Goal: Information Seeking & Learning: Learn about a topic

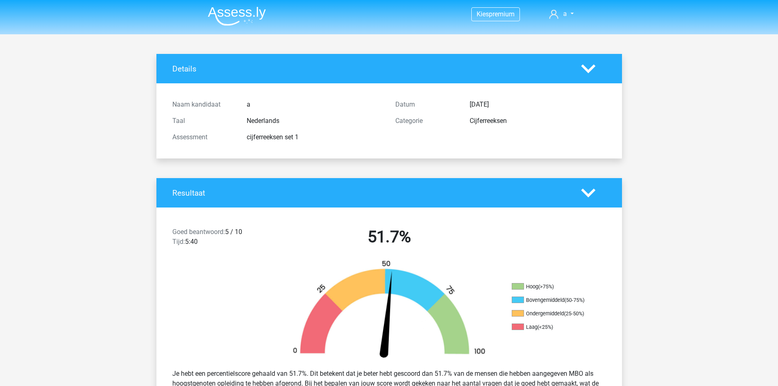
click at [239, 19] on img at bounding box center [237, 16] width 58 height 19
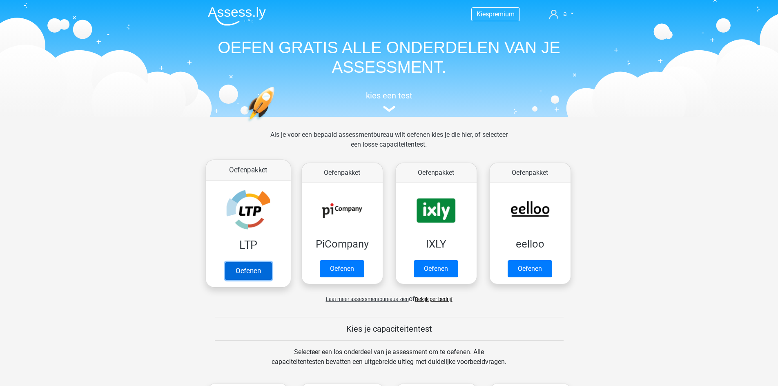
click at [242, 275] on link "Oefenen" at bounding box center [248, 271] width 47 height 18
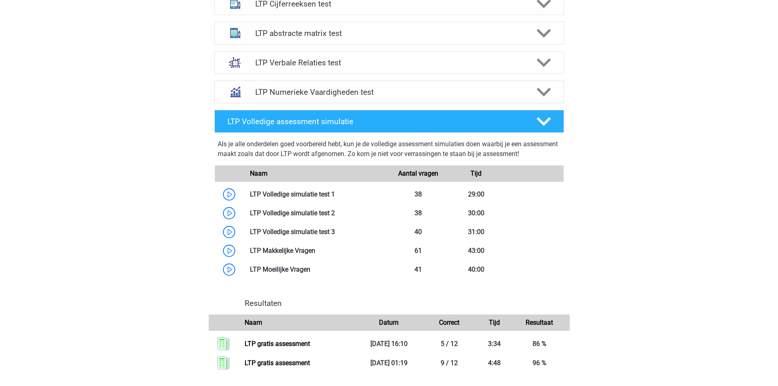
scroll to position [695, 0]
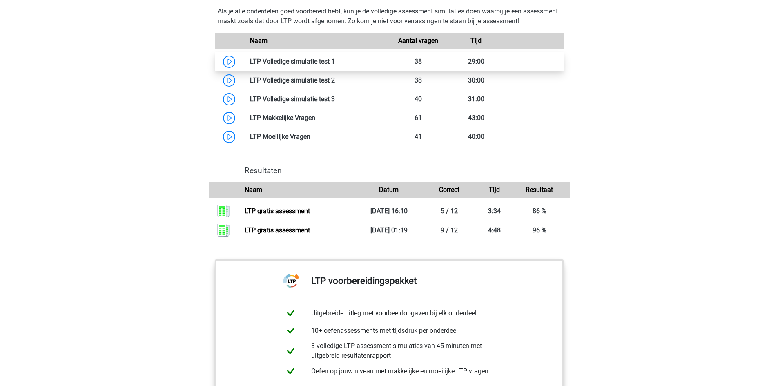
click at [335, 63] on link at bounding box center [335, 62] width 0 height 8
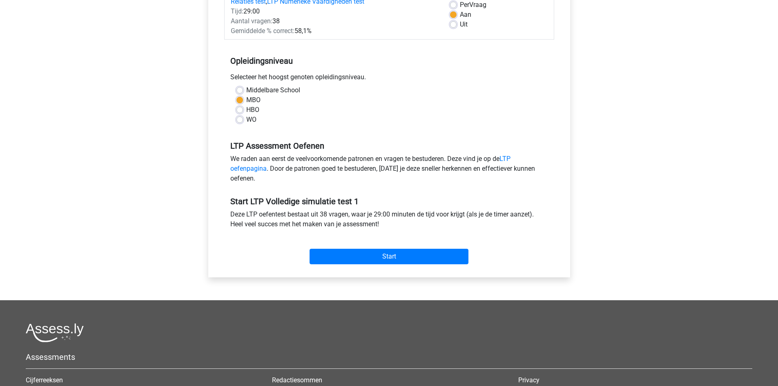
scroll to position [52, 0]
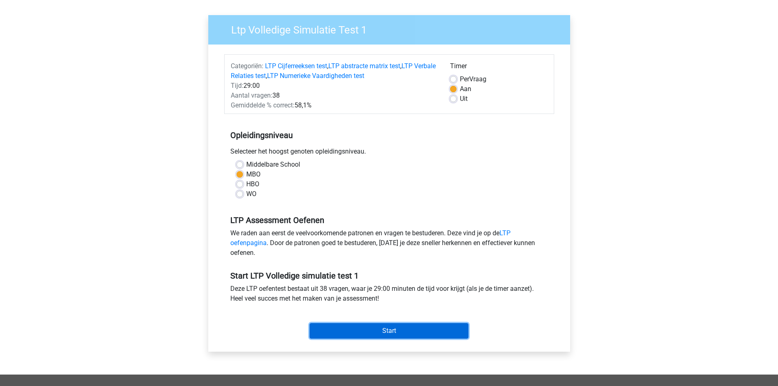
click at [390, 333] on input "Start" at bounding box center [389, 331] width 159 height 16
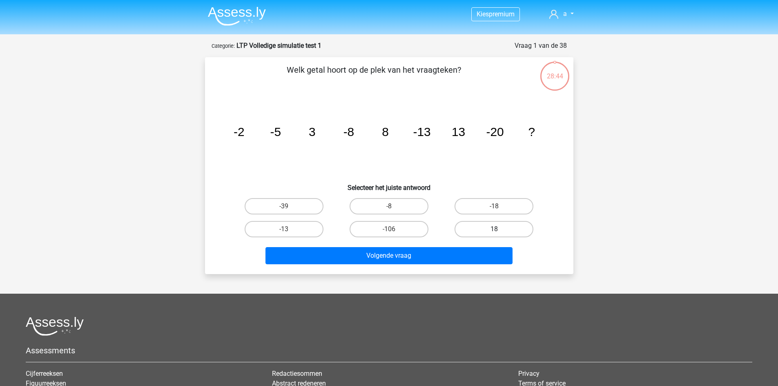
click at [472, 229] on label "18" at bounding box center [494, 229] width 79 height 16
click at [494, 229] on input "18" at bounding box center [496, 231] width 5 height 5
radio input "true"
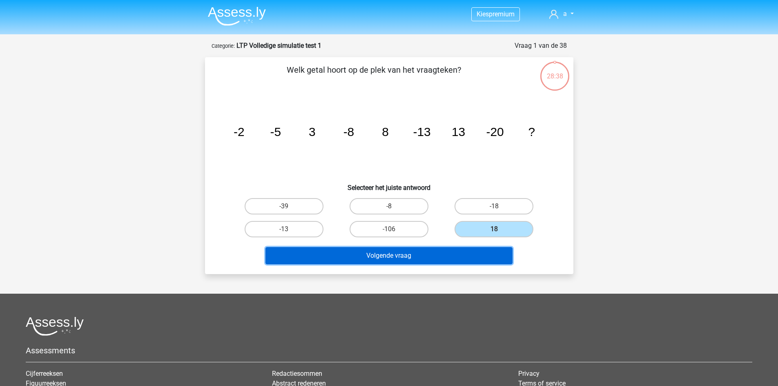
click at [419, 258] on button "Volgende vraag" at bounding box center [389, 255] width 247 height 17
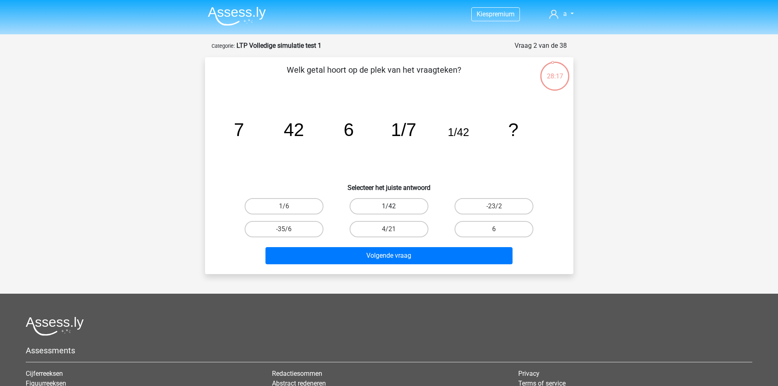
click at [406, 208] on label "1/42" at bounding box center [389, 206] width 79 height 16
click at [394, 208] on input "1/42" at bounding box center [391, 208] width 5 height 5
radio input "true"
click at [299, 209] on label "1/6" at bounding box center [284, 206] width 79 height 16
click at [289, 209] on input "1/6" at bounding box center [286, 208] width 5 height 5
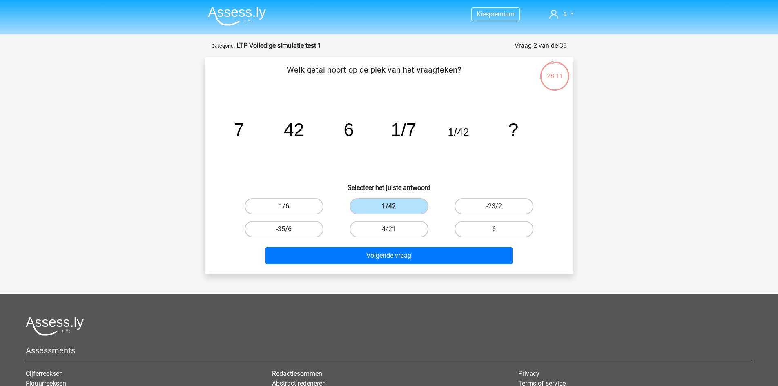
radio input "true"
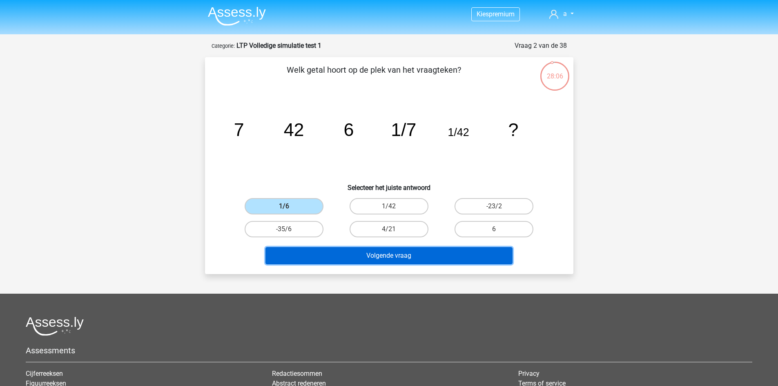
click at [366, 263] on button "Volgende vraag" at bounding box center [389, 255] width 247 height 17
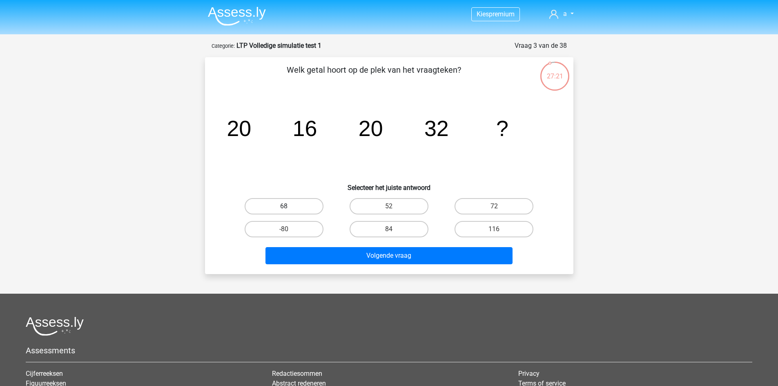
click at [300, 206] on label "68" at bounding box center [284, 206] width 79 height 16
click at [289, 206] on input "68" at bounding box center [286, 208] width 5 height 5
radio input "true"
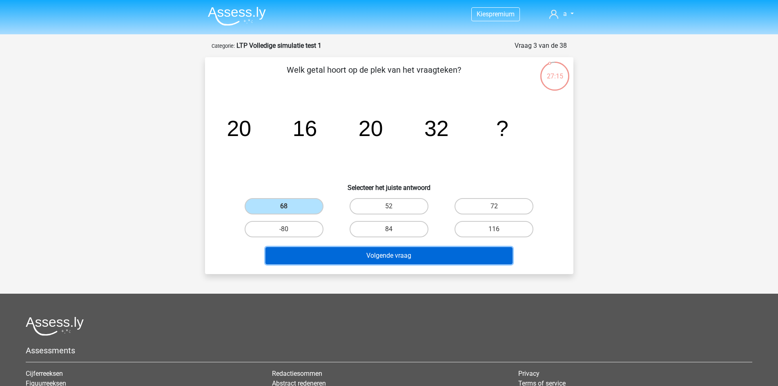
click at [372, 255] on button "Volgende vraag" at bounding box center [389, 255] width 247 height 17
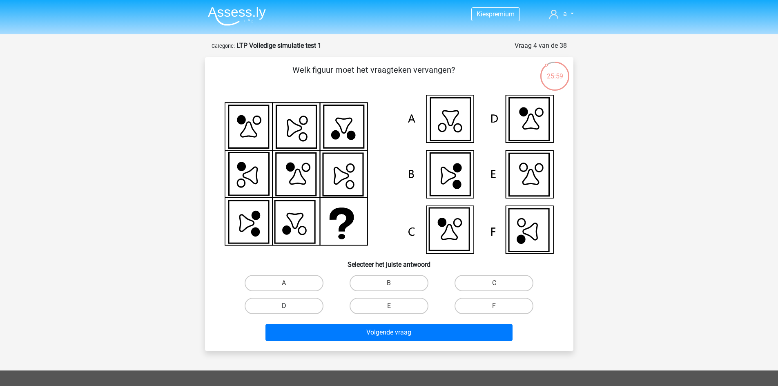
click at [297, 302] on label "D" at bounding box center [284, 306] width 79 height 16
click at [289, 306] on input "D" at bounding box center [286, 308] width 5 height 5
radio input "true"
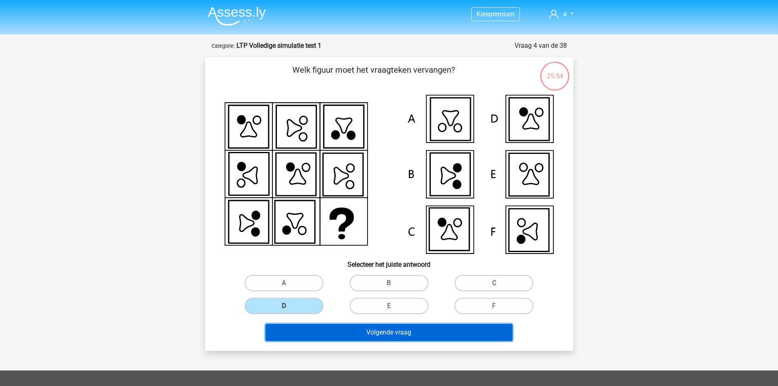
click at [340, 333] on button "Volgende vraag" at bounding box center [389, 332] width 247 height 17
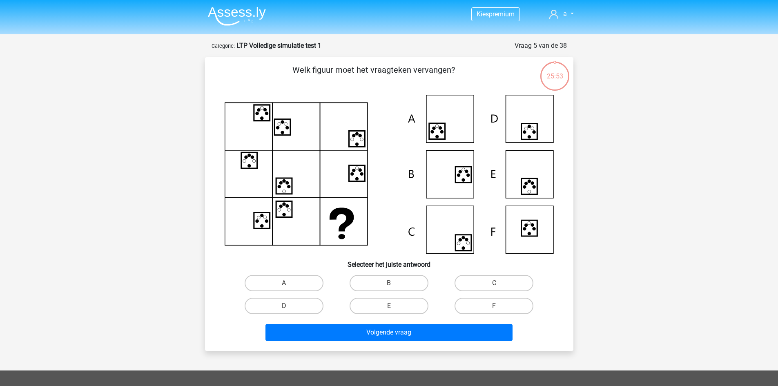
scroll to position [41, 0]
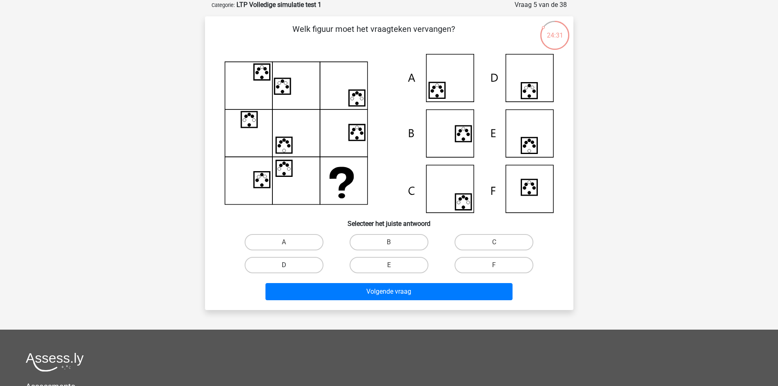
drag, startPoint x: 262, startPoint y: 264, endPoint x: 280, endPoint y: 266, distance: 18.5
click at [263, 264] on label "D" at bounding box center [284, 265] width 79 height 16
click at [284, 265] on input "D" at bounding box center [286, 267] width 5 height 5
radio input "true"
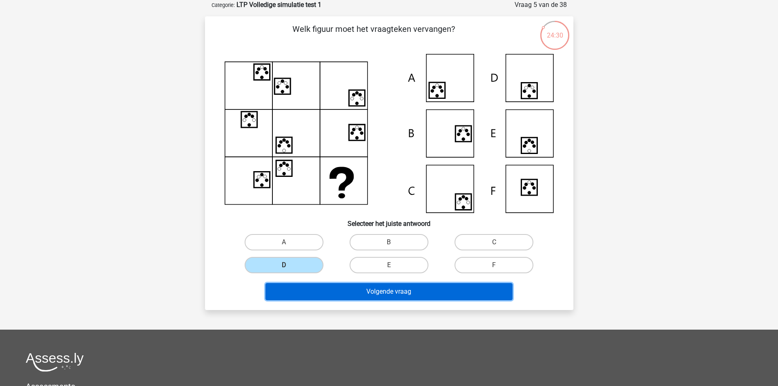
click at [348, 293] on button "Volgende vraag" at bounding box center [389, 291] width 247 height 17
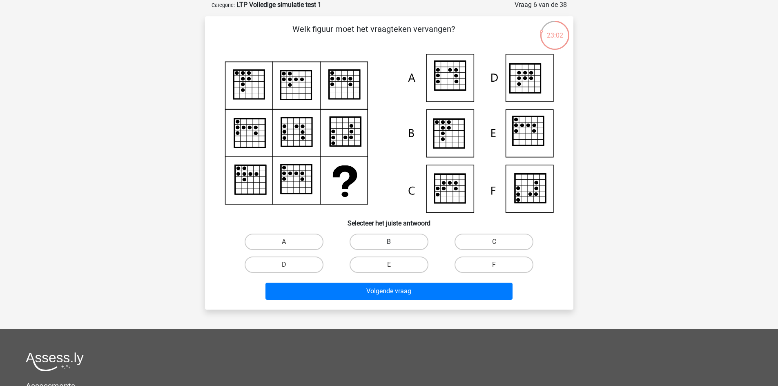
click at [383, 246] on label "B" at bounding box center [389, 242] width 79 height 16
click at [389, 246] on input "B" at bounding box center [391, 244] width 5 height 5
radio input "true"
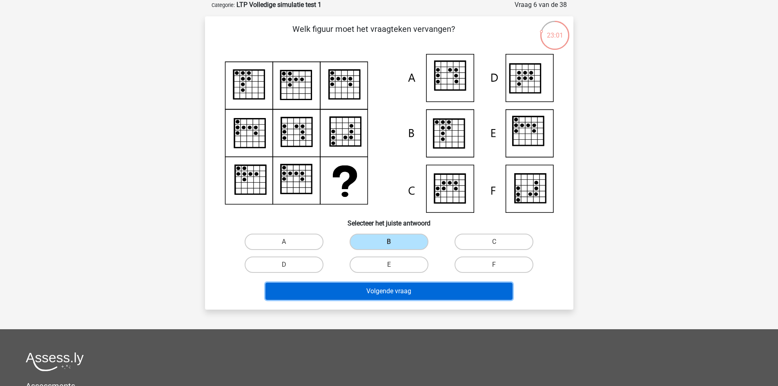
click at [354, 297] on button "Volgende vraag" at bounding box center [389, 291] width 247 height 17
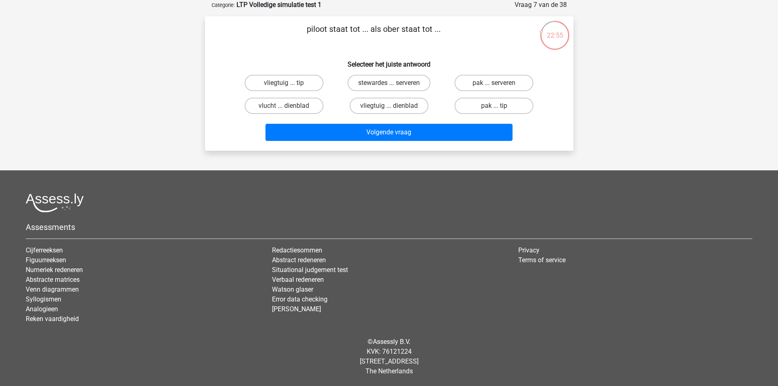
drag, startPoint x: 309, startPoint y: 30, endPoint x: 436, endPoint y: 32, distance: 126.3
click at [436, 32] on p "piloot staat tot ... als ober staat tot ..." at bounding box center [374, 35] width 312 height 25
copy p "piloot staat tot ... als ober staat tot ."
drag, startPoint x: 233, startPoint y: 61, endPoint x: 541, endPoint y: 141, distance: 318.9
click at [541, 141] on div "piloot staat tot ... als ober staat tot ... Selecteer het juiste antwoord vlieg…" at bounding box center [389, 83] width 362 height 121
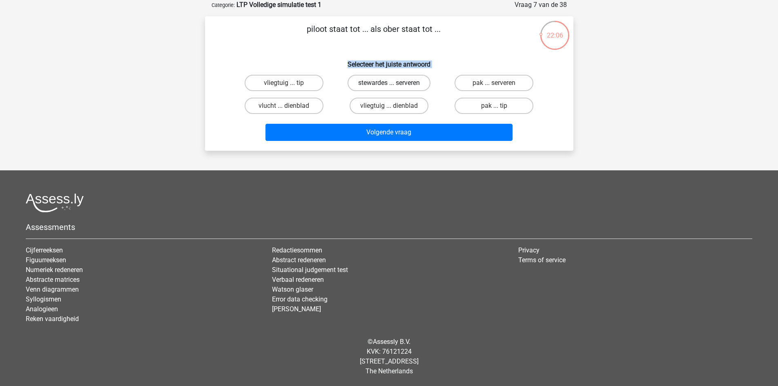
click at [411, 87] on label "stewardes ... serveren" at bounding box center [389, 83] width 83 height 16
click at [394, 87] on input "stewardes ... serveren" at bounding box center [391, 85] width 5 height 5
radio input "true"
click at [376, 106] on label "vliegtuig ... dienblad" at bounding box center [389, 106] width 79 height 16
click at [389, 106] on input "vliegtuig ... dienblad" at bounding box center [391, 108] width 5 height 5
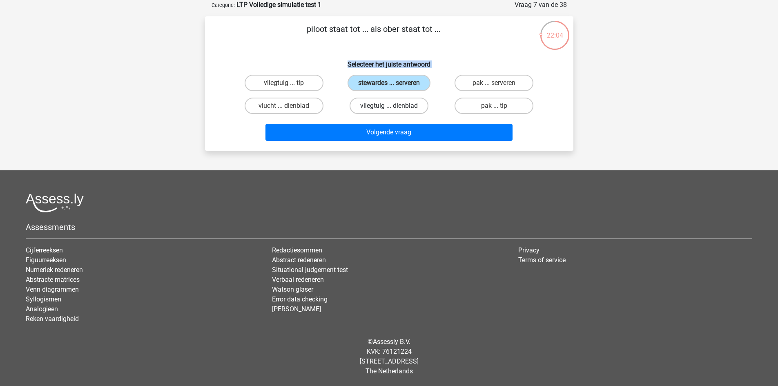
radio input "true"
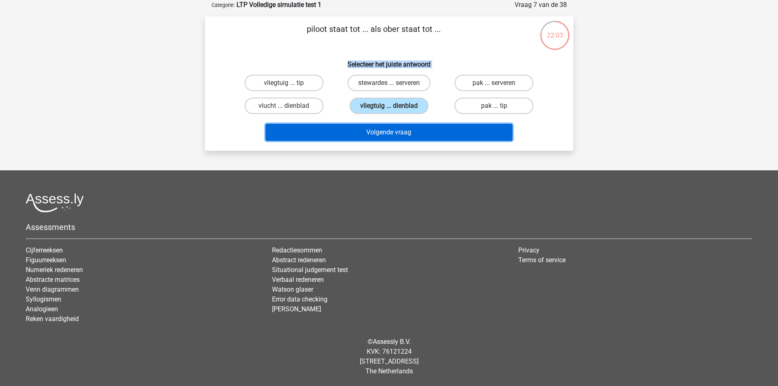
click at [374, 136] on button "Volgende vraag" at bounding box center [389, 132] width 247 height 17
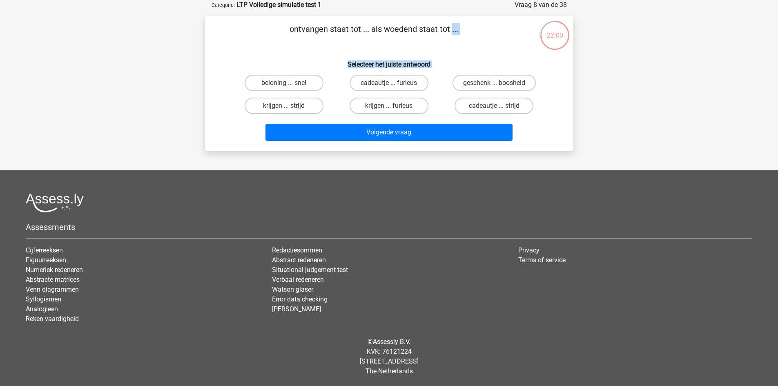
drag, startPoint x: 309, startPoint y: 59, endPoint x: 547, endPoint y: 134, distance: 250.0
click at [547, 134] on div "ontvangen staat tot ... als woedend staat tot ... Selecteer het juiste antwoord…" at bounding box center [389, 83] width 362 height 121
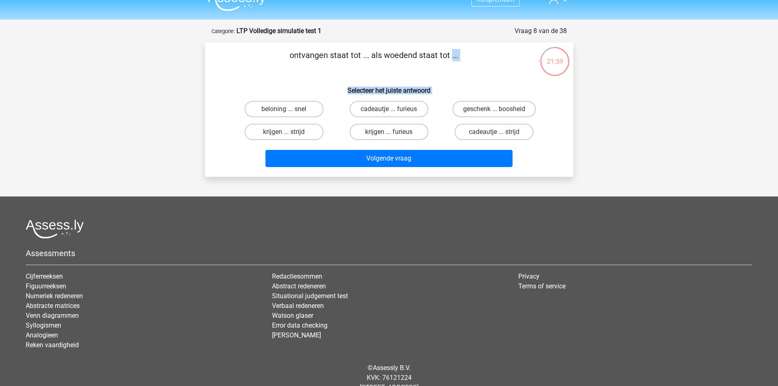
scroll to position [0, 0]
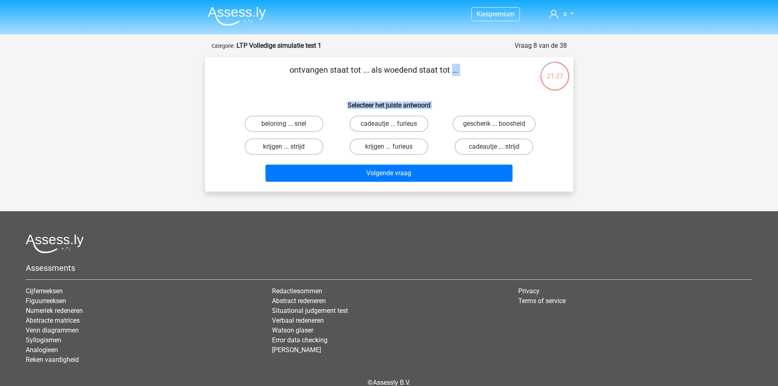
click at [488, 101] on h6 "Selecteer het juiste antwoord" at bounding box center [389, 102] width 342 height 14
click at [400, 117] on label "cadeautje ... furieus" at bounding box center [389, 124] width 79 height 16
click at [394, 124] on input "cadeautje ... furieus" at bounding box center [391, 126] width 5 height 5
radio input "true"
click at [483, 145] on label "cadeautje ... strijd" at bounding box center [494, 147] width 79 height 16
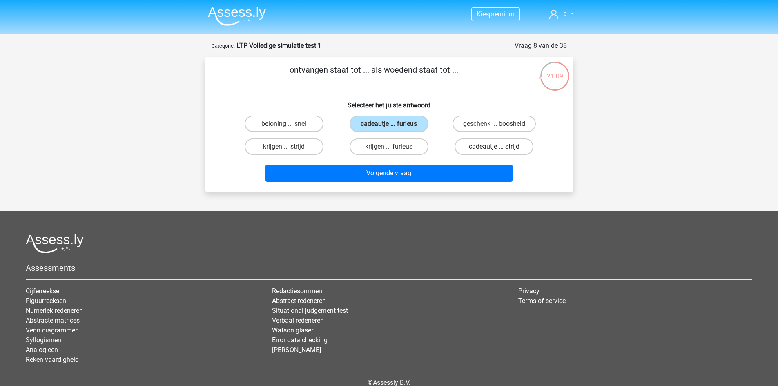
click at [494, 147] on input "cadeautje ... strijd" at bounding box center [496, 149] width 5 height 5
radio input "true"
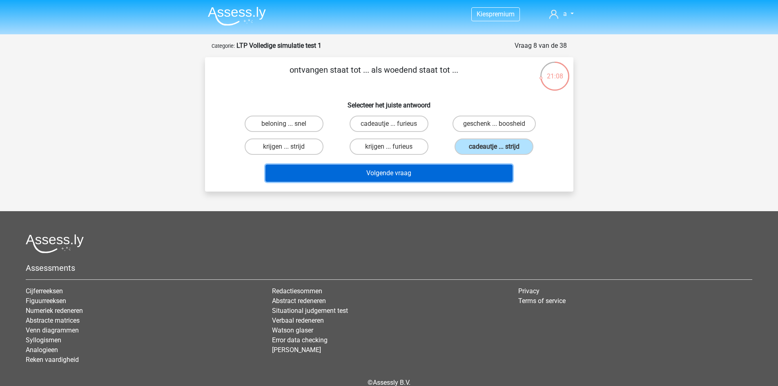
click at [469, 168] on button "Volgende vraag" at bounding box center [389, 173] width 247 height 17
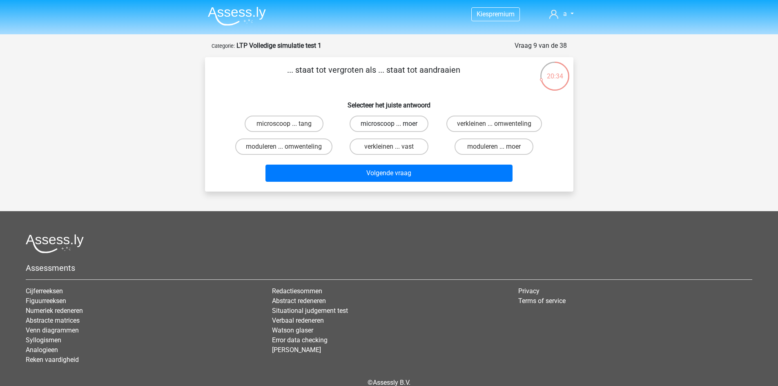
click at [395, 127] on label "microscoop ... moer" at bounding box center [389, 124] width 79 height 16
click at [394, 127] on input "microscoop ... moer" at bounding box center [391, 126] width 5 height 5
radio input "true"
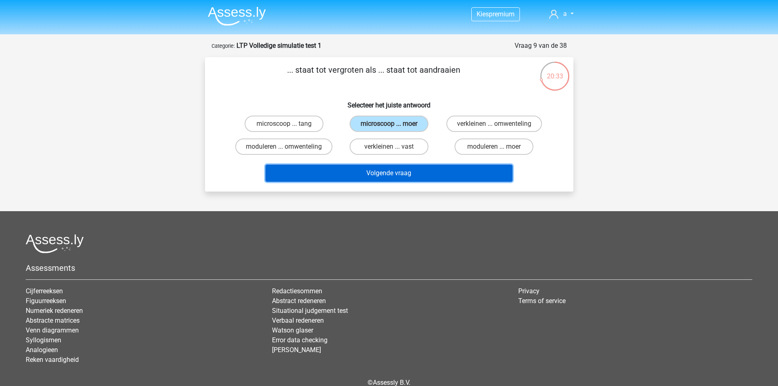
click at [389, 171] on button "Volgende vraag" at bounding box center [389, 173] width 247 height 17
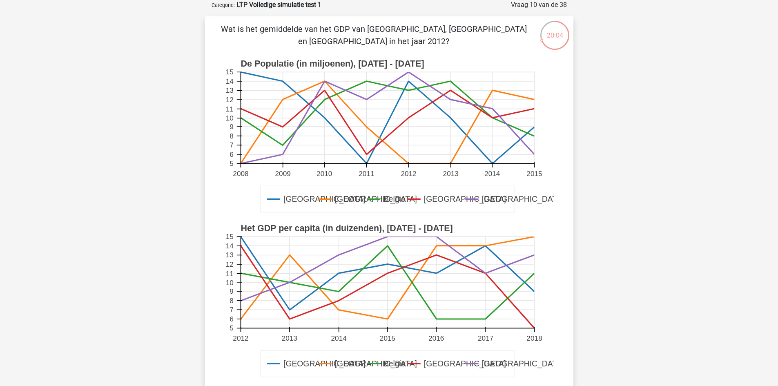
scroll to position [204, 0]
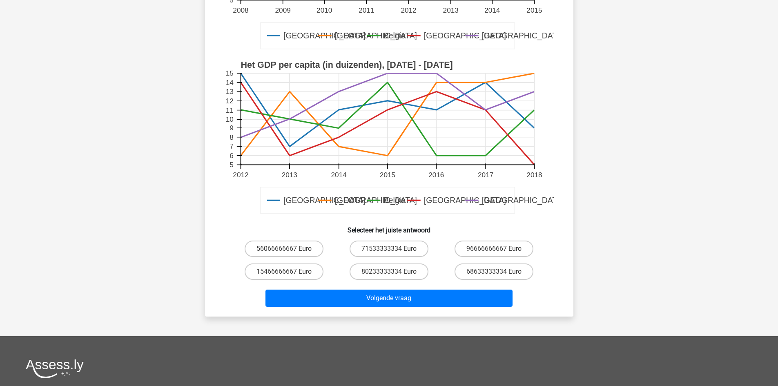
click at [263, 130] on rect at bounding box center [388, 120] width 294 height 92
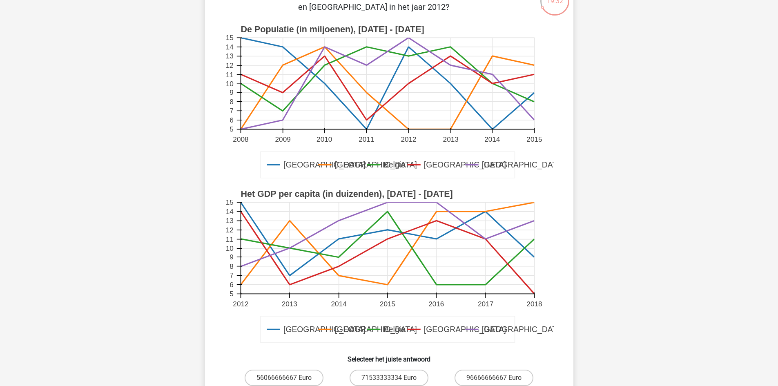
scroll to position [123, 0]
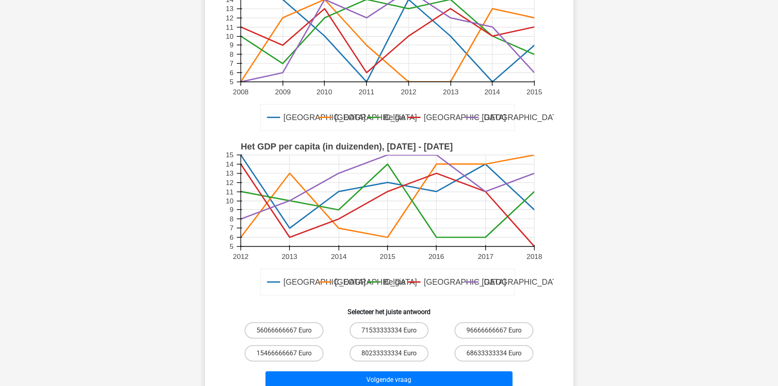
click at [299, 191] on rect at bounding box center [388, 201] width 294 height 92
drag, startPoint x: 299, startPoint y: 191, endPoint x: 297, endPoint y: 220, distance: 29.1
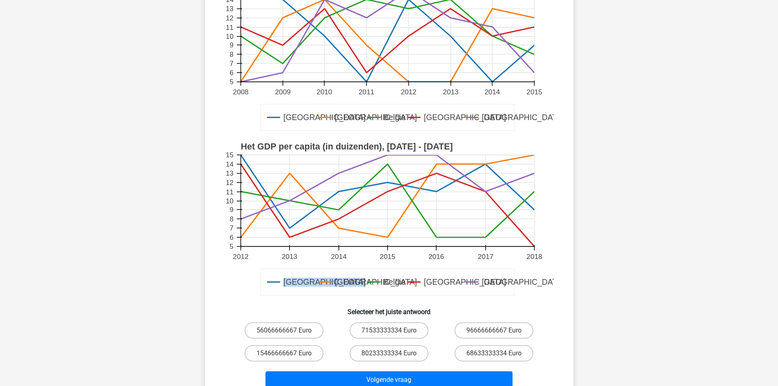
click at [297, 219] on g "Duitsland Frankrijk Belgie Luxemburg Londen Het GDP per capita (in duizenden), …" at bounding box center [394, 219] width 339 height 165
drag, startPoint x: 297, startPoint y: 220, endPoint x: 392, endPoint y: 201, distance: 97.4
click at [392, 201] on g "Duitsland Frankrijk Belgie Luxemburg Londen Het GDP per capita (in duizenden), …" at bounding box center [394, 219] width 339 height 165
click at [362, 219] on rect at bounding box center [388, 201] width 294 height 92
click at [295, 239] on rect at bounding box center [388, 201] width 294 height 92
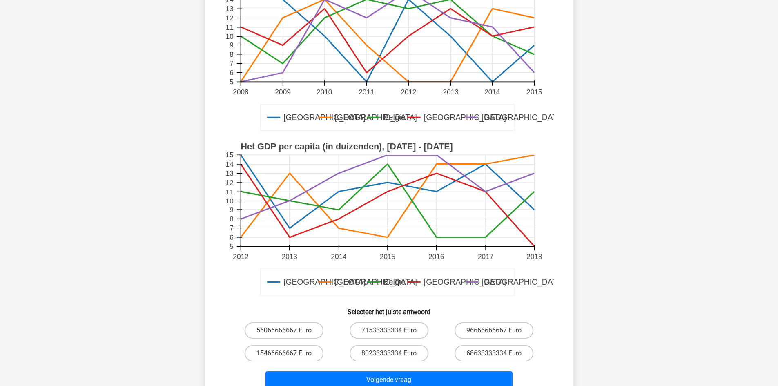
click at [290, 238] on g "Duitsland Frankrijk Belgie Luxemburg Londen Het GDP per capita (in duizenden), …" at bounding box center [394, 219] width 339 height 165
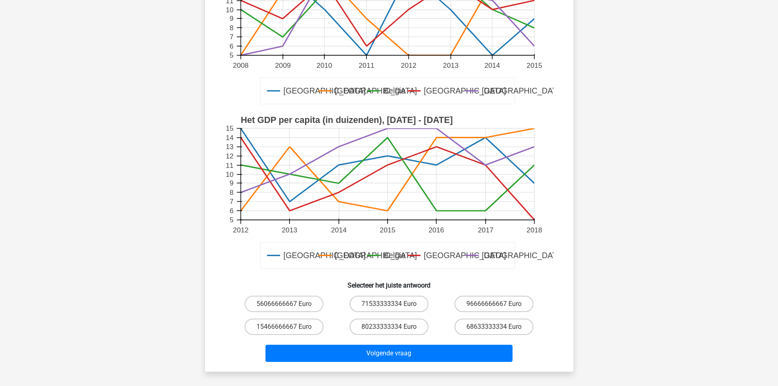
scroll to position [163, 0]
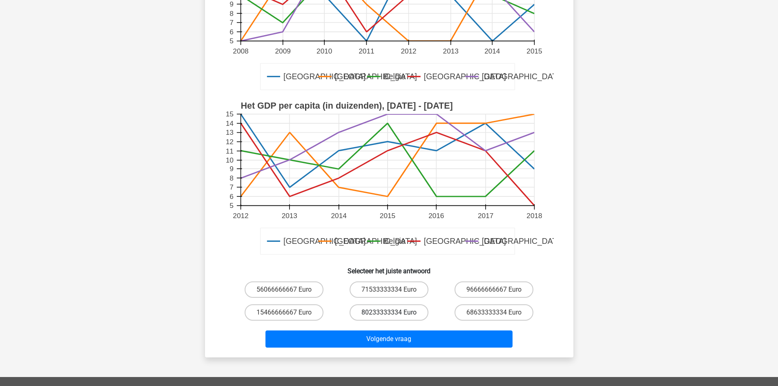
click at [368, 315] on label "80233333334 Euro" at bounding box center [389, 312] width 79 height 16
click at [389, 315] on input "80233333334 Euro" at bounding box center [391, 315] width 5 height 5
radio input "true"
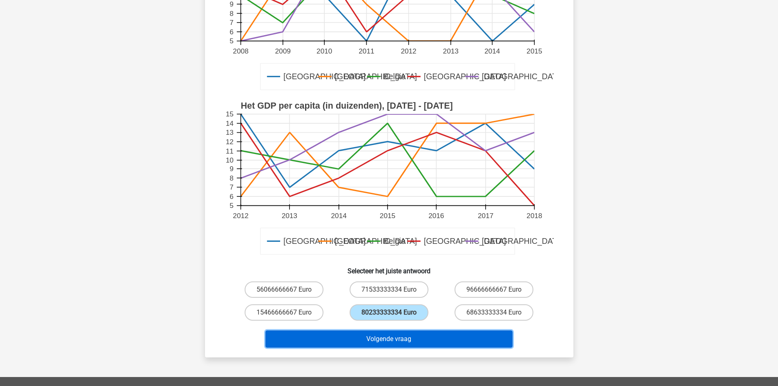
click at [392, 346] on button "Volgende vraag" at bounding box center [389, 339] width 247 height 17
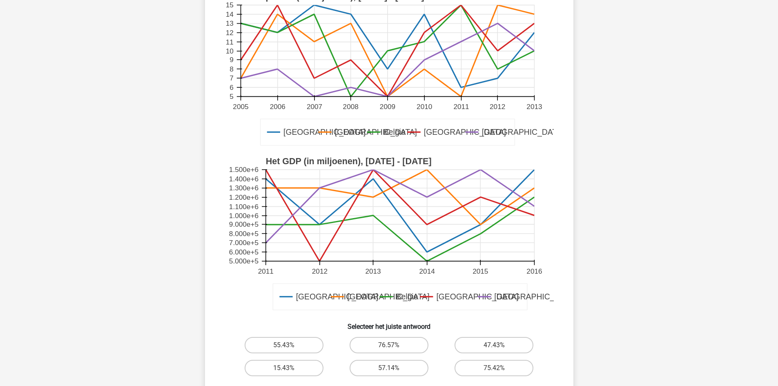
scroll to position [123, 0]
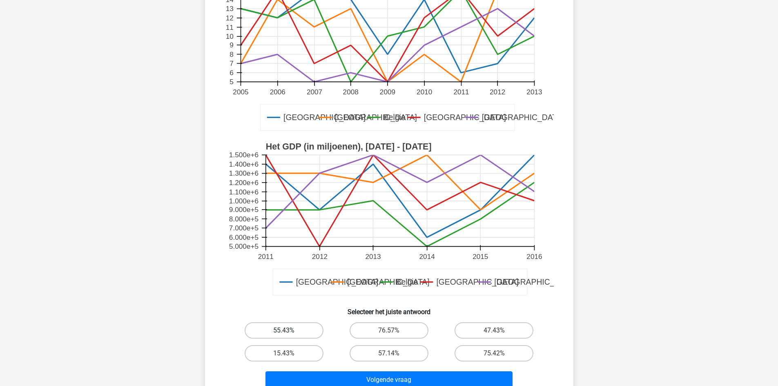
click at [296, 328] on label "55.43%" at bounding box center [284, 330] width 79 height 16
click at [289, 331] on input "55.43%" at bounding box center [286, 333] width 5 height 5
radio input "true"
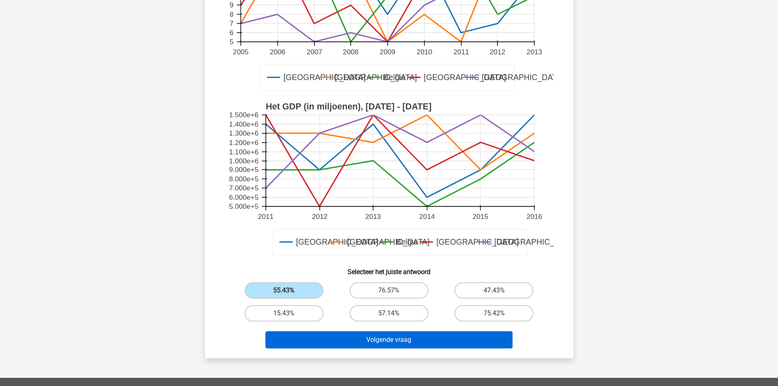
scroll to position [163, 0]
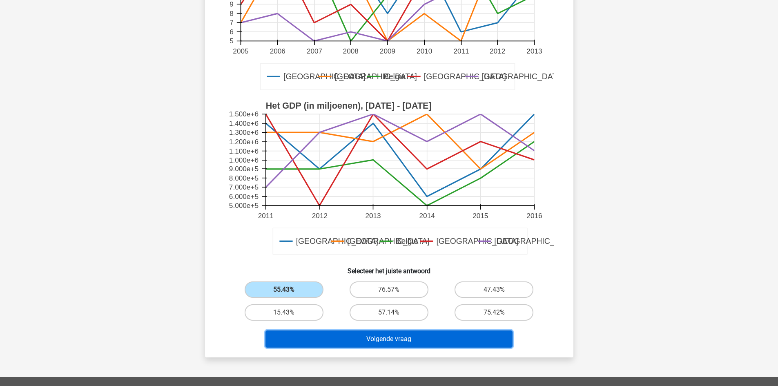
click at [329, 338] on button "Volgende vraag" at bounding box center [389, 339] width 247 height 17
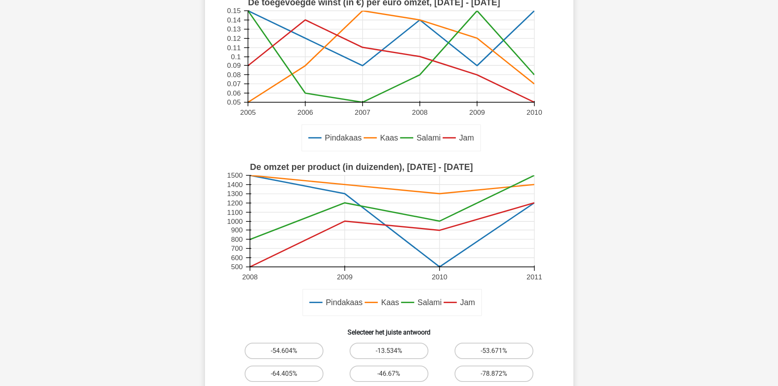
scroll to position [123, 0]
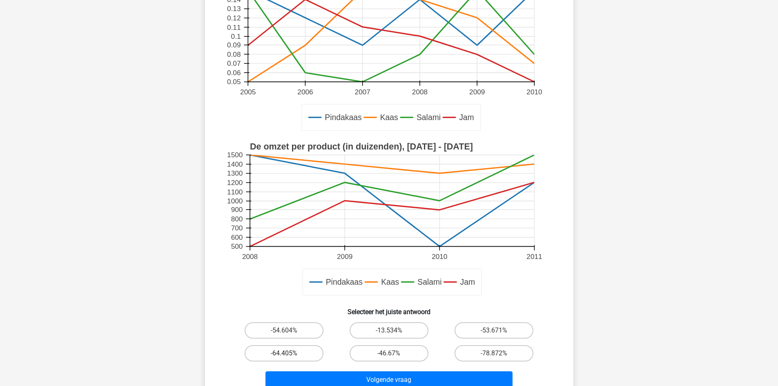
click at [268, 359] on label "-64.405%" at bounding box center [284, 353] width 79 height 16
click at [284, 359] on input "-64.405%" at bounding box center [286, 355] width 5 height 5
radio input "true"
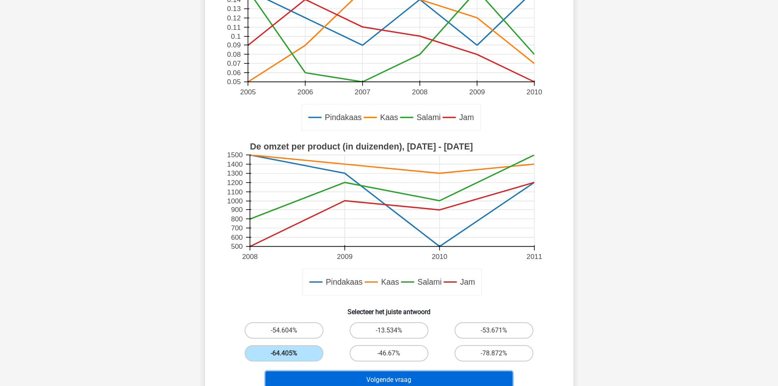
click at [347, 376] on button "Volgende vraag" at bounding box center [389, 379] width 247 height 17
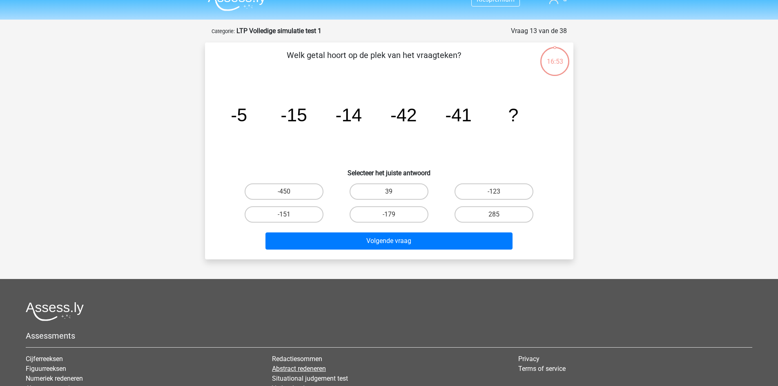
scroll to position [0, 0]
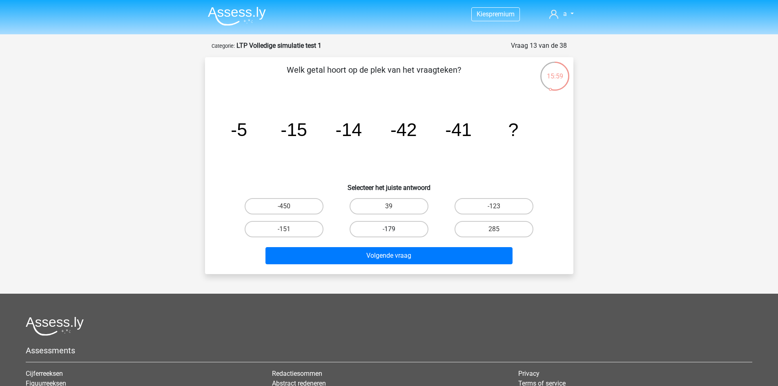
click at [365, 232] on label "-179" at bounding box center [389, 229] width 79 height 16
click at [389, 232] on input "-179" at bounding box center [391, 231] width 5 height 5
radio input "true"
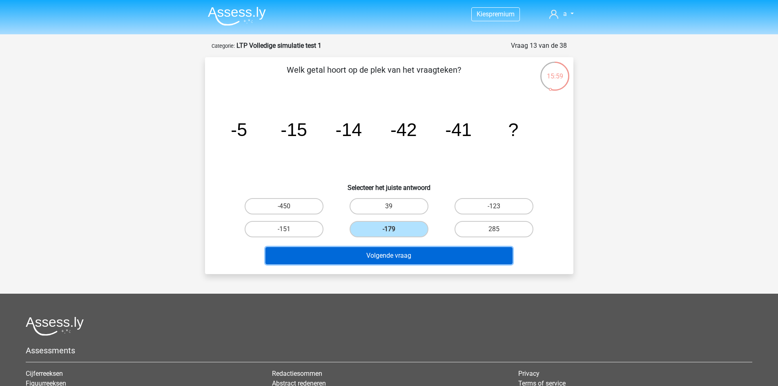
click at [370, 254] on button "Volgende vraag" at bounding box center [389, 255] width 247 height 17
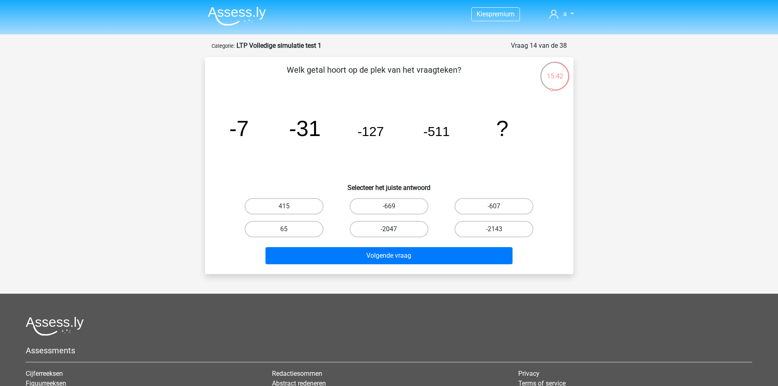
click at [395, 232] on label "-2047" at bounding box center [389, 229] width 79 height 16
click at [394, 232] on input "-2047" at bounding box center [391, 231] width 5 height 5
radio input "true"
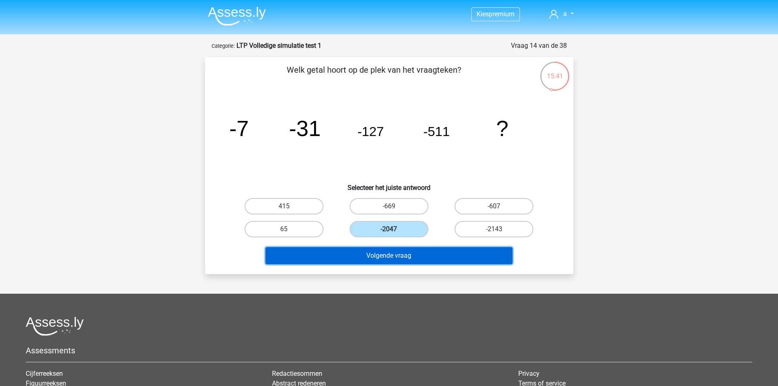
click at [392, 252] on button "Volgende vraag" at bounding box center [389, 255] width 247 height 17
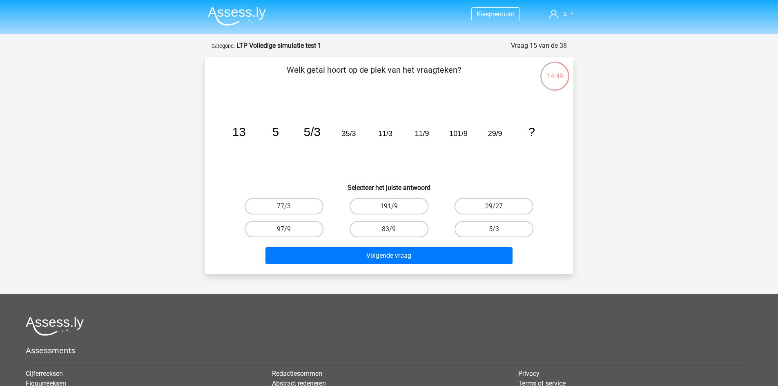
click at [413, 203] on label "191/9" at bounding box center [389, 206] width 79 height 16
click at [394, 206] on input "191/9" at bounding box center [391, 208] width 5 height 5
radio input "true"
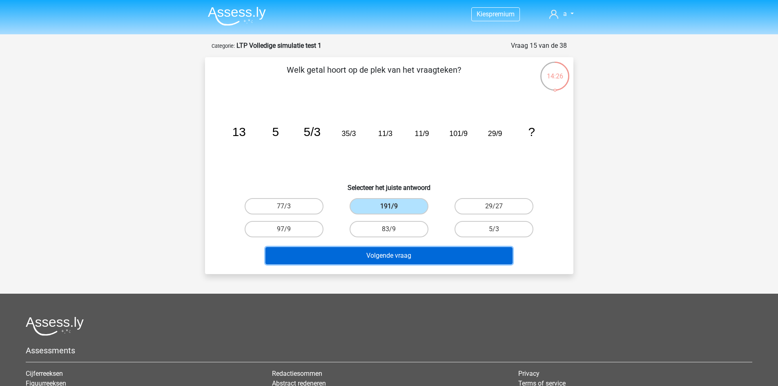
click at [414, 248] on button "Volgende vraag" at bounding box center [389, 255] width 247 height 17
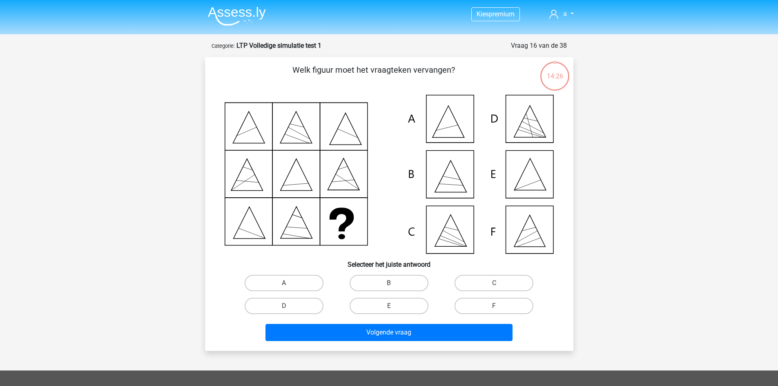
scroll to position [41, 0]
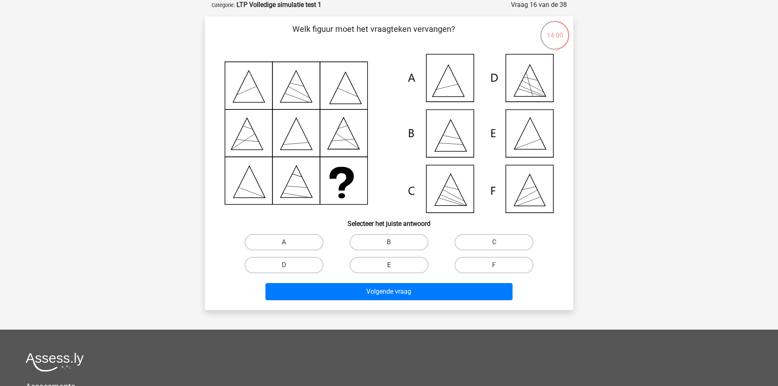
click at [406, 267] on label "E" at bounding box center [389, 265] width 79 height 16
click at [394, 267] on input "E" at bounding box center [391, 267] width 5 height 5
radio input "true"
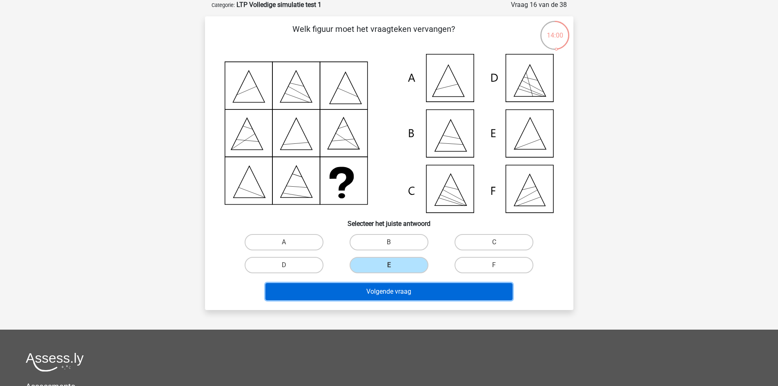
click at [396, 289] on button "Volgende vraag" at bounding box center [389, 291] width 247 height 17
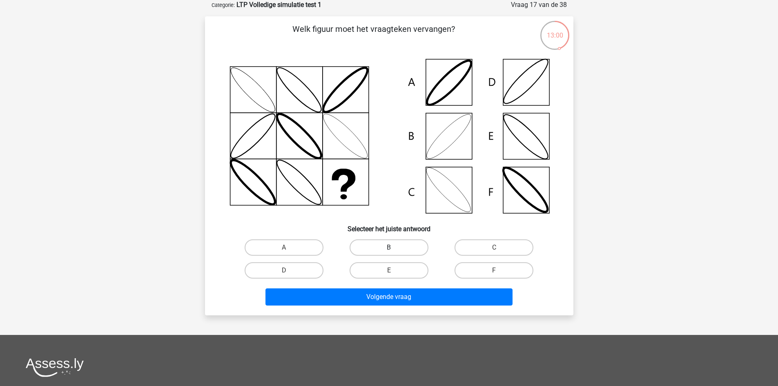
click at [396, 250] on label "B" at bounding box center [389, 247] width 79 height 16
click at [394, 250] on input "B" at bounding box center [391, 250] width 5 height 5
radio input "true"
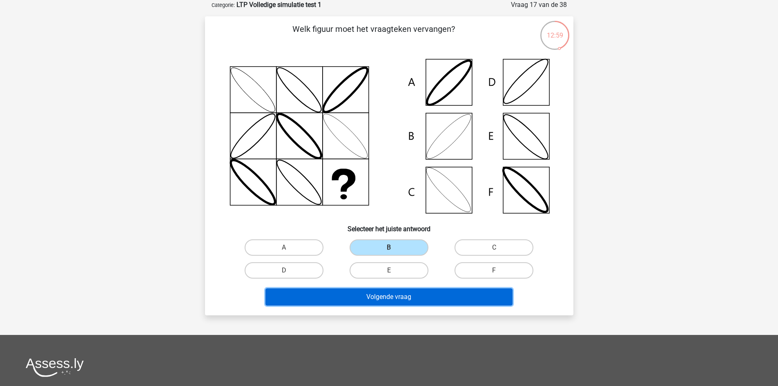
click at [406, 301] on button "Volgende vraag" at bounding box center [389, 296] width 247 height 17
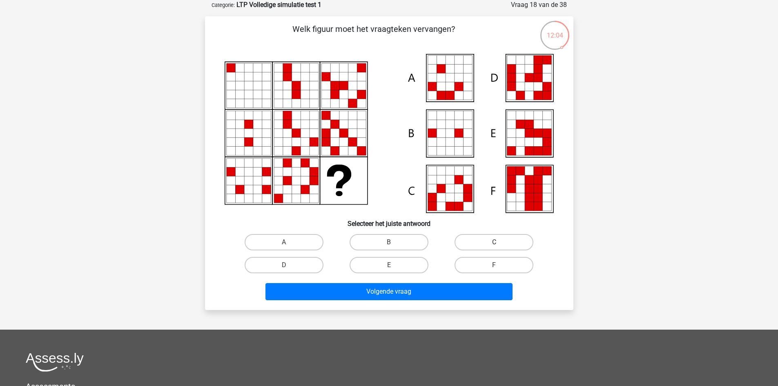
click at [493, 240] on label "C" at bounding box center [494, 242] width 79 height 16
click at [494, 242] on input "C" at bounding box center [496, 244] width 5 height 5
radio input "true"
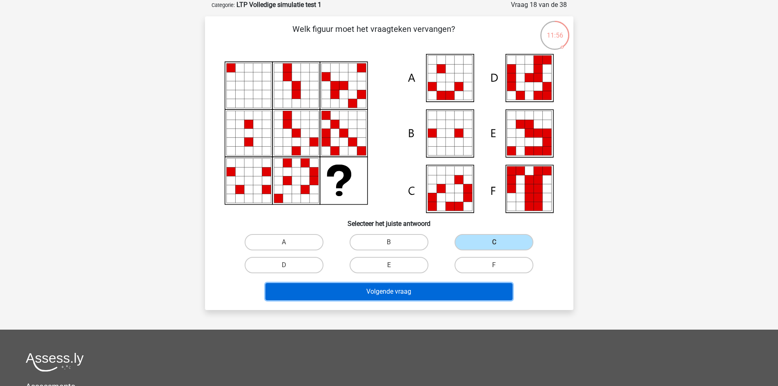
click at [388, 300] on button "Volgende vraag" at bounding box center [389, 291] width 247 height 17
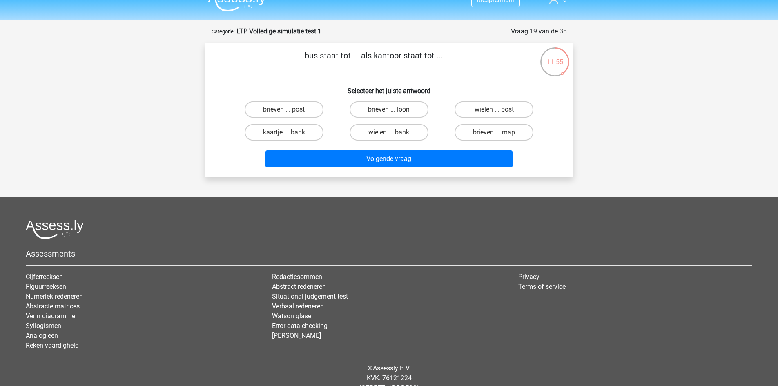
scroll to position [0, 0]
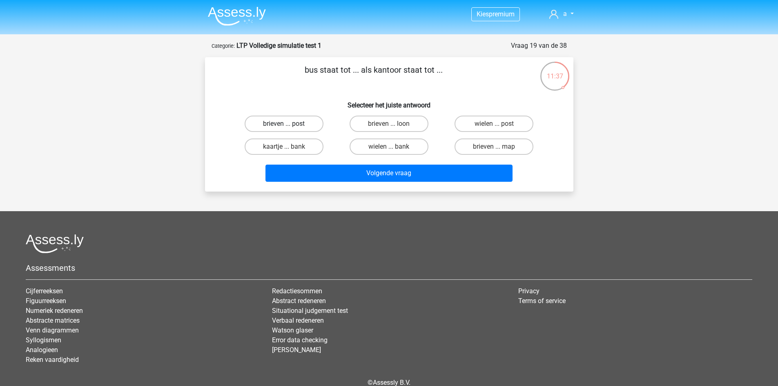
click at [280, 126] on label "brieven ... post" at bounding box center [284, 124] width 79 height 16
click at [284, 126] on input "brieven ... post" at bounding box center [286, 126] width 5 height 5
radio input "true"
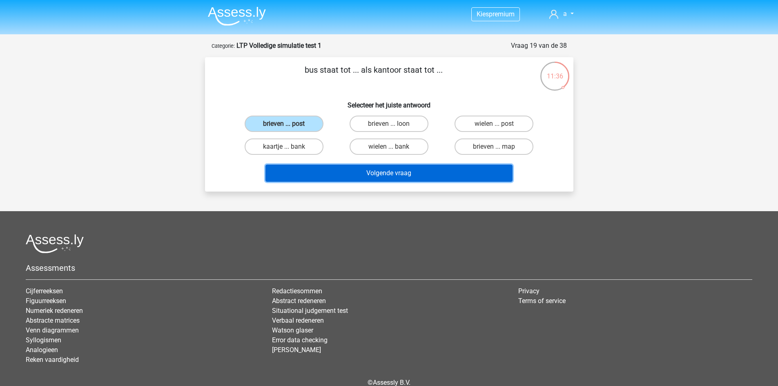
click at [319, 171] on button "Volgende vraag" at bounding box center [389, 173] width 247 height 17
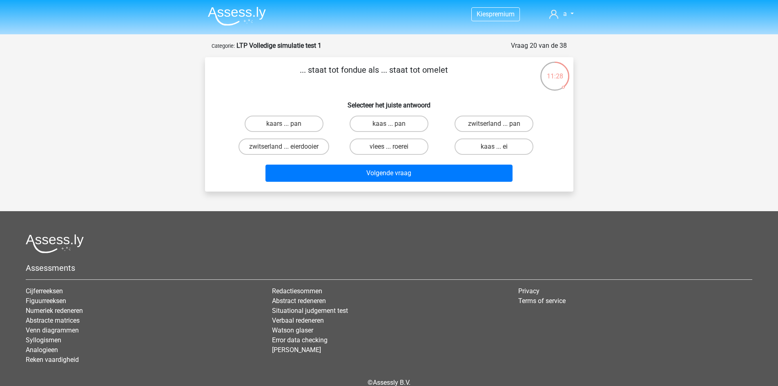
drag, startPoint x: 303, startPoint y: 69, endPoint x: 475, endPoint y: 85, distance: 172.7
click at [475, 85] on p "... staat tot fondue als ... staat tot omelet" at bounding box center [374, 76] width 312 height 25
copy p ".. staat tot fondue als ... staat tot omelet"
click at [470, 150] on label "kaas ... ei" at bounding box center [494, 147] width 79 height 16
click at [494, 150] on input "kaas ... ei" at bounding box center [496, 149] width 5 height 5
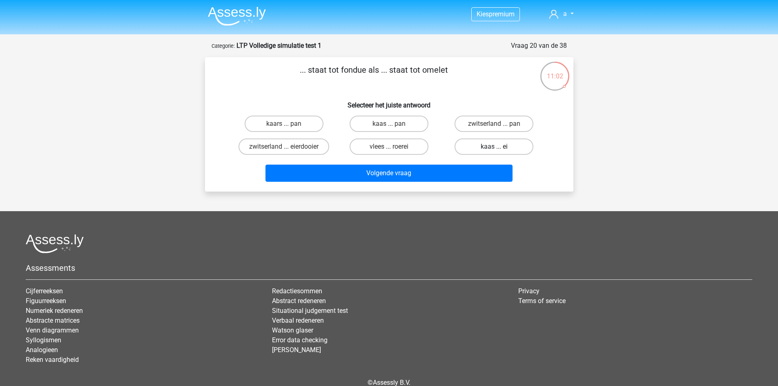
radio input "true"
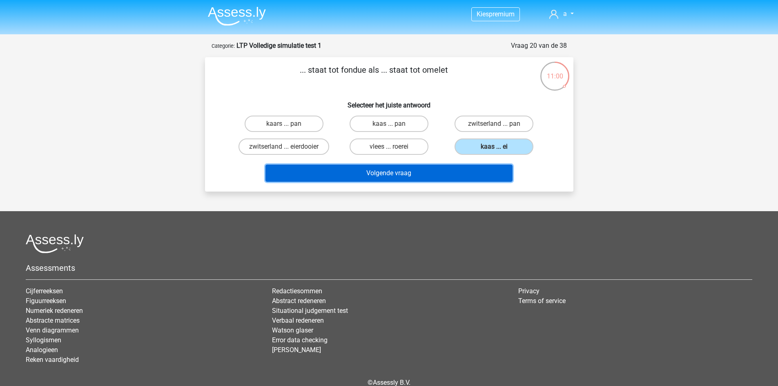
click at [446, 178] on button "Volgende vraag" at bounding box center [389, 173] width 247 height 17
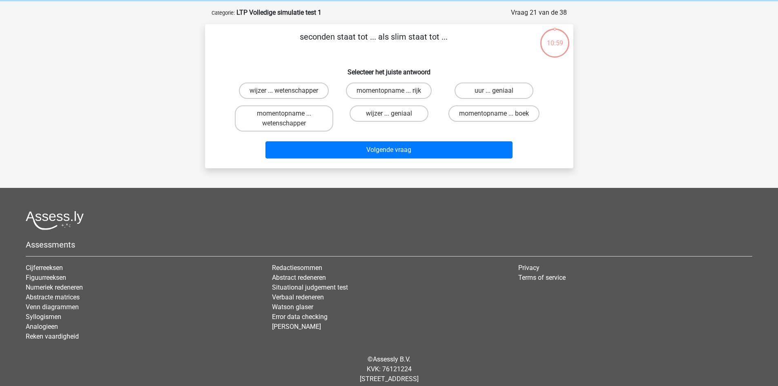
scroll to position [41, 0]
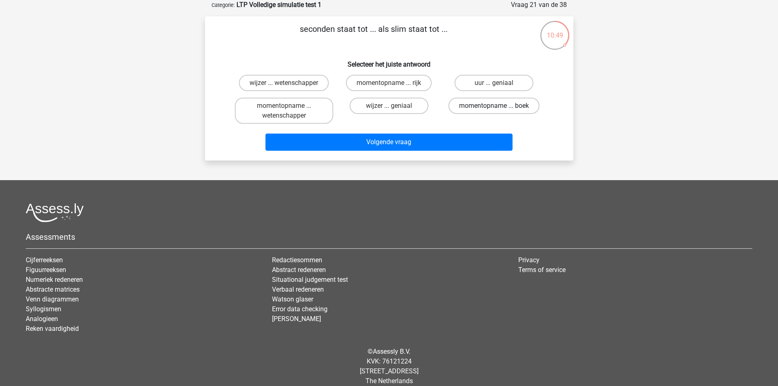
click at [467, 101] on label "momentopname ... boek" at bounding box center [494, 106] width 91 height 16
click at [494, 106] on input "momentopname ... boek" at bounding box center [496, 108] width 5 height 5
radio input "true"
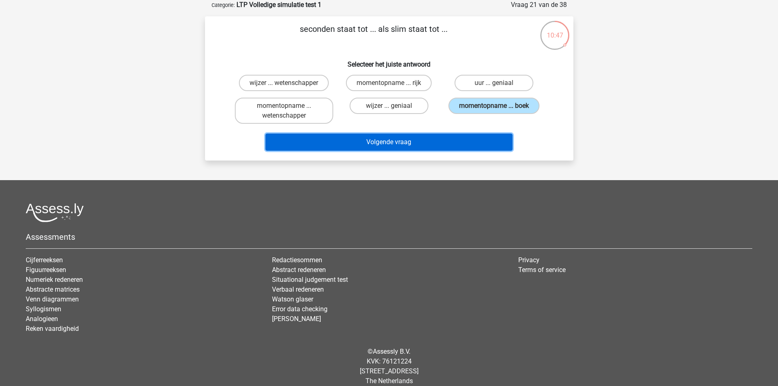
click at [411, 143] on button "Volgende vraag" at bounding box center [389, 142] width 247 height 17
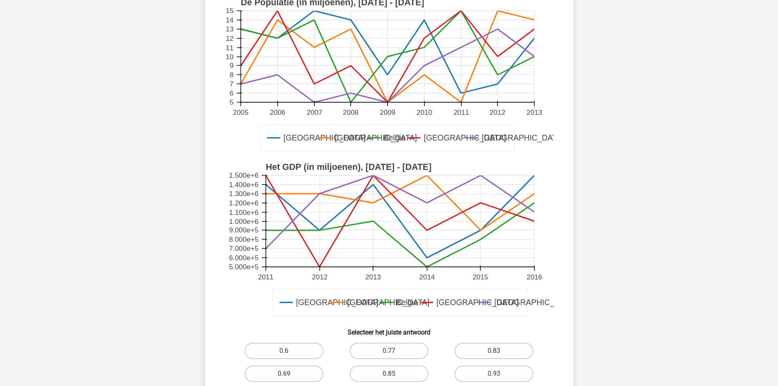
scroll to position [123, 0]
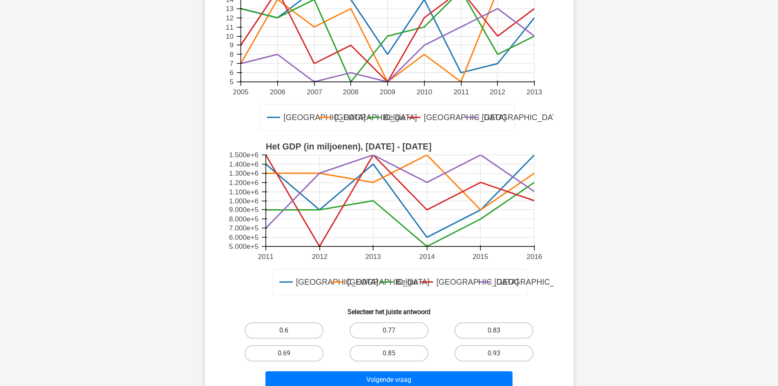
click at [309, 330] on label "0.6" at bounding box center [284, 330] width 79 height 16
click at [289, 331] on input "0.6" at bounding box center [286, 333] width 5 height 5
radio input "true"
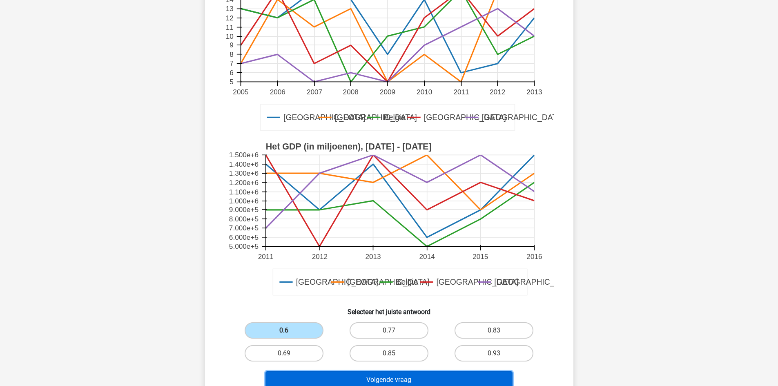
click at [334, 375] on button "Volgende vraag" at bounding box center [389, 379] width 247 height 17
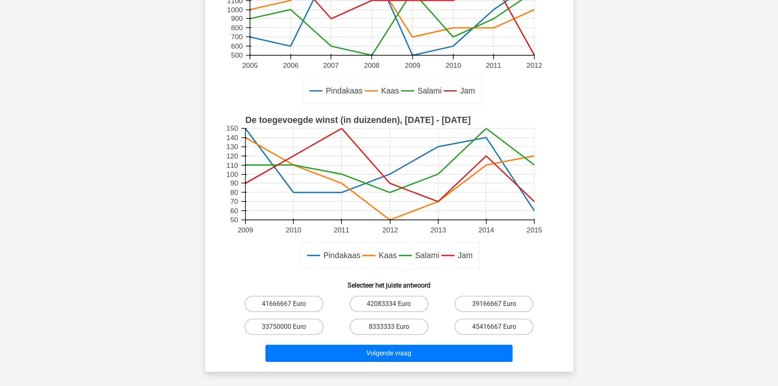
scroll to position [204, 0]
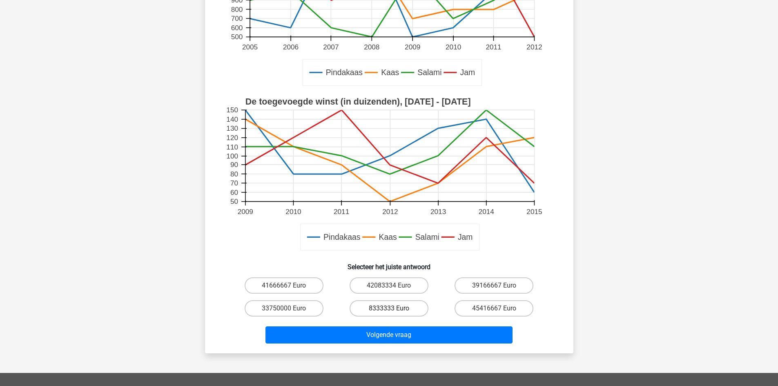
click at [389, 308] on label "8333333 Euro" at bounding box center [389, 308] width 79 height 16
click at [389, 309] on input "8333333 Euro" at bounding box center [391, 311] width 5 height 5
radio input "true"
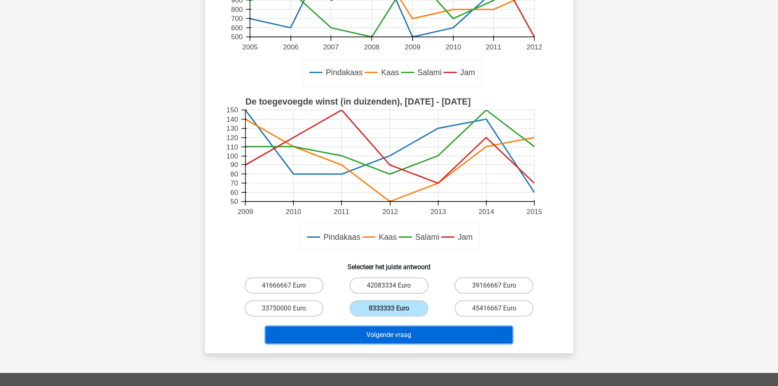
click at [366, 335] on button "Volgende vraag" at bounding box center [389, 334] width 247 height 17
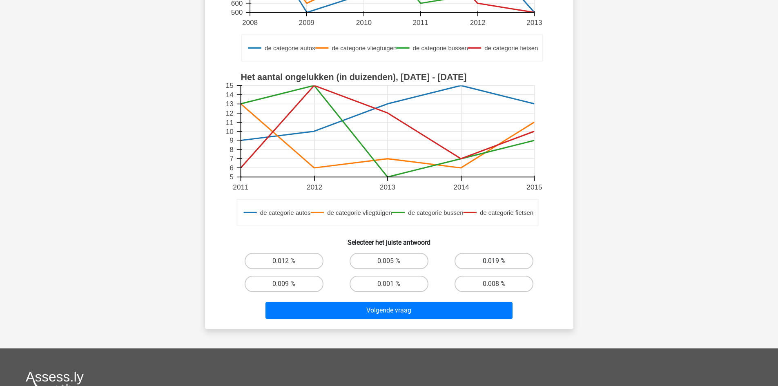
click at [481, 257] on label "0.019 %" at bounding box center [494, 261] width 79 height 16
click at [494, 261] on input "0.019 %" at bounding box center [496, 263] width 5 height 5
radio input "true"
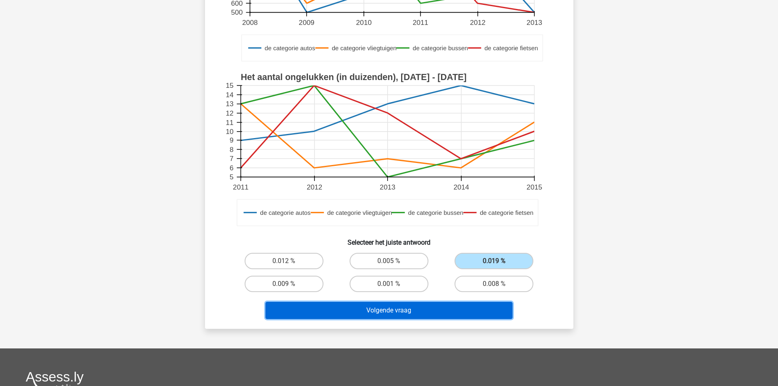
click at [406, 315] on button "Volgende vraag" at bounding box center [389, 310] width 247 height 17
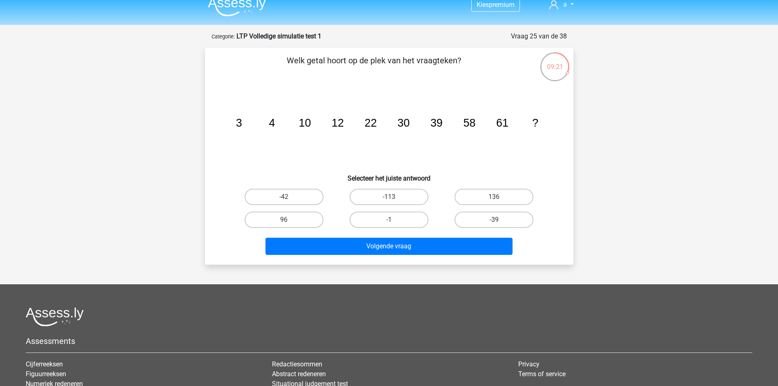
scroll to position [0, 0]
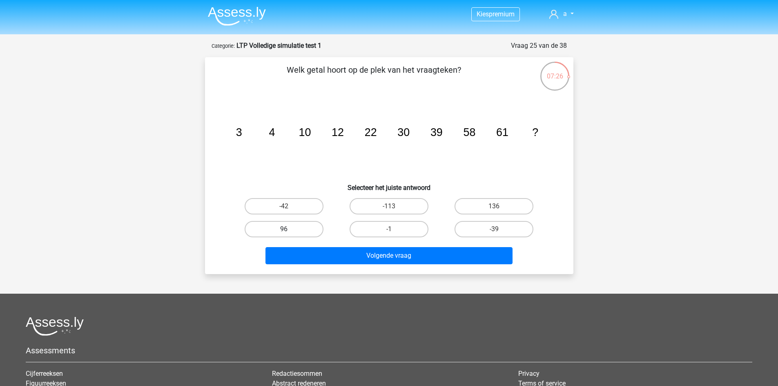
click at [278, 228] on label "96" at bounding box center [284, 229] width 79 height 16
click at [284, 229] on input "96" at bounding box center [286, 231] width 5 height 5
radio input "true"
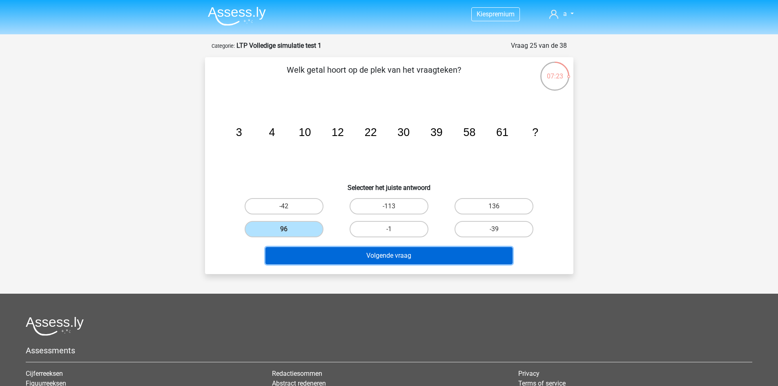
click at [303, 253] on button "Volgende vraag" at bounding box center [389, 255] width 247 height 17
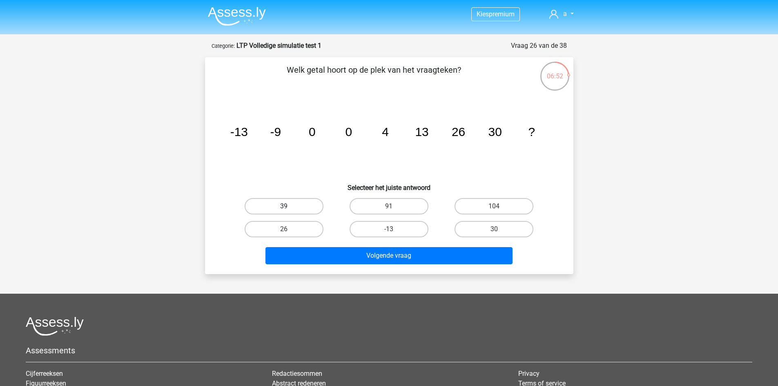
click at [287, 202] on label "39" at bounding box center [284, 206] width 79 height 16
click at [287, 206] on input "39" at bounding box center [286, 208] width 5 height 5
radio input "true"
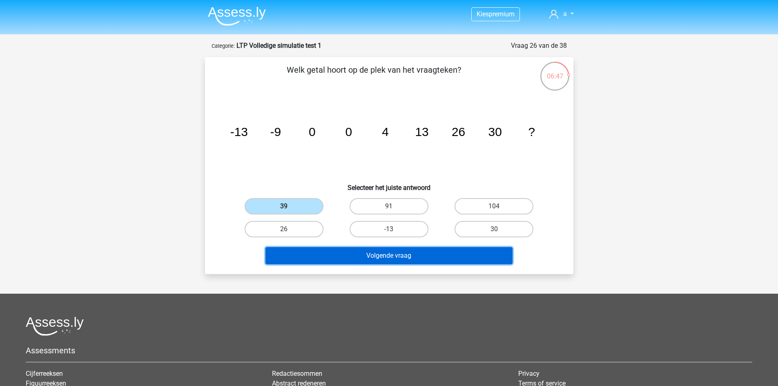
click at [328, 254] on button "Volgende vraag" at bounding box center [389, 255] width 247 height 17
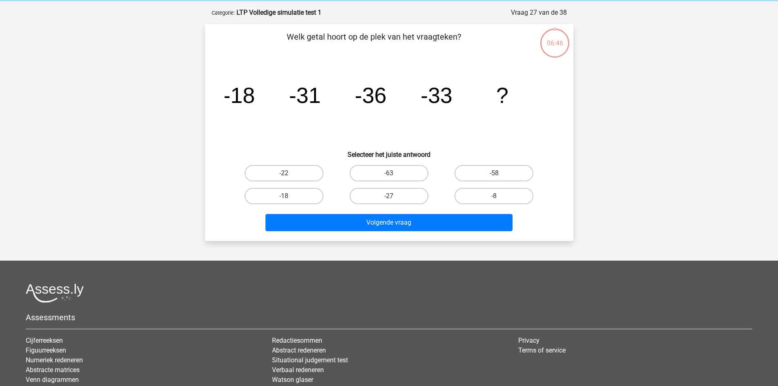
scroll to position [41, 0]
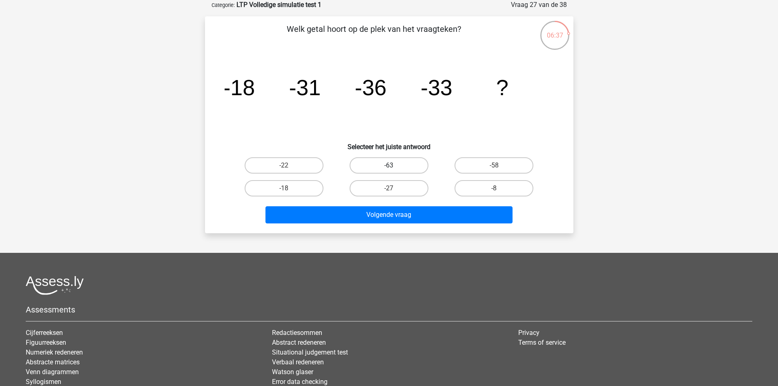
click at [361, 168] on label "-63" at bounding box center [389, 165] width 79 height 16
click at [389, 168] on input "-63" at bounding box center [391, 167] width 5 height 5
radio input "true"
click at [281, 189] on label "-18" at bounding box center [284, 188] width 79 height 16
click at [284, 189] on input "-18" at bounding box center [286, 190] width 5 height 5
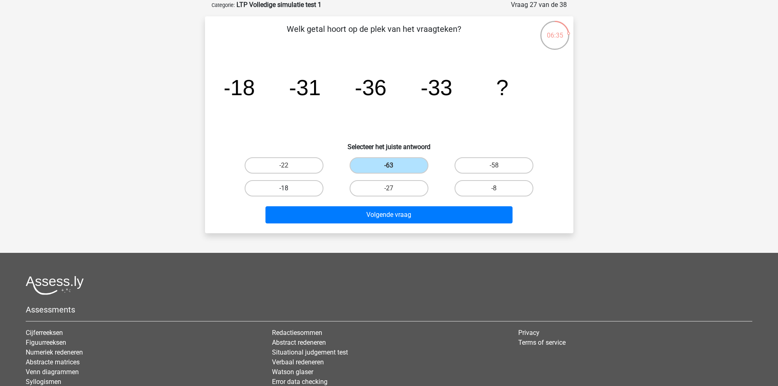
radio input "true"
click at [356, 185] on label "-27" at bounding box center [389, 188] width 79 height 16
click at [389, 188] on input "-27" at bounding box center [391, 190] width 5 height 5
radio input "true"
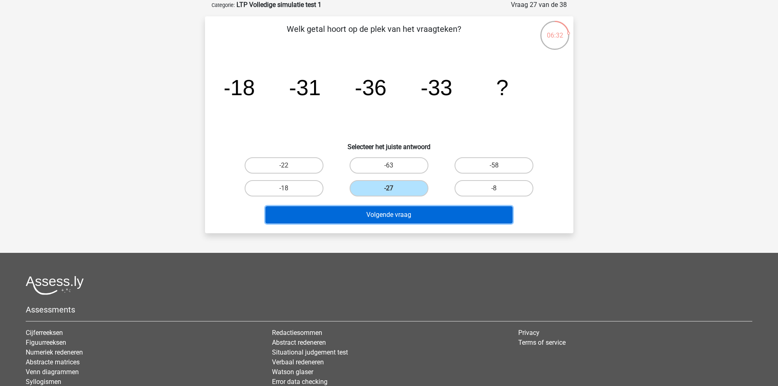
click at [354, 215] on button "Volgende vraag" at bounding box center [389, 214] width 247 height 17
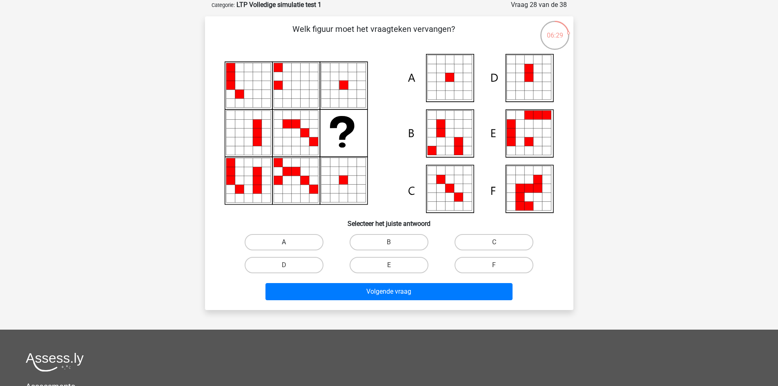
click at [296, 236] on label "A" at bounding box center [284, 242] width 79 height 16
click at [289, 242] on input "A" at bounding box center [286, 244] width 5 height 5
radio input "true"
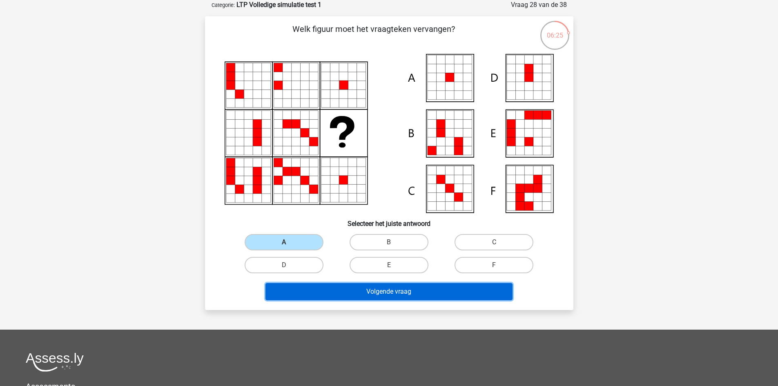
click at [346, 289] on button "Volgende vraag" at bounding box center [389, 291] width 247 height 17
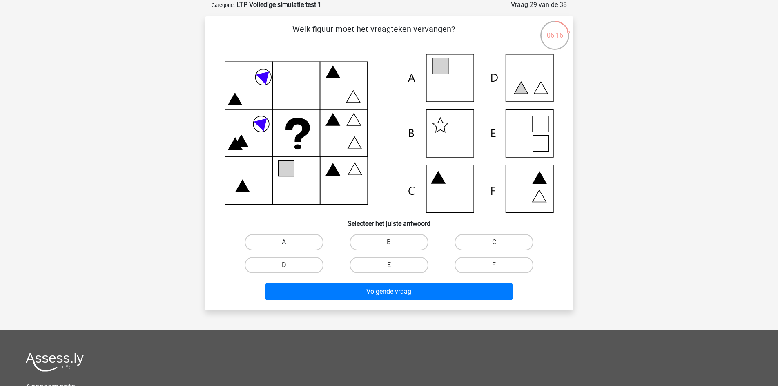
click at [292, 240] on label "A" at bounding box center [284, 242] width 79 height 16
click at [289, 242] on input "A" at bounding box center [286, 244] width 5 height 5
radio input "true"
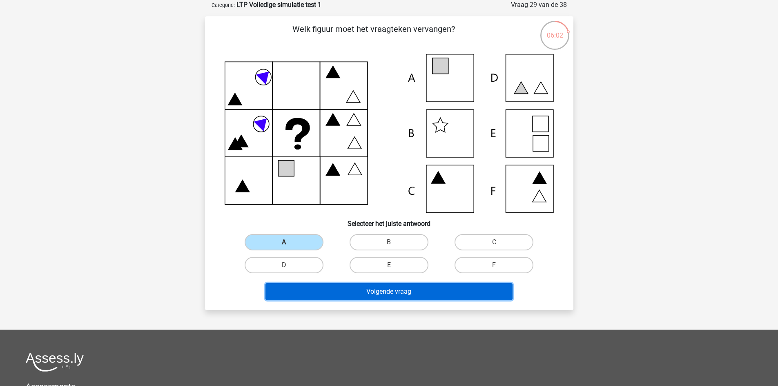
click at [348, 286] on button "Volgende vraag" at bounding box center [389, 291] width 247 height 17
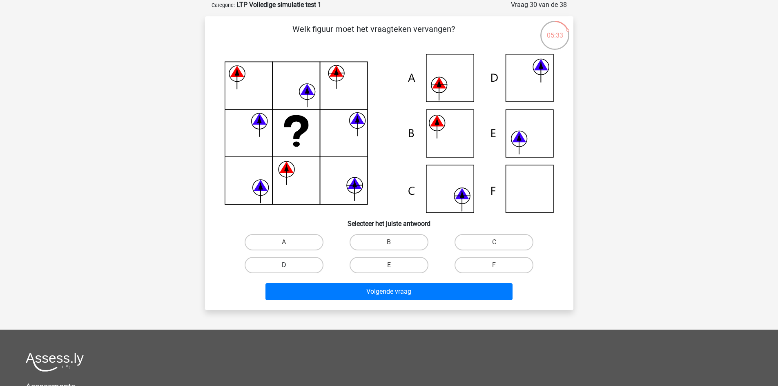
click at [297, 266] on label "D" at bounding box center [284, 265] width 79 height 16
click at [289, 266] on input "D" at bounding box center [286, 267] width 5 height 5
radio input "true"
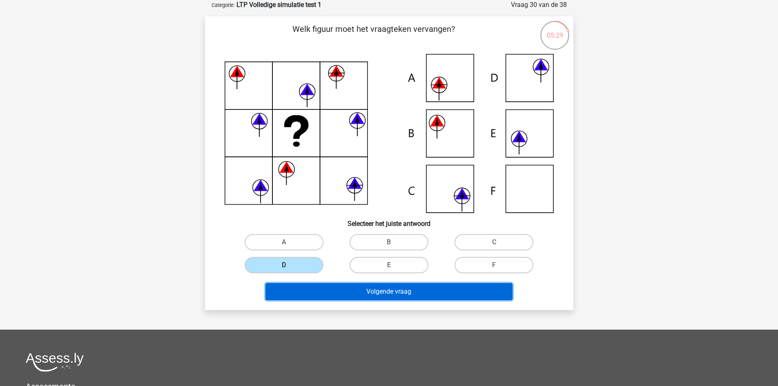
click at [362, 289] on button "Volgende vraag" at bounding box center [389, 291] width 247 height 17
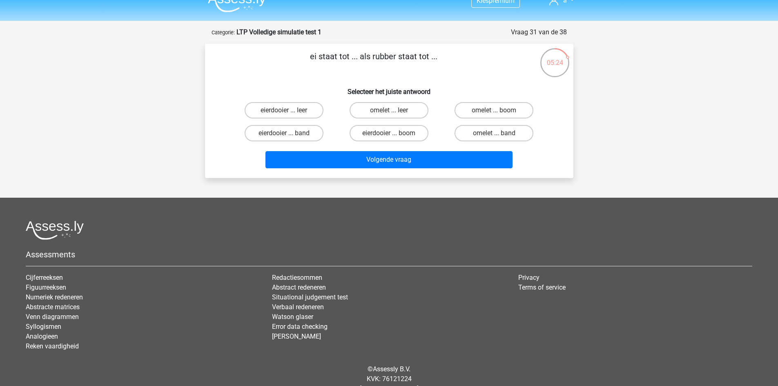
scroll to position [0, 0]
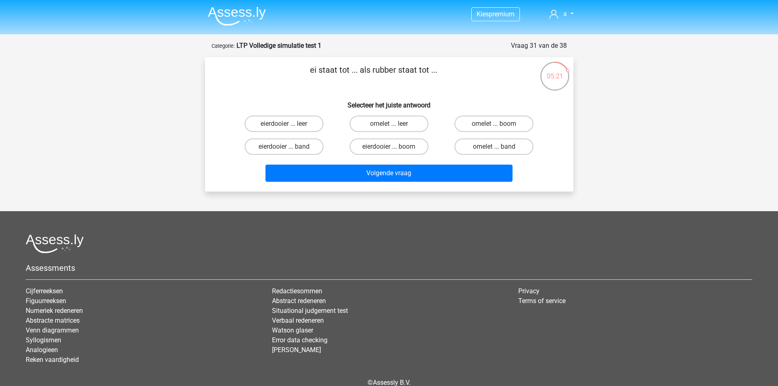
drag, startPoint x: 310, startPoint y: 69, endPoint x: 480, endPoint y: 78, distance: 169.8
click at [480, 78] on p "ei staat tot ... als rubber staat tot ..." at bounding box center [374, 76] width 312 height 25
copy p "ei staat tot ... als rubber staat tot ..."
click at [417, 148] on label "eierdooier ... boom" at bounding box center [389, 147] width 79 height 16
click at [394, 148] on input "eierdooier ... boom" at bounding box center [391, 149] width 5 height 5
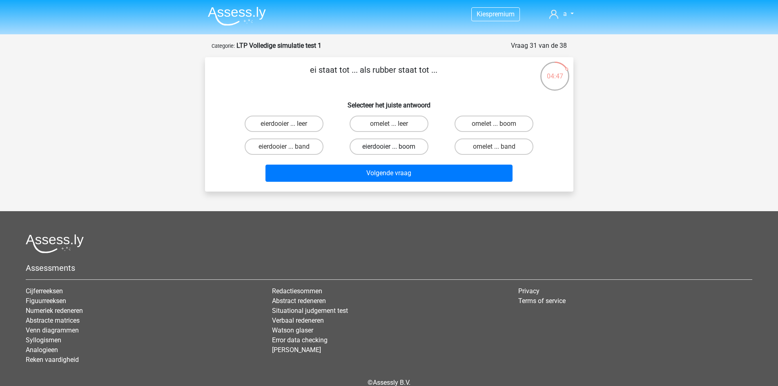
radio input "true"
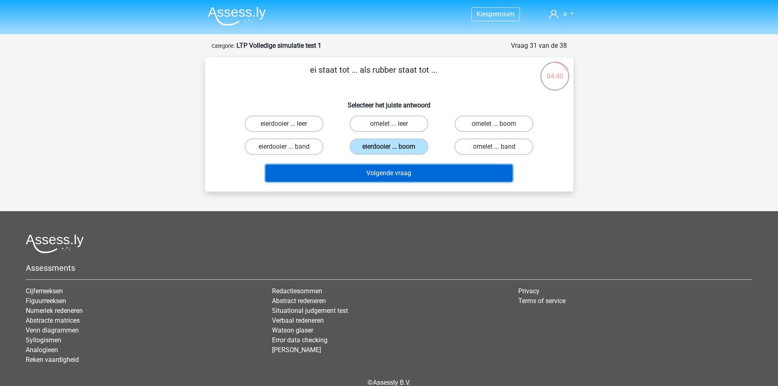
click at [417, 174] on button "Volgende vraag" at bounding box center [389, 173] width 247 height 17
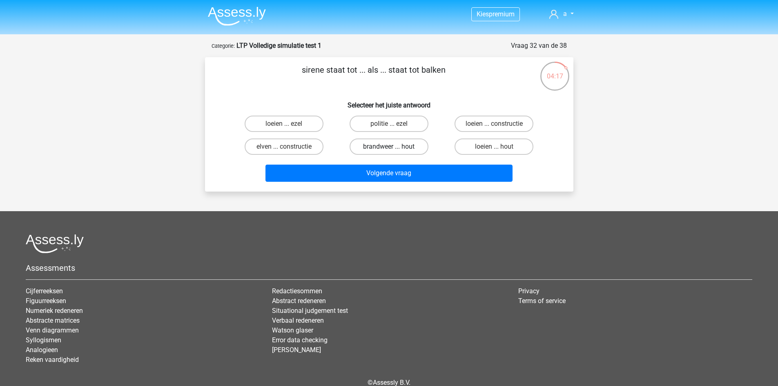
click at [365, 146] on label "brandweer ... hout" at bounding box center [389, 147] width 79 height 16
click at [389, 147] on input "brandweer ... hout" at bounding box center [391, 149] width 5 height 5
radio input "true"
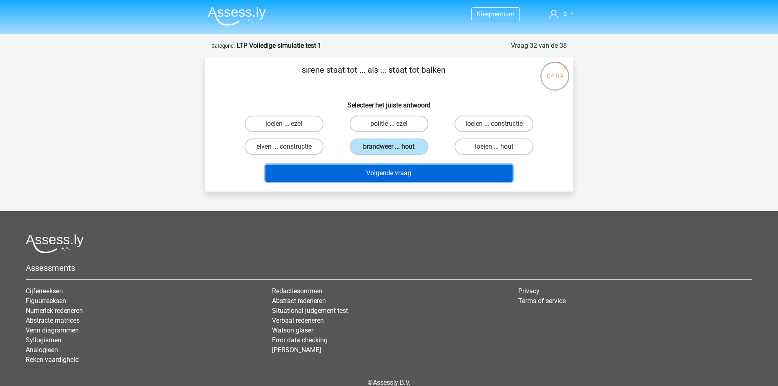
click at [356, 175] on button "Volgende vraag" at bounding box center [389, 173] width 247 height 17
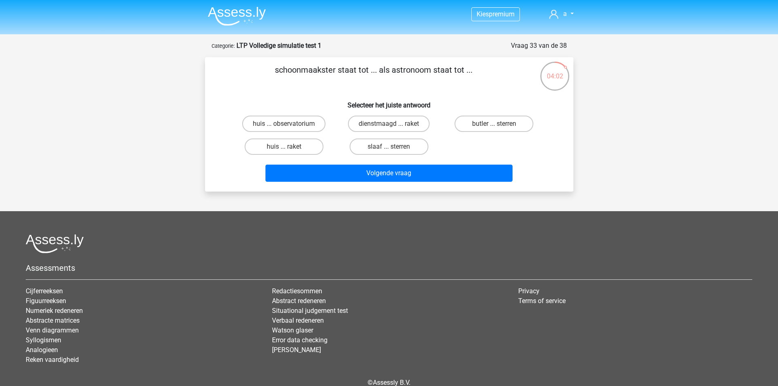
drag, startPoint x: 314, startPoint y: 63, endPoint x: 471, endPoint y: 79, distance: 157.4
click at [471, 79] on p "schoonmaakster staat tot ... als astronoom staat tot ..." at bounding box center [374, 76] width 312 height 25
copy p "schoonmaakster staat tot ... als astronoom staat tot .."
click at [293, 105] on h6 "Selecteer het juiste antwoord" at bounding box center [389, 102] width 342 height 14
click at [480, 130] on label "butler ... sterren" at bounding box center [494, 124] width 79 height 16
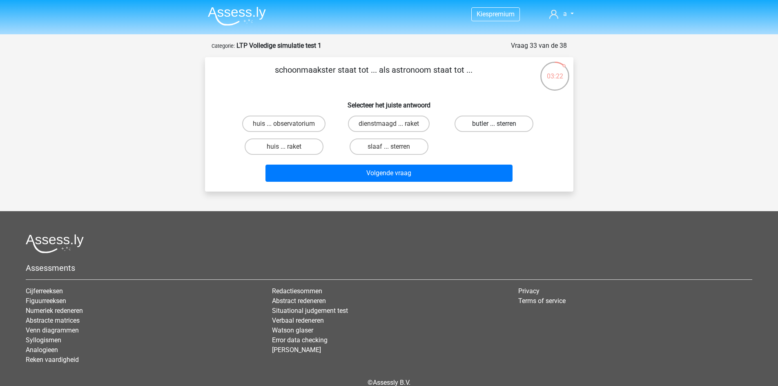
click at [494, 129] on input "butler ... sterren" at bounding box center [496, 126] width 5 height 5
radio input "true"
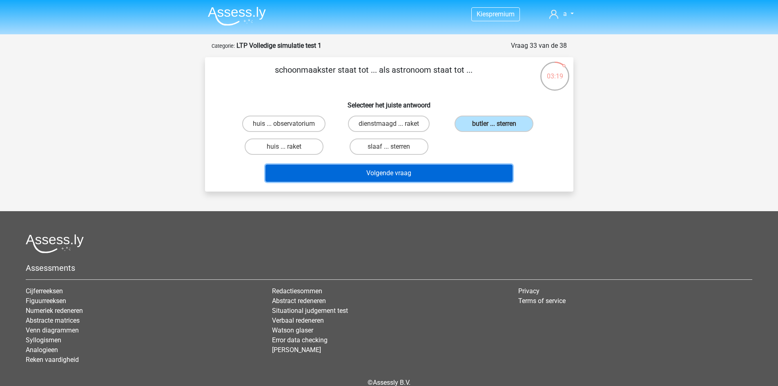
click at [426, 179] on button "Volgende vraag" at bounding box center [389, 173] width 247 height 17
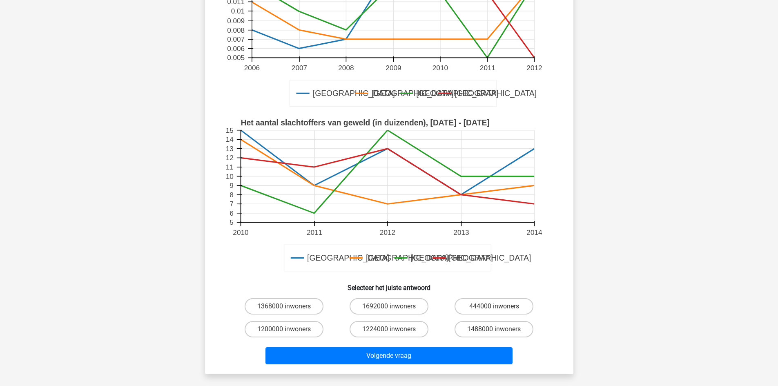
scroll to position [82, 0]
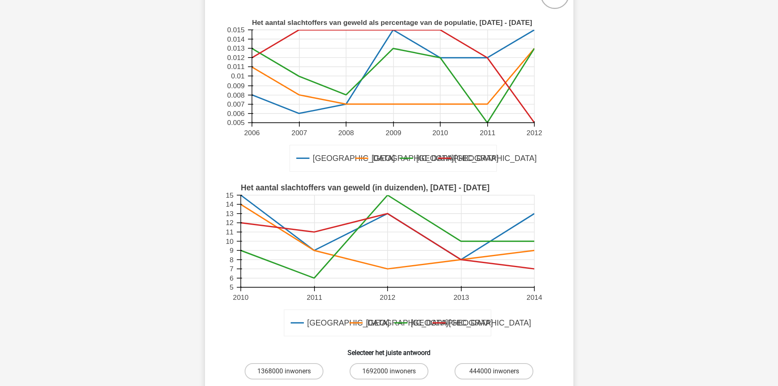
drag, startPoint x: 402, startPoint y: 107, endPoint x: 315, endPoint y: 124, distance: 88.3
click at [315, 124] on g "Amsterdam Londen Parijs Barcelona Het aantal slachtoffers van geweld als percen…" at bounding box center [389, 95] width 329 height 165
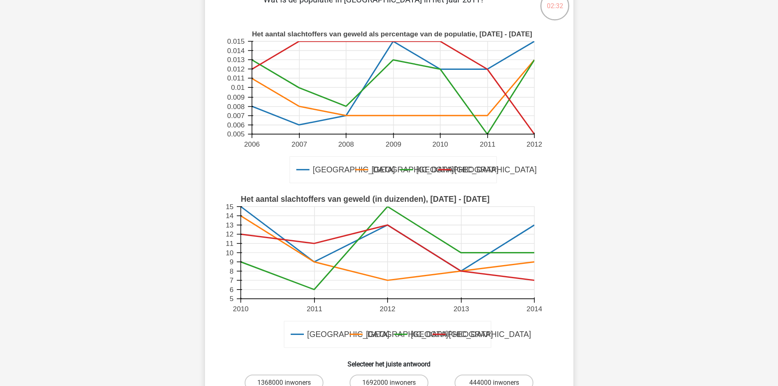
scroll to position [163, 0]
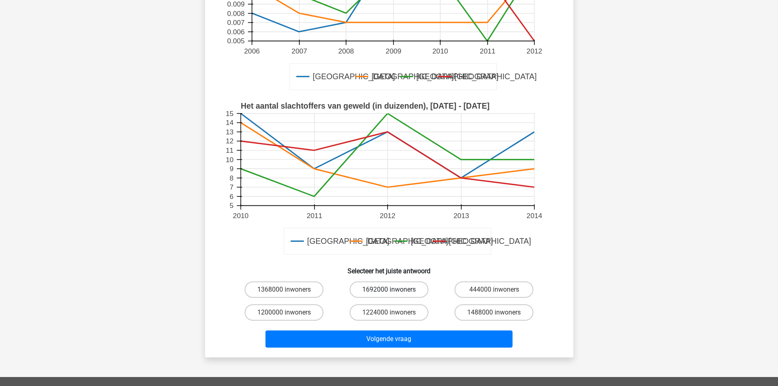
click at [379, 296] on label "1692000 inwoners" at bounding box center [389, 290] width 79 height 16
click at [389, 295] on input "1692000 inwoners" at bounding box center [391, 292] width 5 height 5
radio input "true"
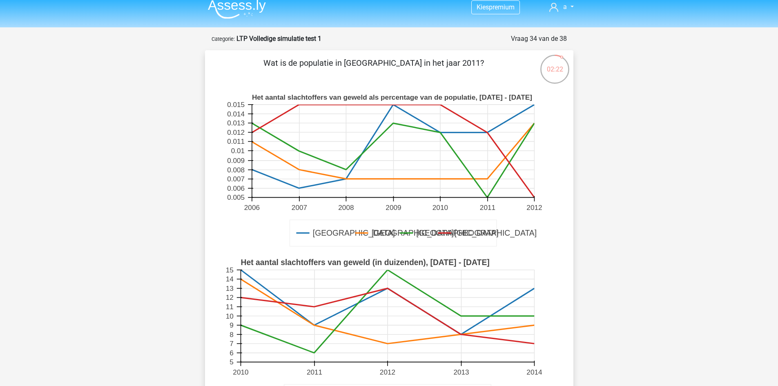
scroll to position [0, 0]
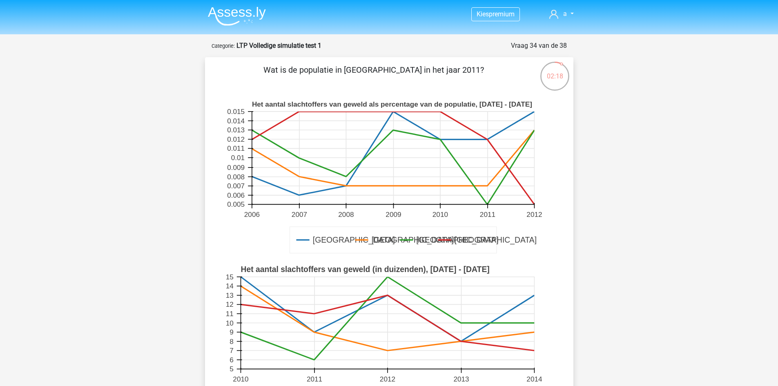
drag, startPoint x: 524, startPoint y: 160, endPoint x: 529, endPoint y: 168, distance: 10.1
click at [529, 168] on rect at bounding box center [393, 158] width 283 height 93
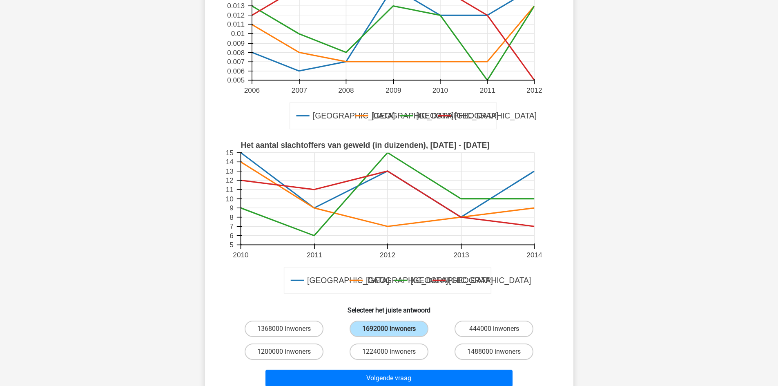
scroll to position [245, 0]
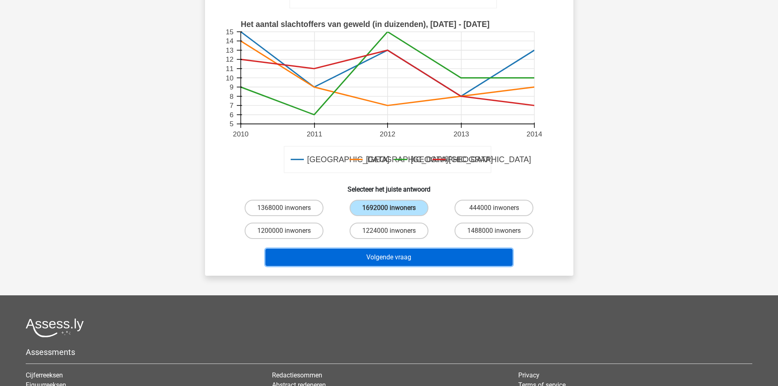
click at [439, 261] on button "Volgende vraag" at bounding box center [389, 257] width 247 height 17
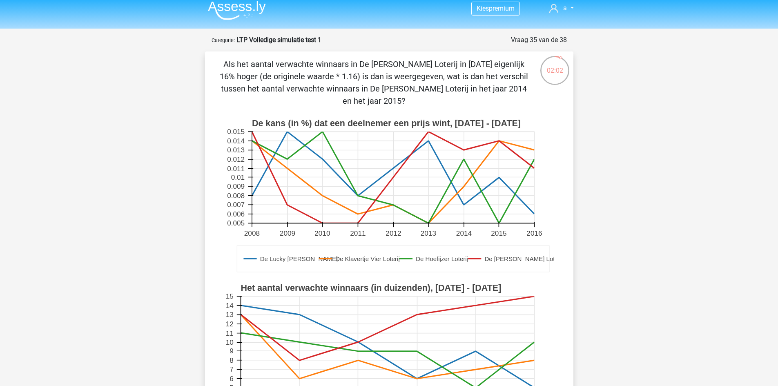
scroll to position [286, 0]
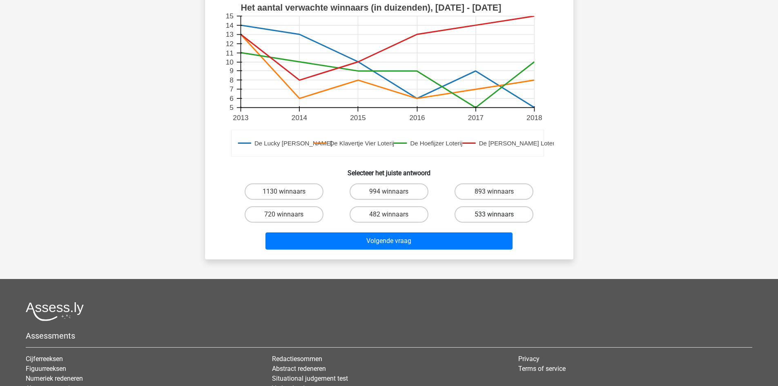
click at [461, 216] on label "533 winnaars" at bounding box center [494, 214] width 79 height 16
click at [494, 216] on input "533 winnaars" at bounding box center [496, 217] width 5 height 5
radio input "true"
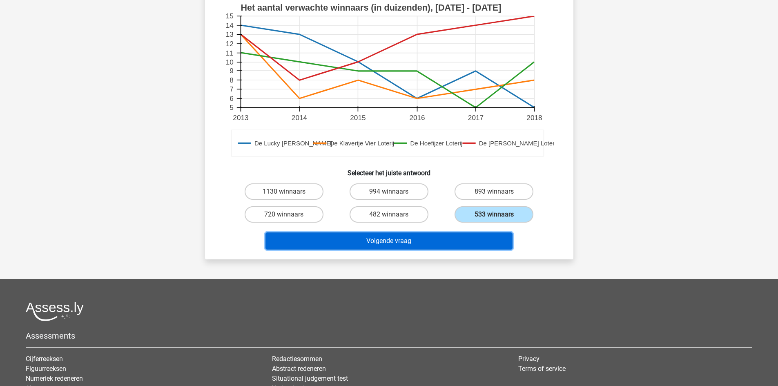
click at [452, 237] on button "Volgende vraag" at bounding box center [389, 241] width 247 height 17
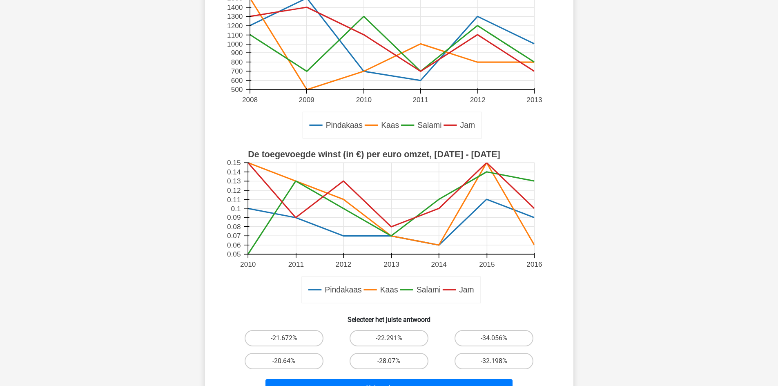
scroll to position [245, 0]
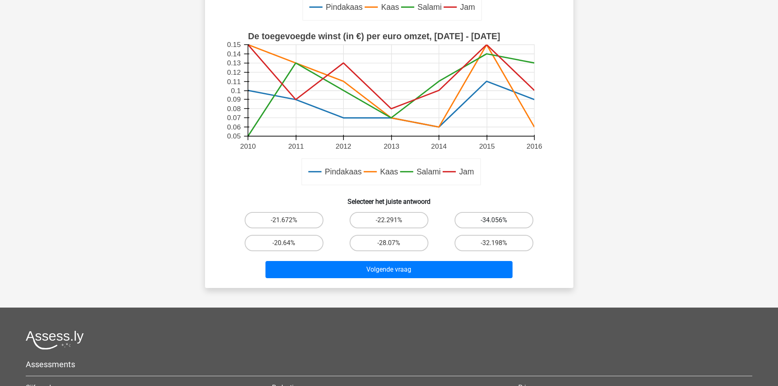
click at [468, 226] on label "-34.056%" at bounding box center [494, 220] width 79 height 16
click at [494, 226] on input "-34.056%" at bounding box center [496, 222] width 5 height 5
radio input "true"
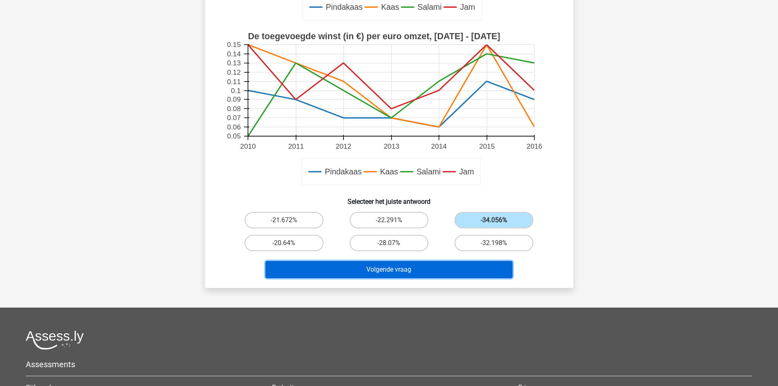
click at [394, 264] on button "Volgende vraag" at bounding box center [389, 269] width 247 height 17
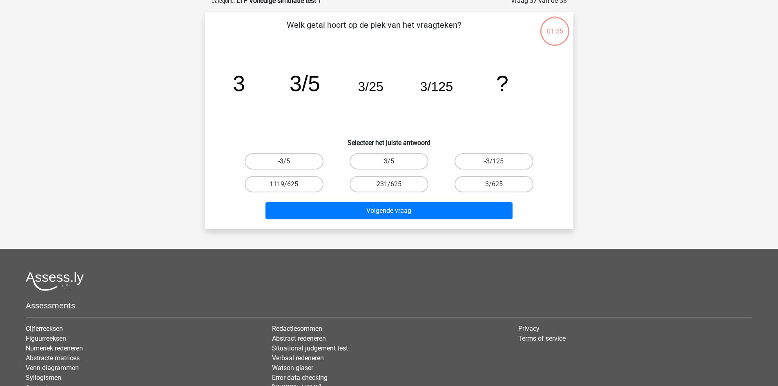
scroll to position [41, 0]
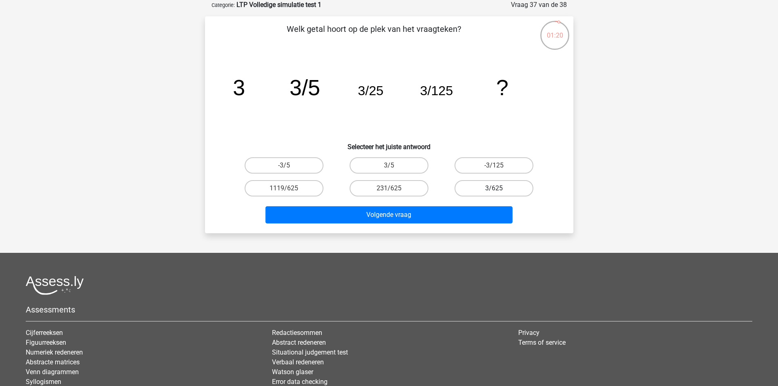
click at [476, 191] on label "3/625" at bounding box center [494, 188] width 79 height 16
click at [494, 191] on input "3/625" at bounding box center [496, 190] width 5 height 5
radio input "true"
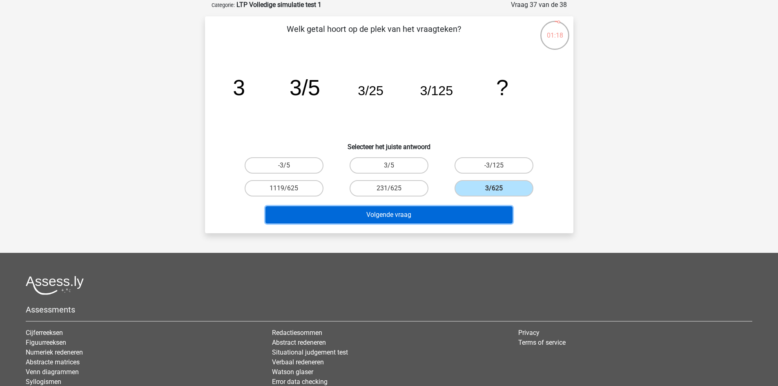
click at [430, 213] on button "Volgende vraag" at bounding box center [389, 214] width 247 height 17
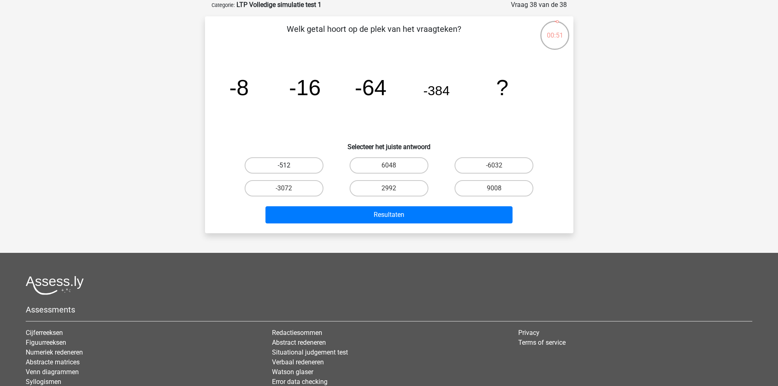
click at [288, 171] on label "-512" at bounding box center [284, 165] width 79 height 16
click at [288, 171] on input "-512" at bounding box center [286, 167] width 5 height 5
radio input "true"
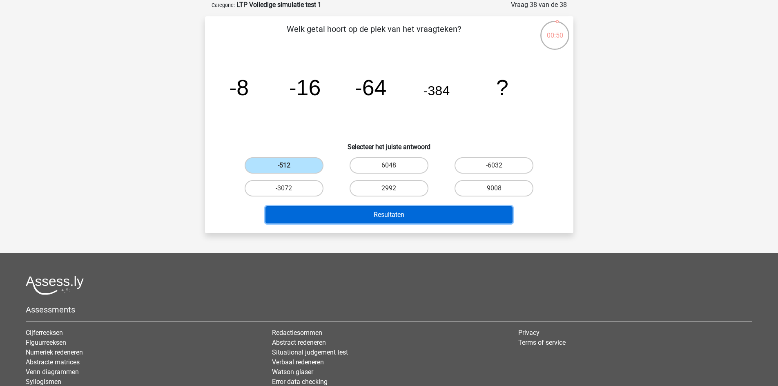
click at [306, 212] on button "Resultaten" at bounding box center [389, 214] width 247 height 17
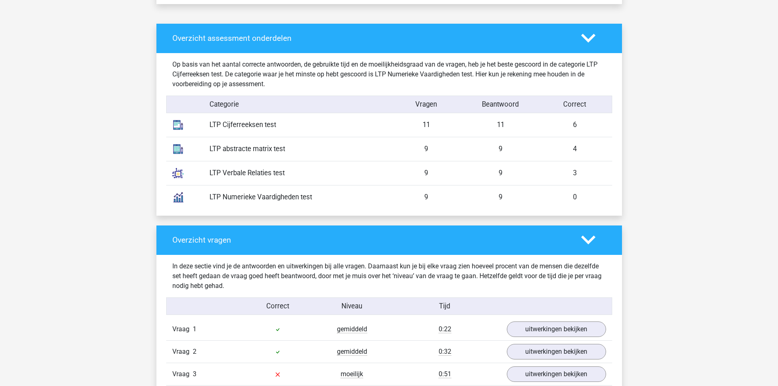
scroll to position [817, 0]
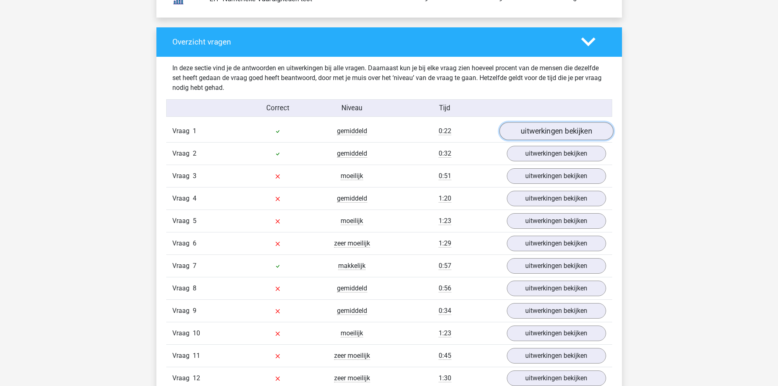
click at [539, 137] on link "uitwerkingen bekijken" at bounding box center [556, 131] width 114 height 18
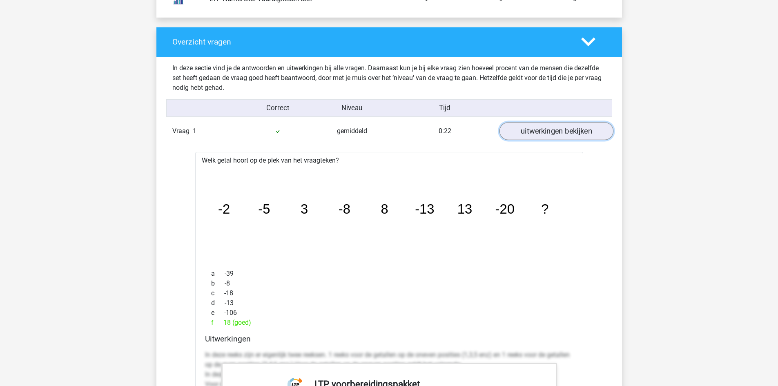
click at [539, 137] on link "uitwerkingen bekijken" at bounding box center [556, 131] width 114 height 18
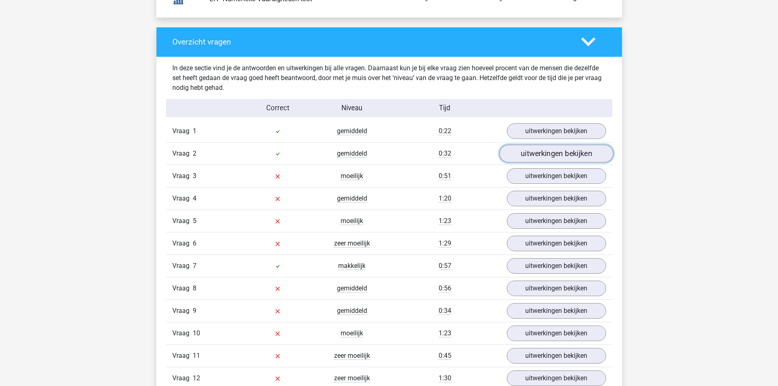
click at [543, 154] on link "uitwerkingen bekijken" at bounding box center [556, 154] width 114 height 18
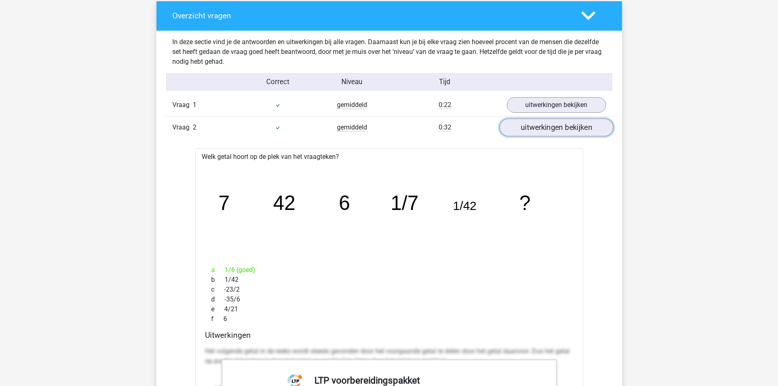
scroll to position [858, 0]
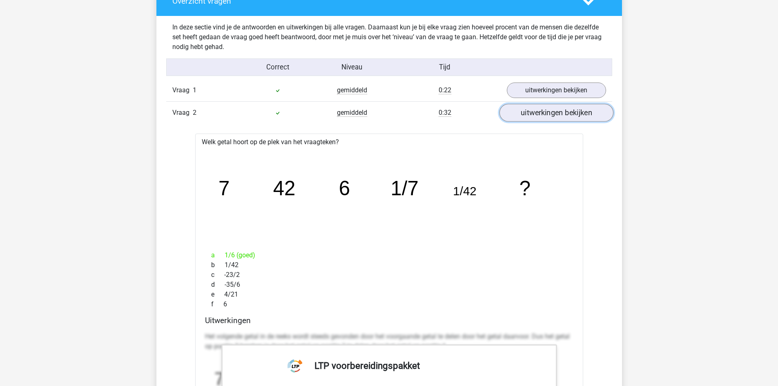
click at [548, 117] on link "uitwerkingen bekijken" at bounding box center [556, 113] width 114 height 18
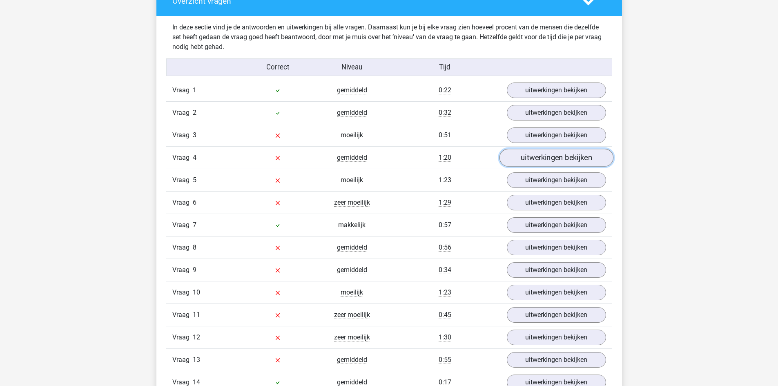
click at [565, 154] on link "uitwerkingen bekijken" at bounding box center [556, 158] width 114 height 18
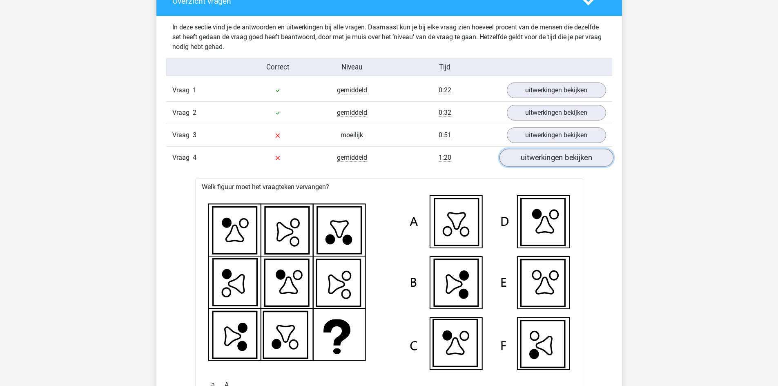
click at [565, 154] on link "uitwerkingen bekijken" at bounding box center [556, 158] width 114 height 18
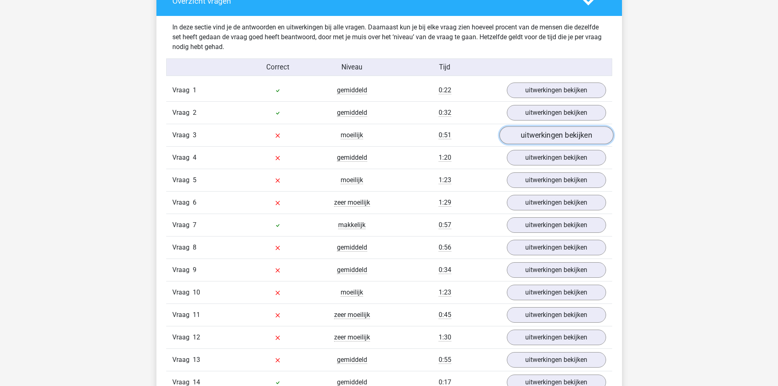
click at [566, 142] on link "uitwerkingen bekijken" at bounding box center [556, 135] width 114 height 18
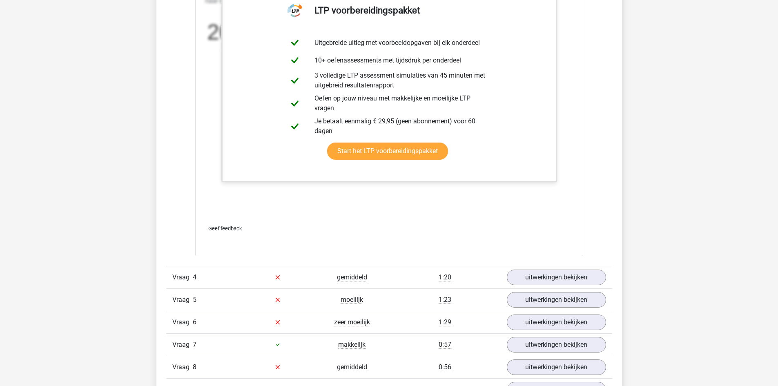
scroll to position [1267, 0]
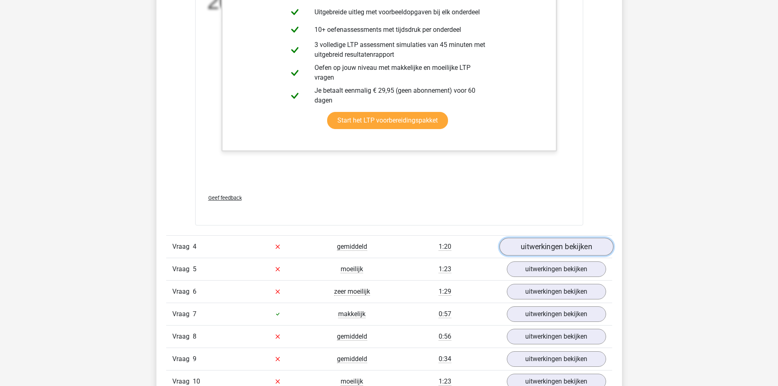
click at [518, 246] on link "uitwerkingen bekijken" at bounding box center [556, 247] width 114 height 18
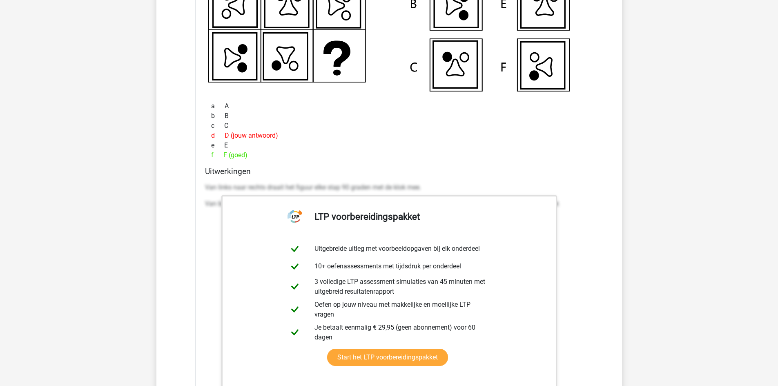
scroll to position [1880, 0]
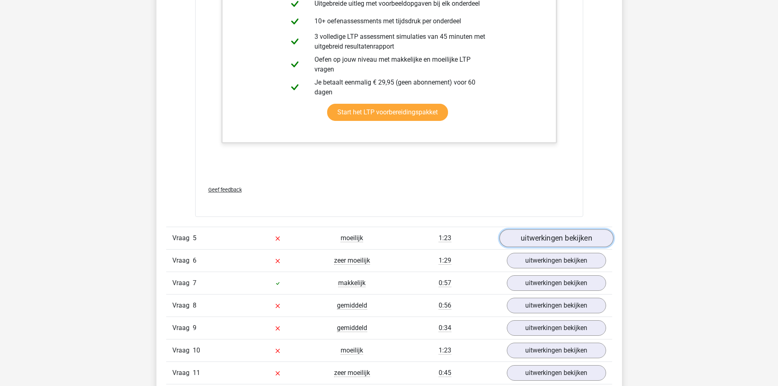
click at [585, 235] on link "uitwerkingen bekijken" at bounding box center [556, 238] width 114 height 18
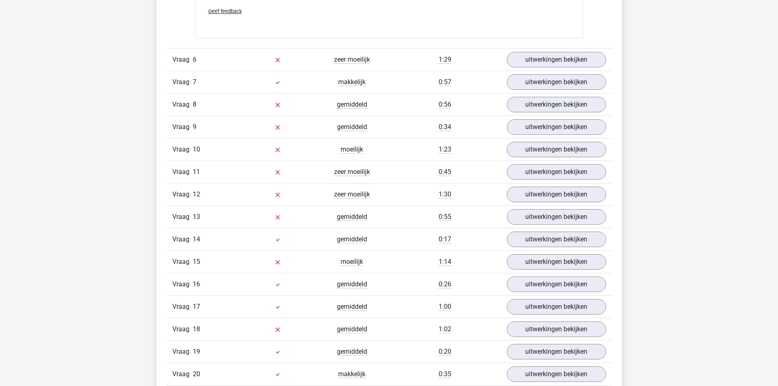
scroll to position [2656, 0]
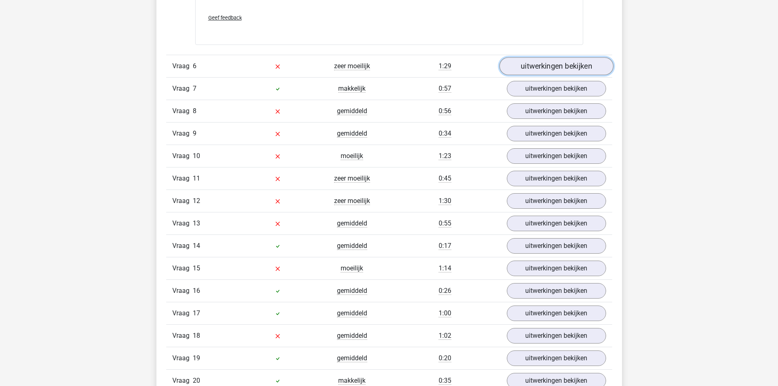
click at [526, 70] on link "uitwerkingen bekijken" at bounding box center [556, 66] width 114 height 18
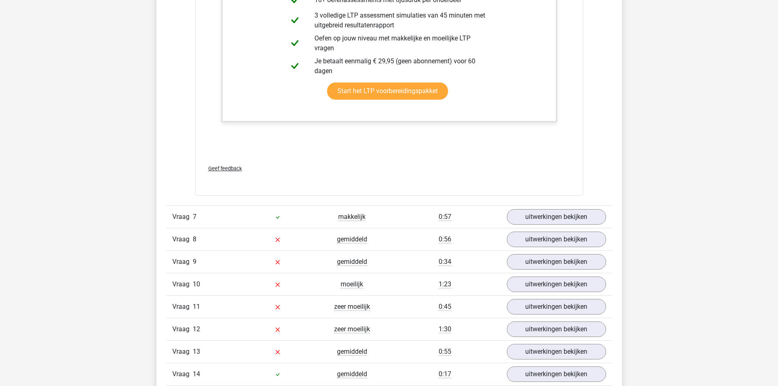
scroll to position [3146, 0]
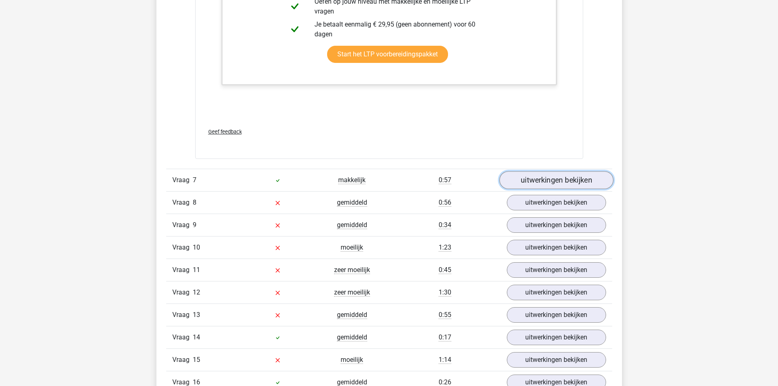
click at [548, 174] on link "uitwerkingen bekijken" at bounding box center [556, 180] width 114 height 18
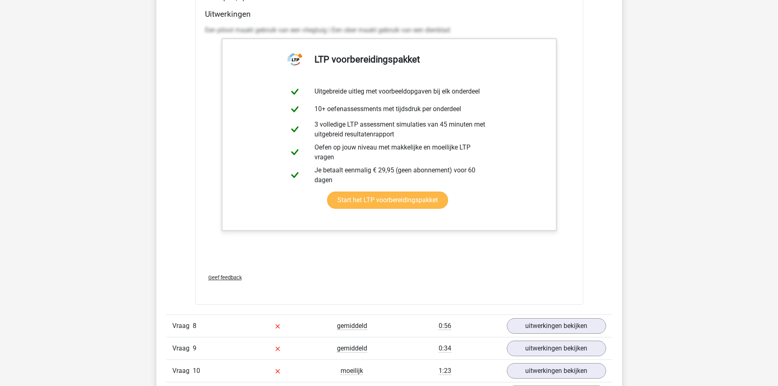
scroll to position [3596, 0]
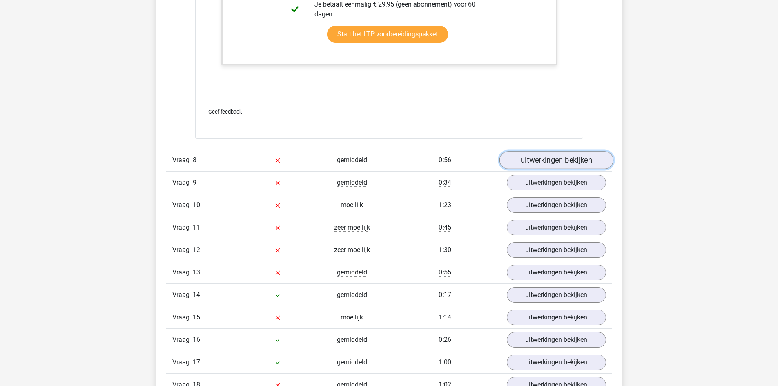
click at [555, 163] on link "uitwerkingen bekijken" at bounding box center [556, 160] width 114 height 18
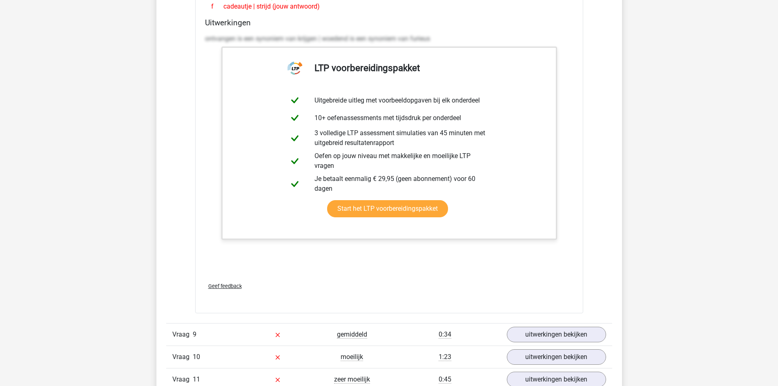
scroll to position [4086, 0]
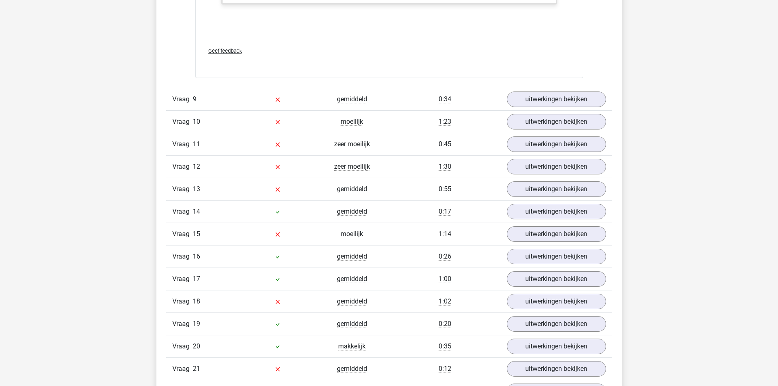
click at [546, 110] on div "Vraag 9 gemiddeld 0:34 uitwerkingen bekijken" at bounding box center [389, 99] width 446 height 22
click at [549, 108] on div "Vraag 9 gemiddeld 0:34 uitwerkingen bekijken" at bounding box center [389, 99] width 446 height 22
click at [559, 103] on link "uitwerkingen bekijken" at bounding box center [556, 100] width 114 height 18
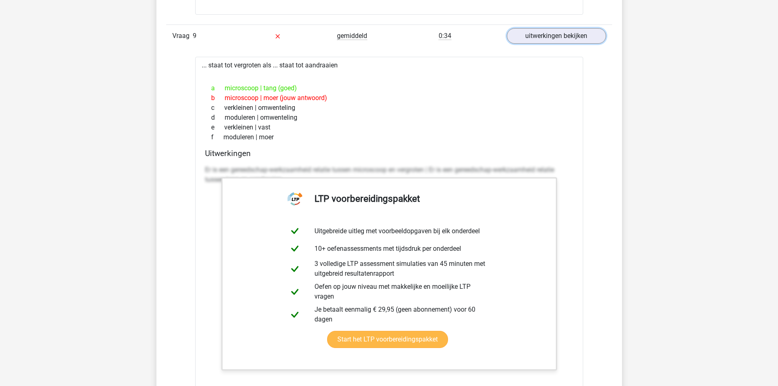
scroll to position [4413, 0]
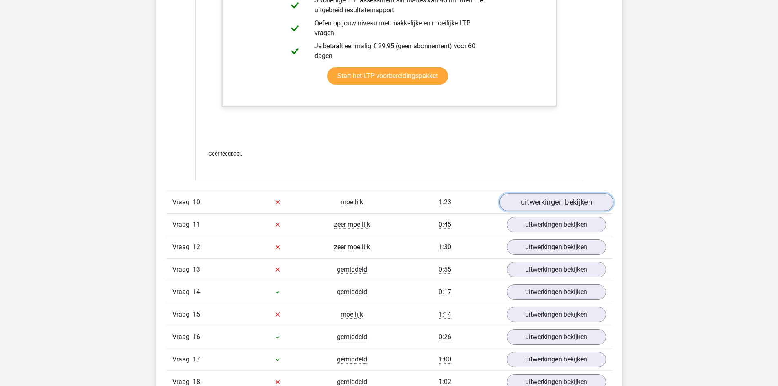
click at [541, 203] on link "uitwerkingen bekijken" at bounding box center [556, 202] width 114 height 18
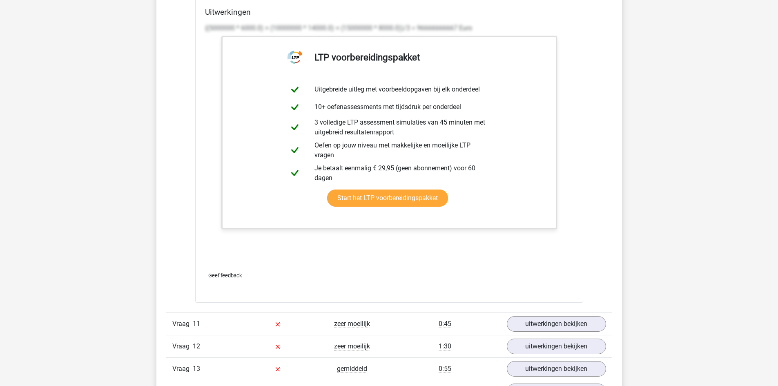
scroll to position [5231, 0]
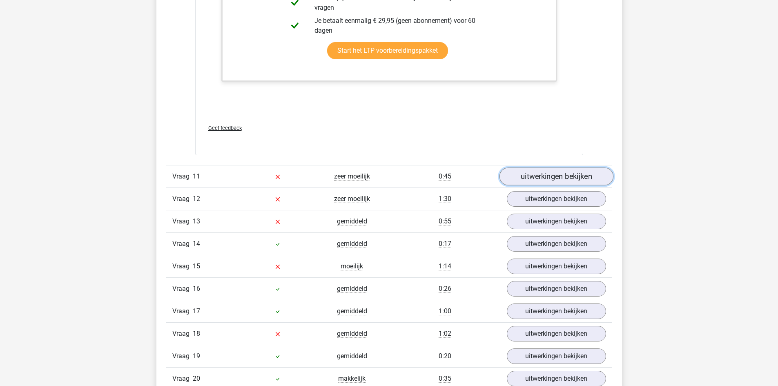
click at [570, 178] on link "uitwerkingen bekijken" at bounding box center [556, 177] width 114 height 18
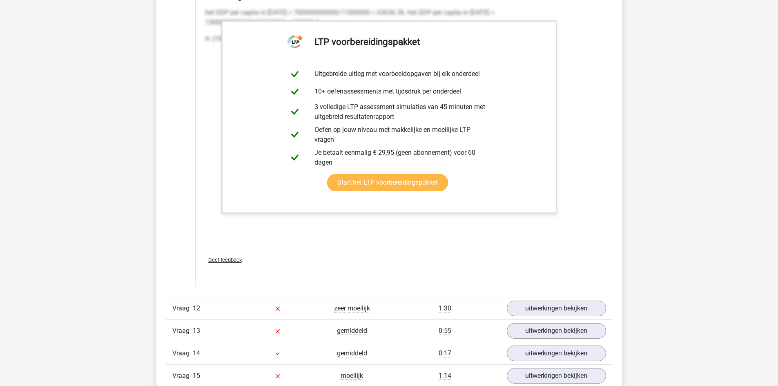
scroll to position [6048, 0]
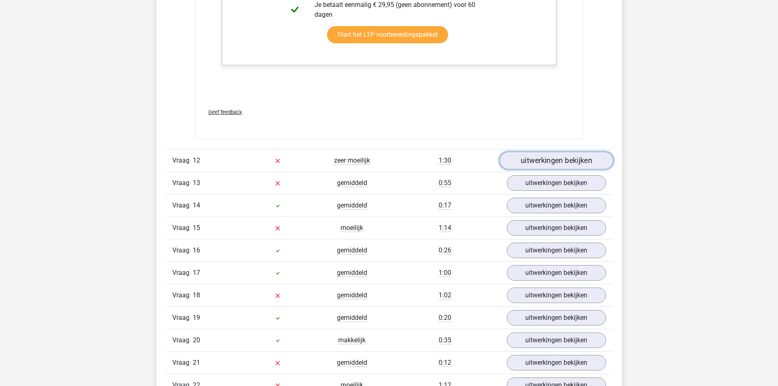
click at [582, 168] on link "uitwerkingen bekijken" at bounding box center [556, 161] width 114 height 18
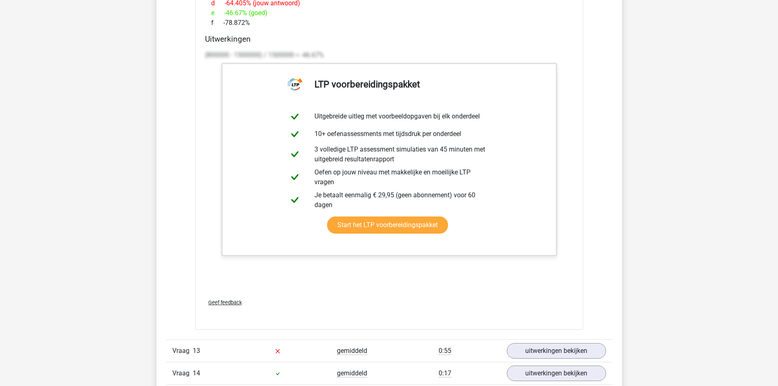
scroll to position [6783, 0]
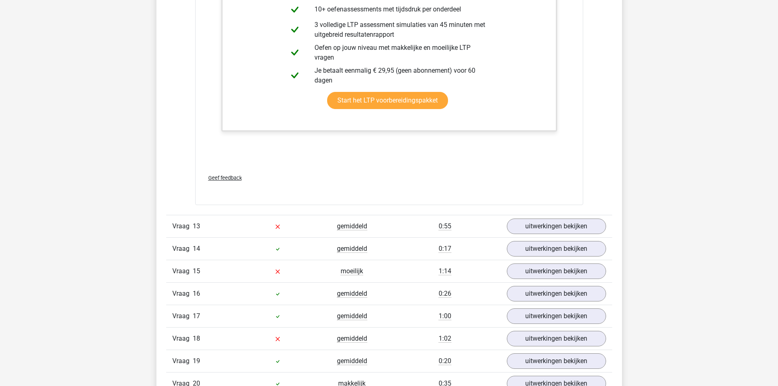
click at [544, 218] on div "Vraag 13 gemiddeld 0:55 uitwerkingen bekijken" at bounding box center [389, 226] width 446 height 22
click at [539, 226] on link "uitwerkingen bekijken" at bounding box center [556, 227] width 114 height 18
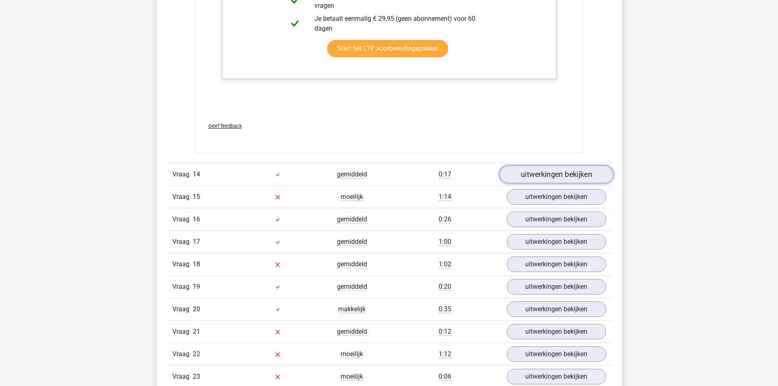
click at [574, 181] on link "uitwerkingen bekijken" at bounding box center [556, 174] width 114 height 18
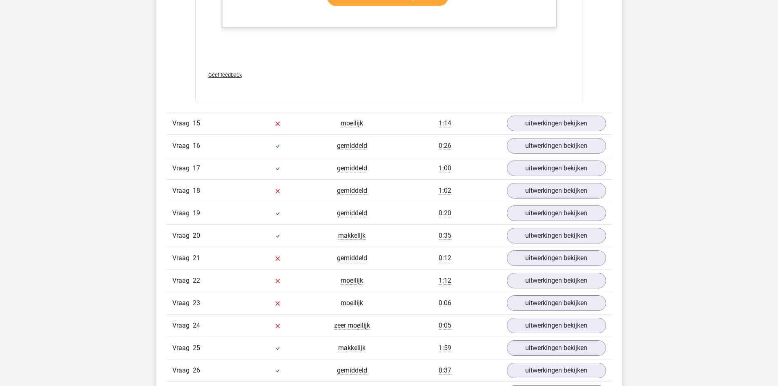
scroll to position [7928, 0]
click at [566, 116] on link "uitwerkingen bekijken" at bounding box center [556, 123] width 114 height 18
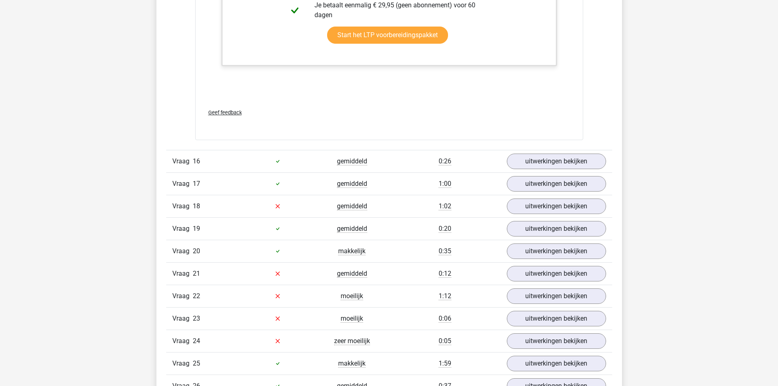
scroll to position [8500, 0]
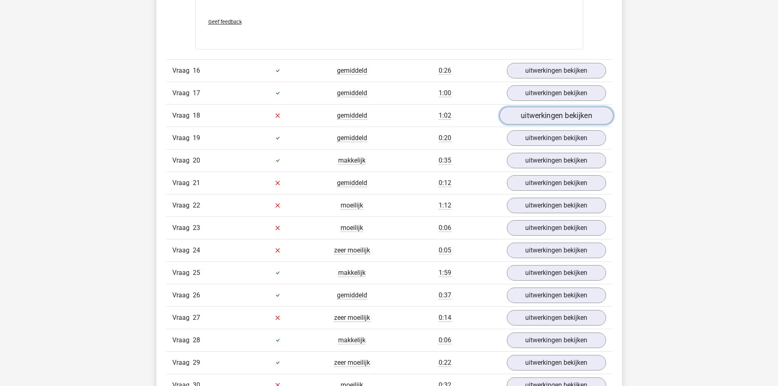
click at [537, 112] on link "uitwerkingen bekijken" at bounding box center [556, 116] width 114 height 18
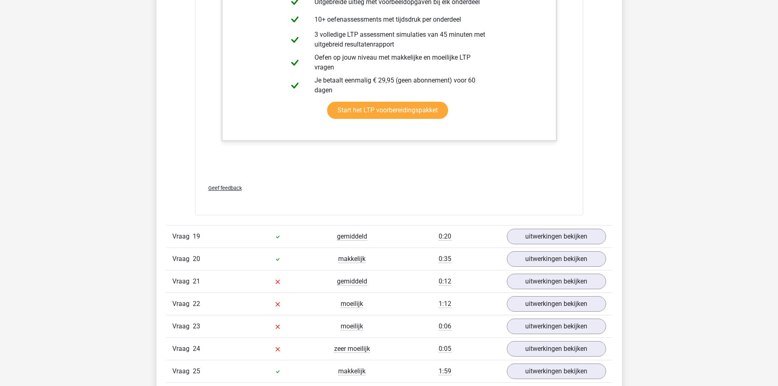
scroll to position [9031, 0]
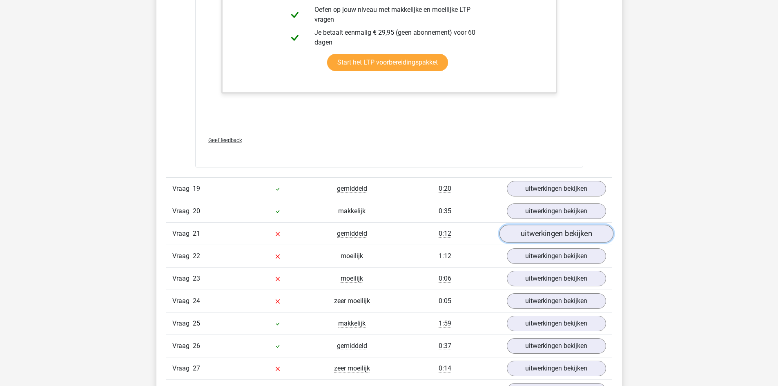
click at [530, 230] on link "uitwerkingen bekijken" at bounding box center [556, 234] width 114 height 18
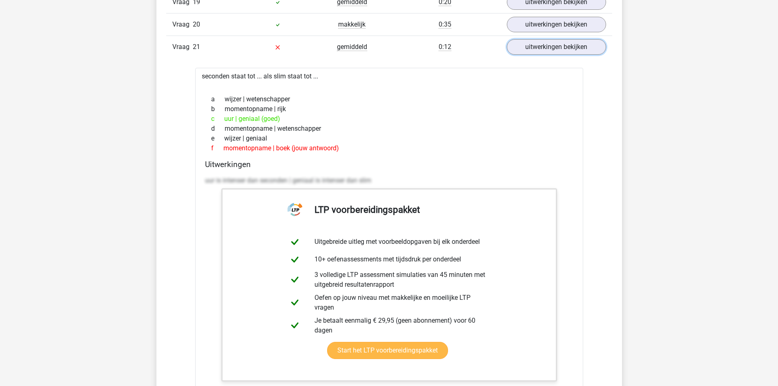
scroll to position [9399, 0]
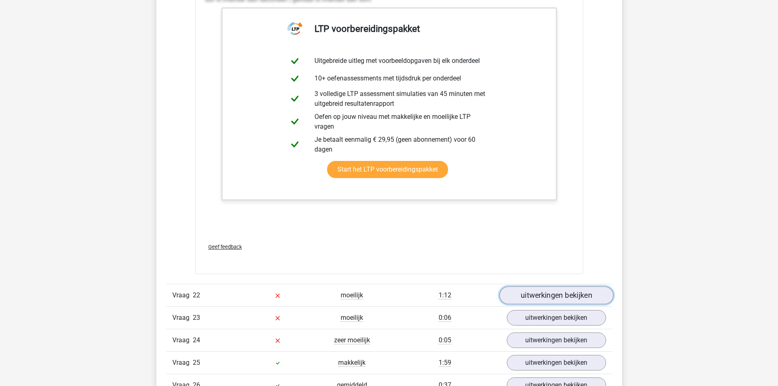
click at [535, 288] on link "uitwerkingen bekijken" at bounding box center [556, 295] width 114 height 18
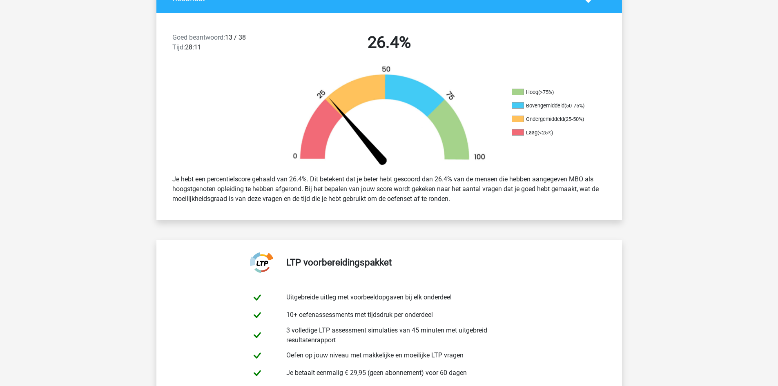
scroll to position [0, 0]
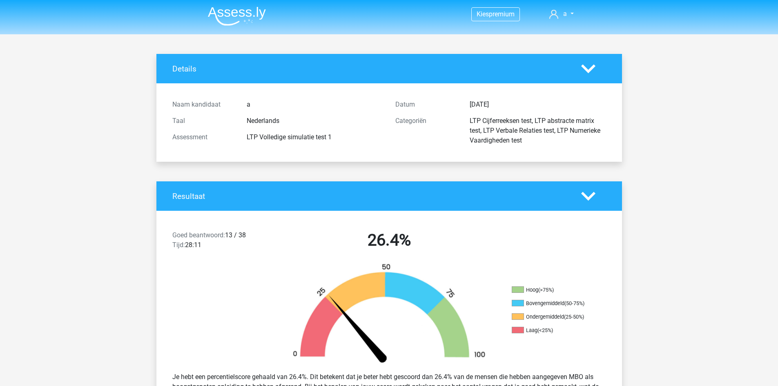
click at [237, 24] on img at bounding box center [237, 16] width 58 height 19
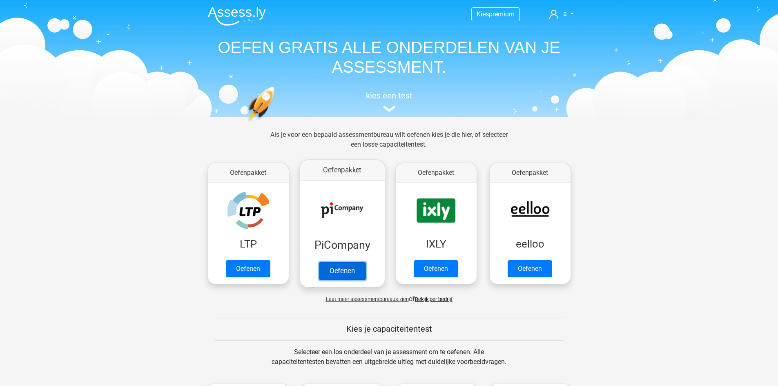
click at [349, 274] on link "Oefenen" at bounding box center [342, 271] width 47 height 18
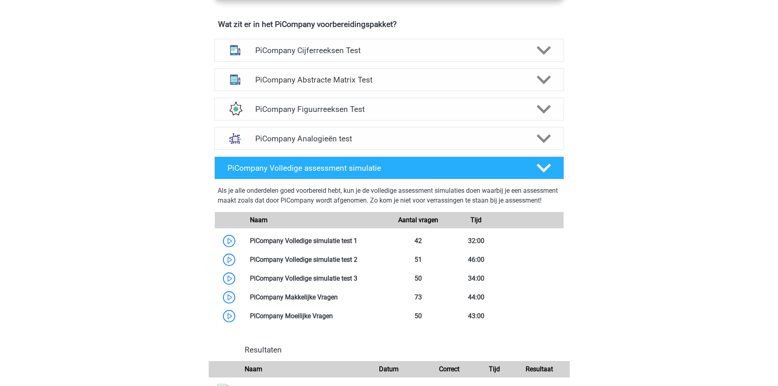
scroll to position [695, 0]
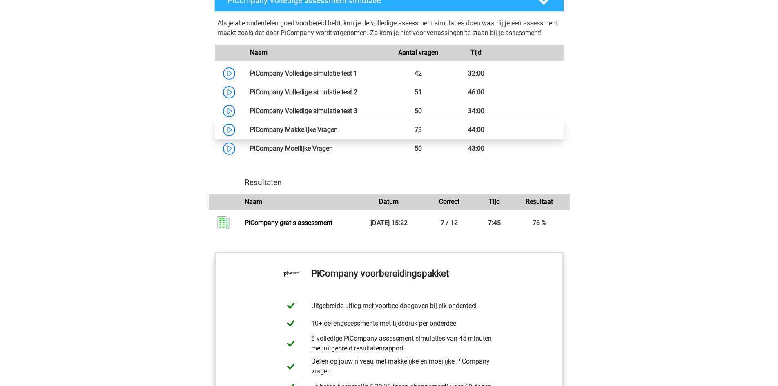
click at [338, 134] on link at bounding box center [338, 130] width 0 height 8
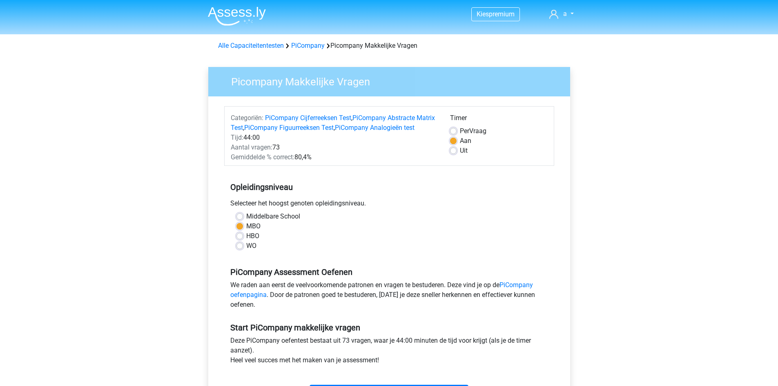
click at [246, 231] on label "MBO" at bounding box center [253, 226] width 14 height 10
click at [238, 230] on input "MBO" at bounding box center [240, 225] width 7 height 8
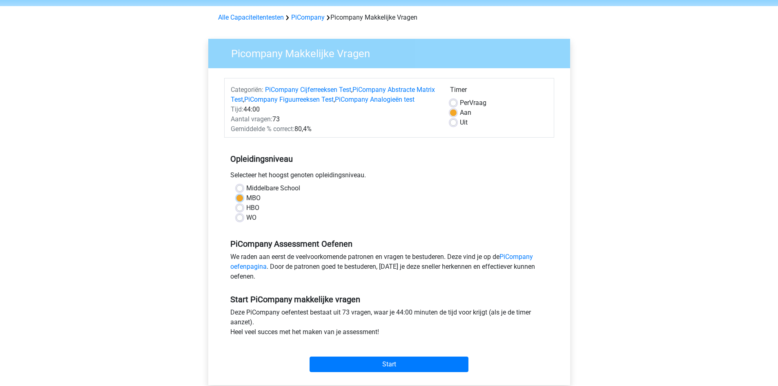
scroll to position [123, 0]
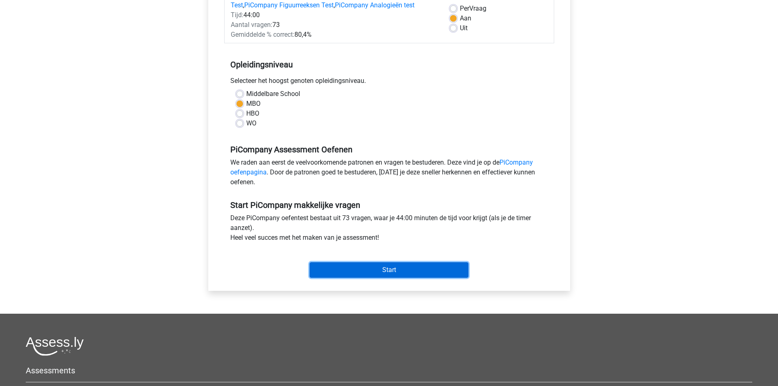
click at [338, 275] on input "Start" at bounding box center [389, 270] width 159 height 16
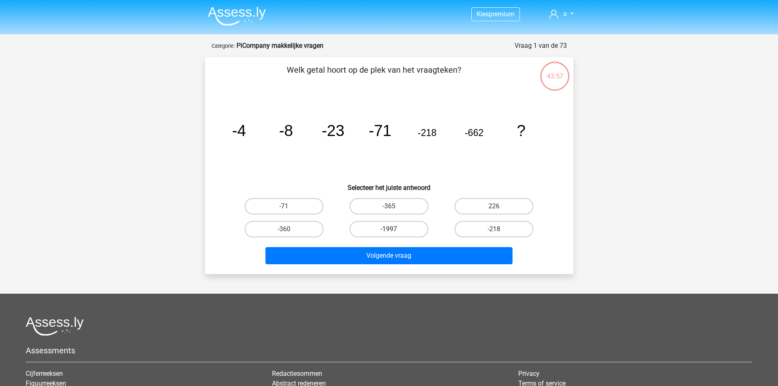
click at [373, 235] on label "-1997" at bounding box center [389, 229] width 79 height 16
click at [389, 235] on input "-1997" at bounding box center [391, 231] width 5 height 5
radio input "true"
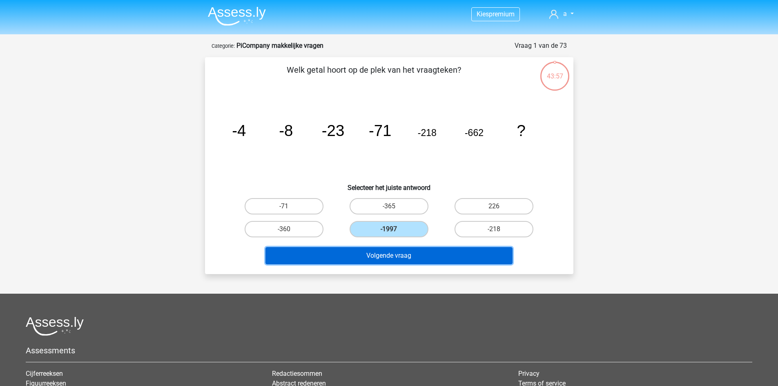
click at [360, 256] on button "Volgende vraag" at bounding box center [389, 255] width 247 height 17
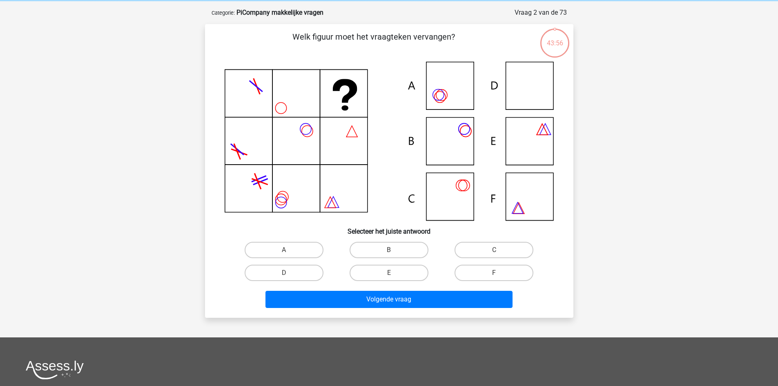
scroll to position [41, 0]
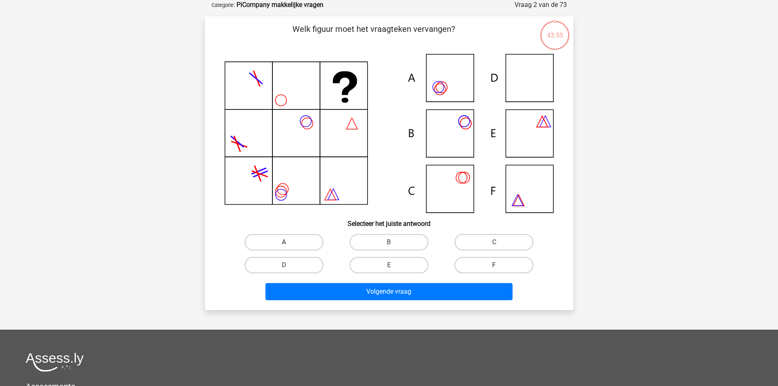
drag, startPoint x: 315, startPoint y: 240, endPoint x: 312, endPoint y: 248, distance: 9.2
click at [315, 239] on label "A" at bounding box center [284, 242] width 79 height 16
click at [289, 242] on input "A" at bounding box center [286, 244] width 5 height 5
radio input "true"
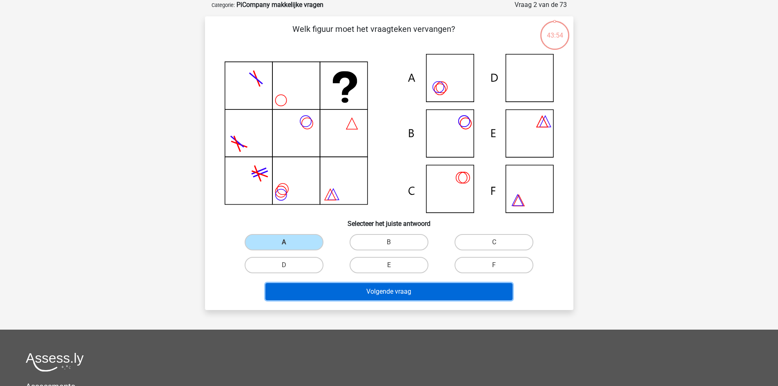
click at [322, 292] on button "Volgende vraag" at bounding box center [389, 291] width 247 height 17
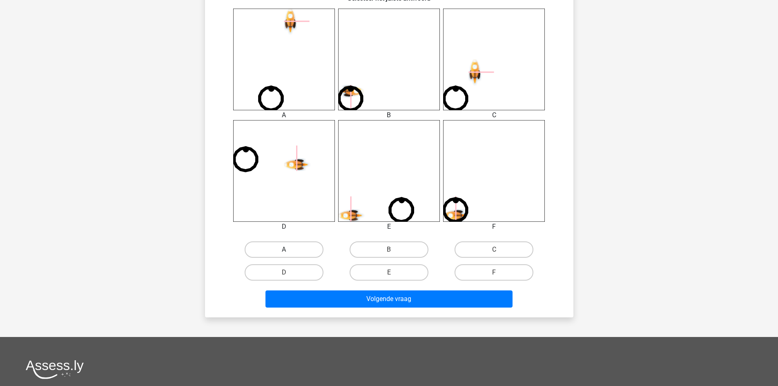
click at [297, 256] on label "A" at bounding box center [284, 250] width 79 height 16
click at [289, 255] on input "A" at bounding box center [286, 252] width 5 height 5
radio input "true"
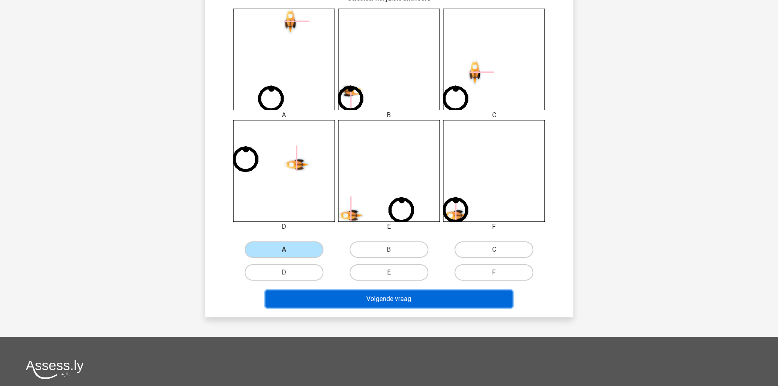
click at [305, 293] on button "Volgende vraag" at bounding box center [389, 299] width 247 height 17
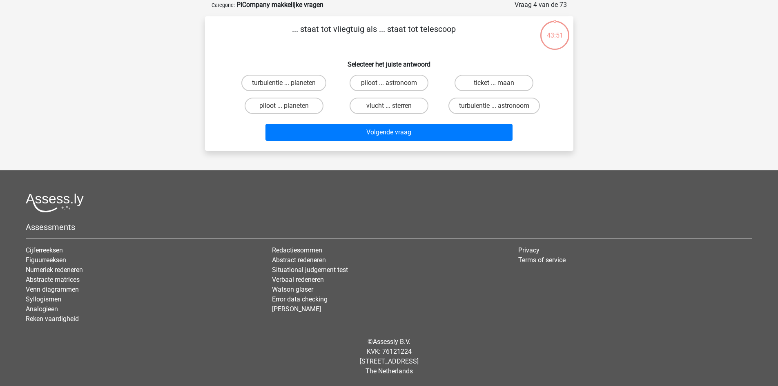
drag, startPoint x: 302, startPoint y: 100, endPoint x: 301, endPoint y: 115, distance: 15.5
click at [302, 100] on label "piloot ... planeten" at bounding box center [284, 106] width 79 height 16
click at [289, 106] on input "piloot ... planeten" at bounding box center [286, 108] width 5 height 5
radio input "true"
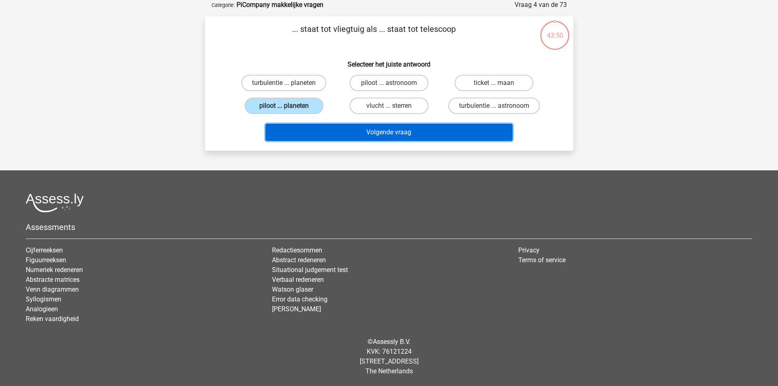
click at [301, 125] on button "Volgende vraag" at bounding box center [389, 132] width 247 height 17
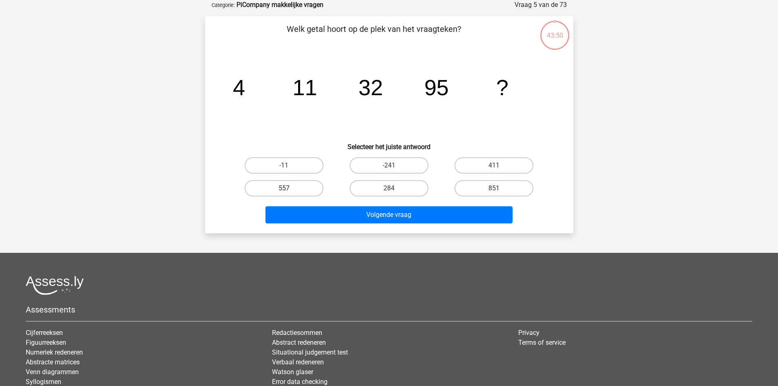
click at [293, 194] on label "557" at bounding box center [284, 188] width 79 height 16
click at [289, 194] on input "557" at bounding box center [286, 190] width 5 height 5
radio input "true"
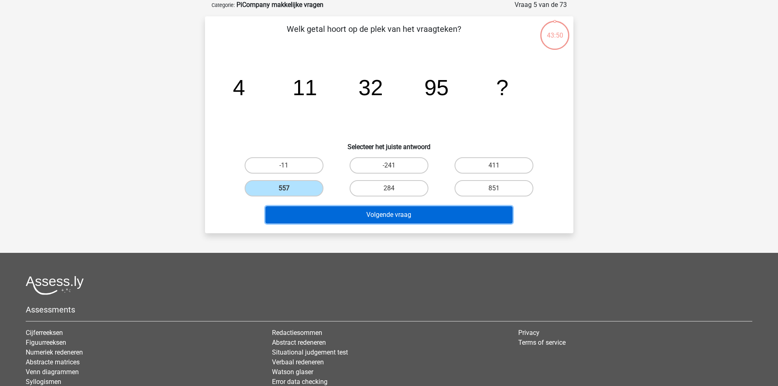
click at [304, 212] on button "Volgende vraag" at bounding box center [389, 214] width 247 height 17
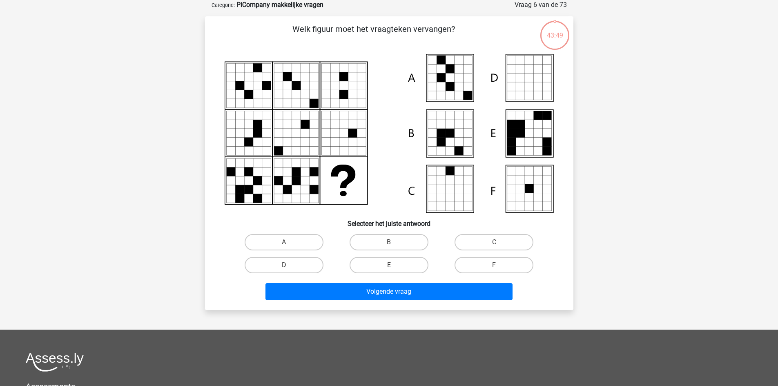
click at [286, 255] on div "D" at bounding box center [284, 265] width 105 height 23
click at [290, 270] on label "D" at bounding box center [284, 265] width 79 height 16
click at [289, 270] on input "D" at bounding box center [286, 267] width 5 height 5
radio input "true"
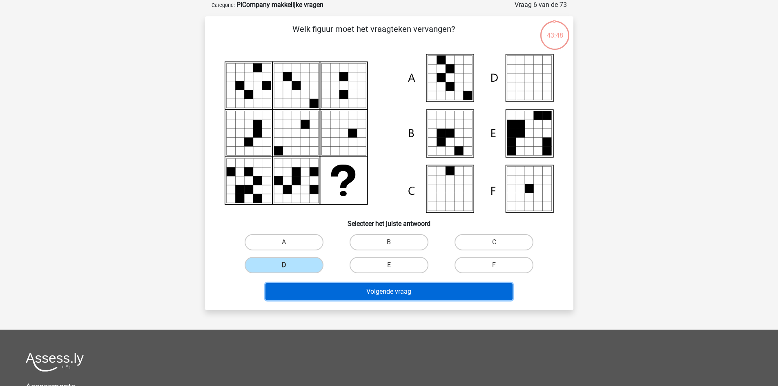
click at [298, 285] on button "Volgende vraag" at bounding box center [389, 291] width 247 height 17
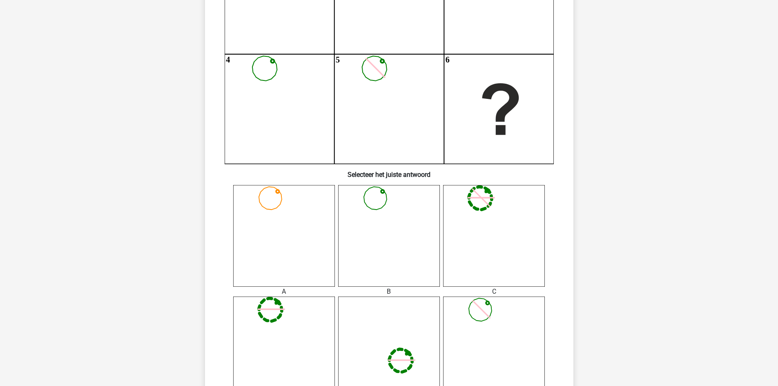
scroll to position [286, 0]
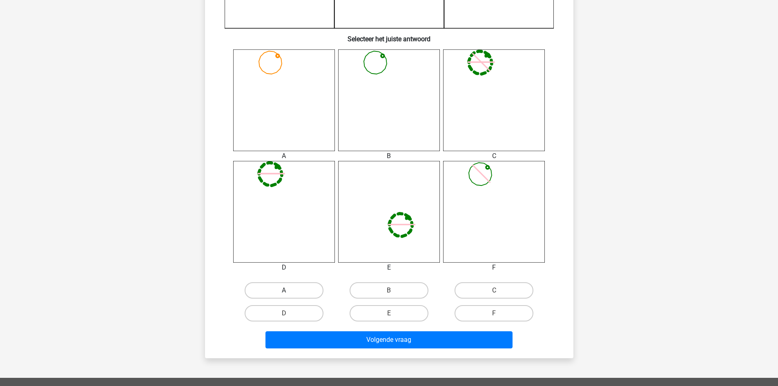
click at [289, 287] on label "A" at bounding box center [284, 290] width 79 height 16
click at [289, 291] on input "A" at bounding box center [286, 293] width 5 height 5
radio input "true"
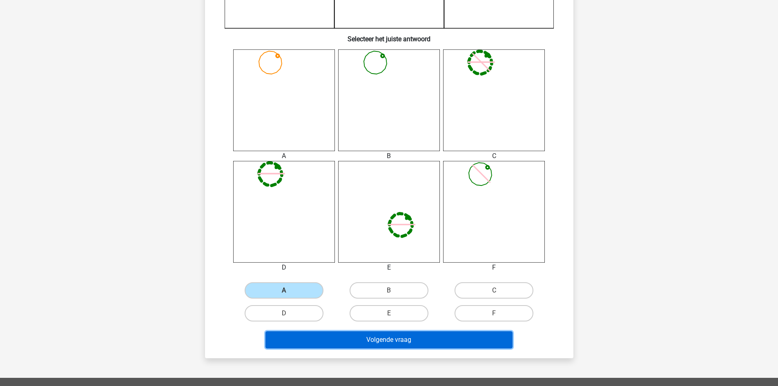
click at [317, 338] on button "Volgende vraag" at bounding box center [389, 339] width 247 height 17
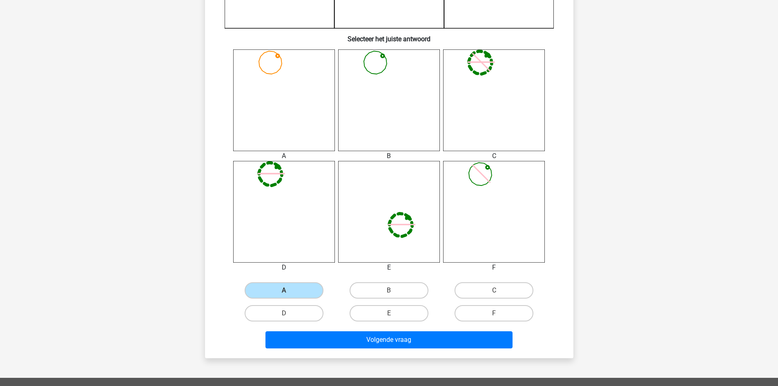
scroll to position [41, 0]
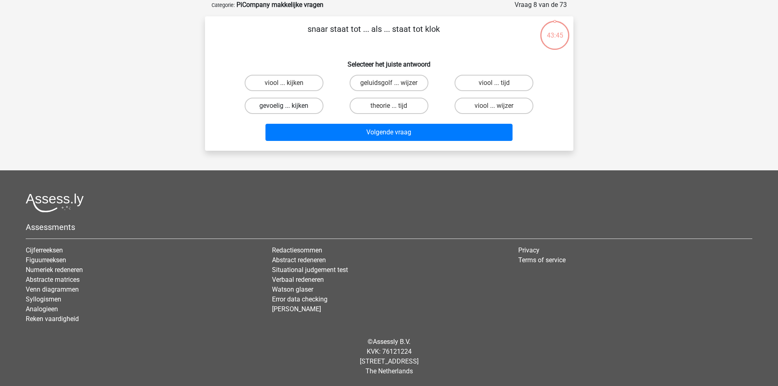
click at [302, 107] on label "gevoelig ... kijken" at bounding box center [284, 106] width 79 height 16
click at [289, 107] on input "gevoelig ... kijken" at bounding box center [286, 108] width 5 height 5
radio input "true"
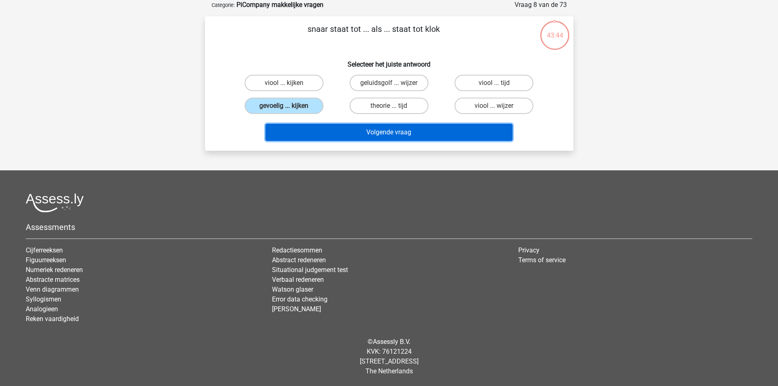
click at [299, 132] on button "Volgende vraag" at bounding box center [389, 132] width 247 height 17
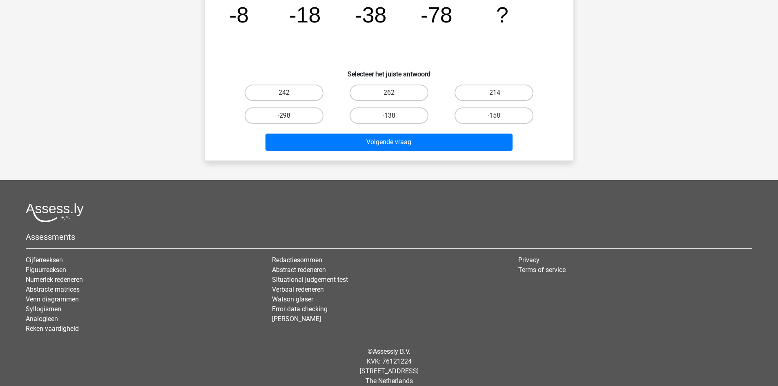
scroll to position [123, 0]
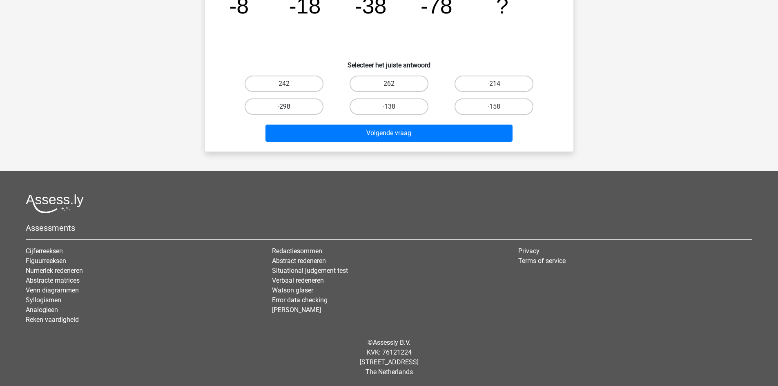
click at [274, 108] on label "-298" at bounding box center [284, 106] width 79 height 16
click at [284, 108] on input "-298" at bounding box center [286, 109] width 5 height 5
radio input "true"
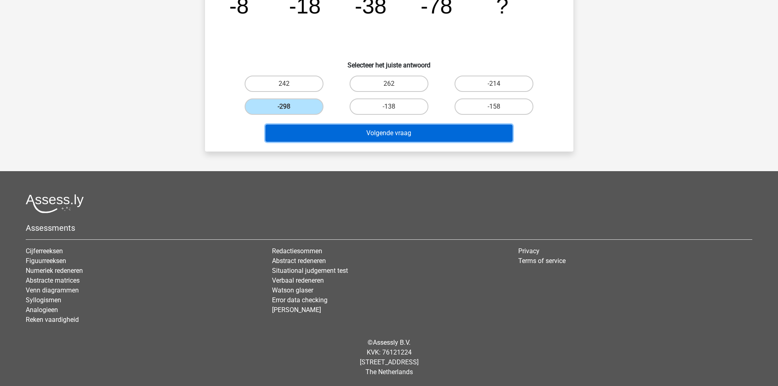
click at [328, 137] on button "Volgende vraag" at bounding box center [389, 133] width 247 height 17
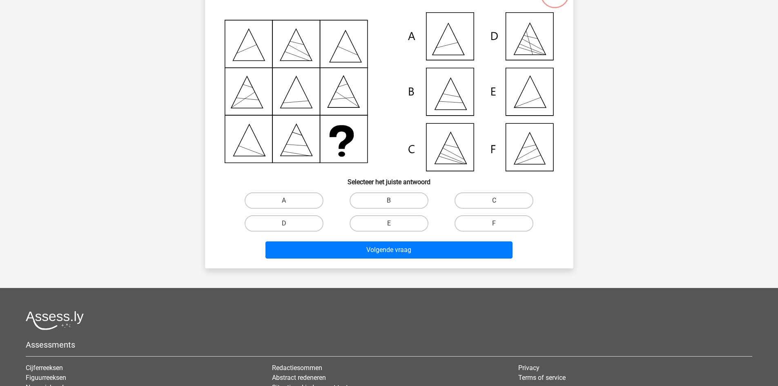
scroll to position [41, 0]
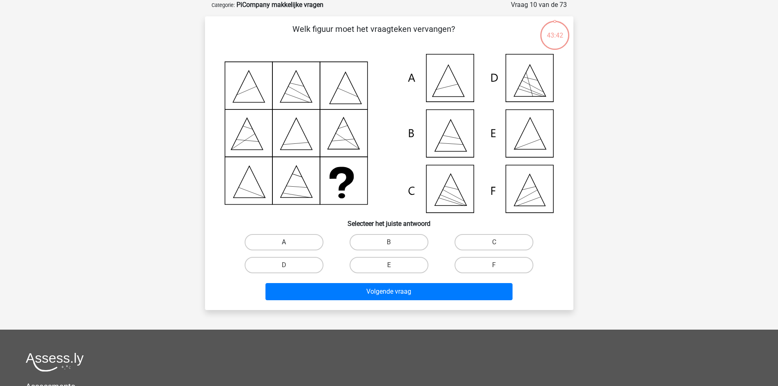
click at [295, 248] on label "A" at bounding box center [284, 242] width 79 height 16
click at [289, 248] on input "A" at bounding box center [286, 244] width 5 height 5
radio input "true"
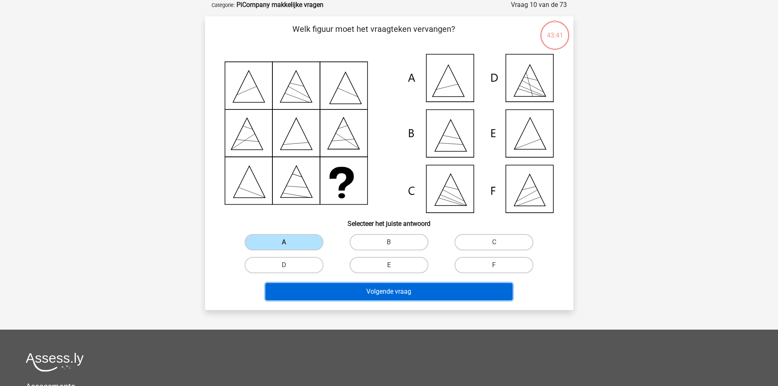
click at [298, 283] on button "Volgende vraag" at bounding box center [389, 291] width 247 height 17
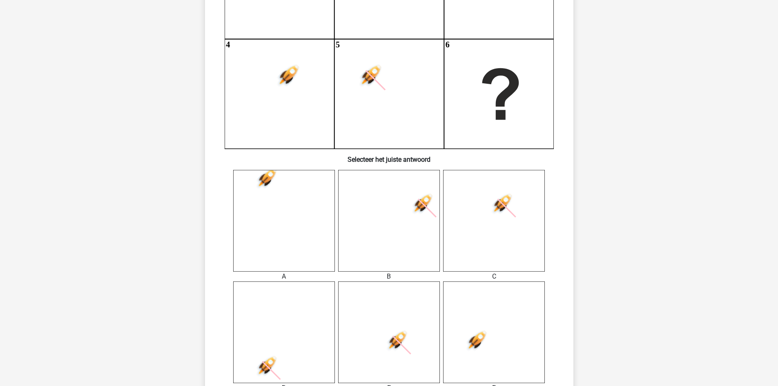
scroll to position [286, 0]
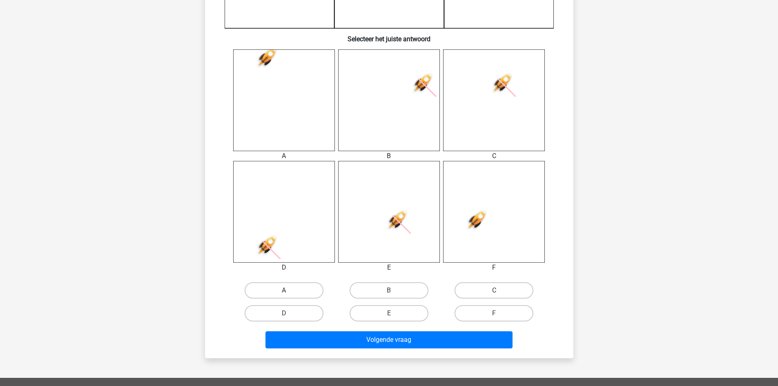
click at [294, 291] on label "A" at bounding box center [284, 290] width 79 height 16
click at [289, 291] on input "A" at bounding box center [286, 293] width 5 height 5
radio input "true"
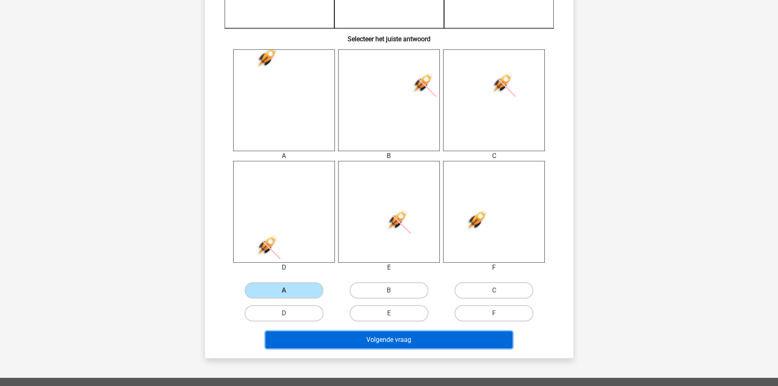
click at [303, 340] on button "Volgende vraag" at bounding box center [389, 339] width 247 height 17
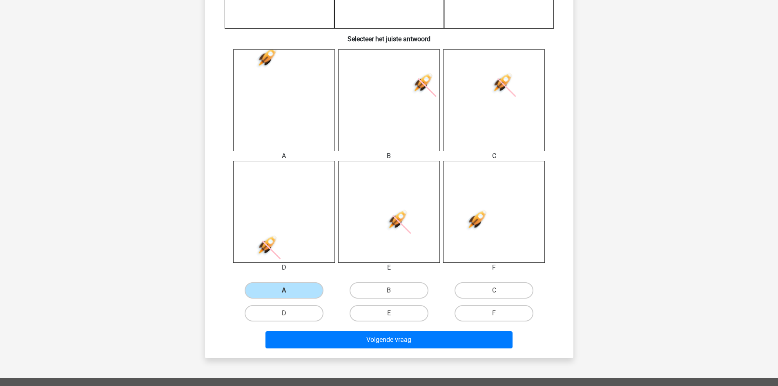
scroll to position [41, 0]
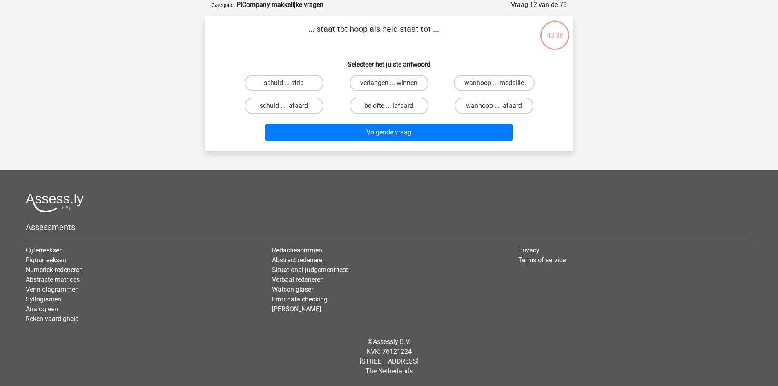
click at [285, 114] on div "schuld ... lafaard" at bounding box center [284, 105] width 105 height 23
drag, startPoint x: 295, startPoint y: 111, endPoint x: 300, endPoint y: 107, distance: 6.7
click at [296, 110] on label "schuld ... lafaard" at bounding box center [284, 106] width 79 height 16
click at [289, 110] on input "schuld ... lafaard" at bounding box center [286, 108] width 5 height 5
radio input "true"
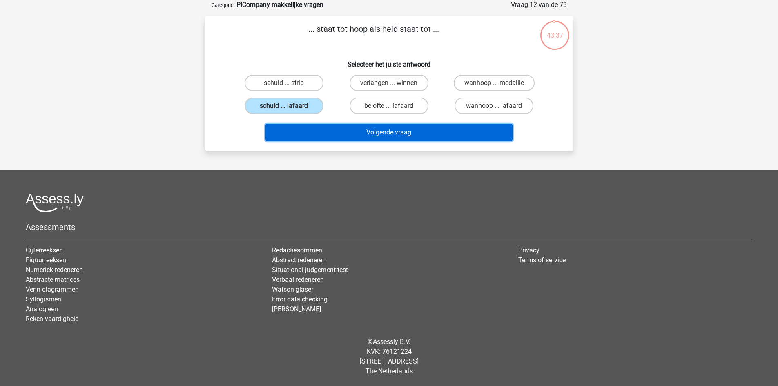
click at [302, 124] on button "Volgende vraag" at bounding box center [389, 132] width 247 height 17
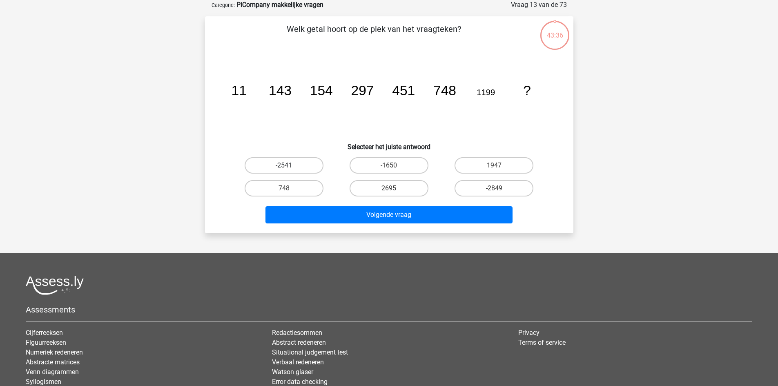
click at [307, 159] on label "-2541" at bounding box center [284, 165] width 79 height 16
click at [289, 165] on input "-2541" at bounding box center [286, 167] width 5 height 5
radio input "true"
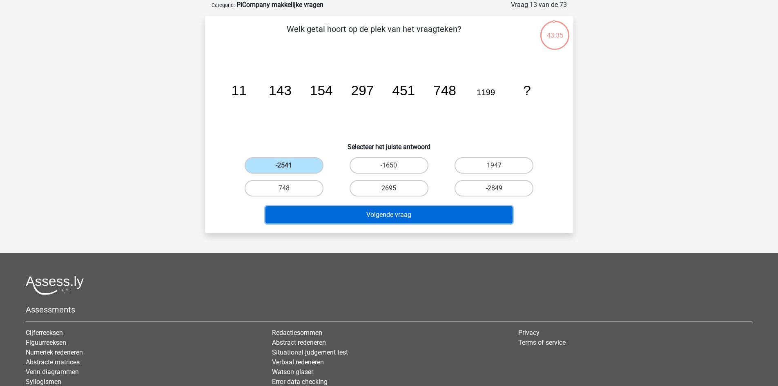
click at [304, 223] on button "Volgende vraag" at bounding box center [389, 214] width 247 height 17
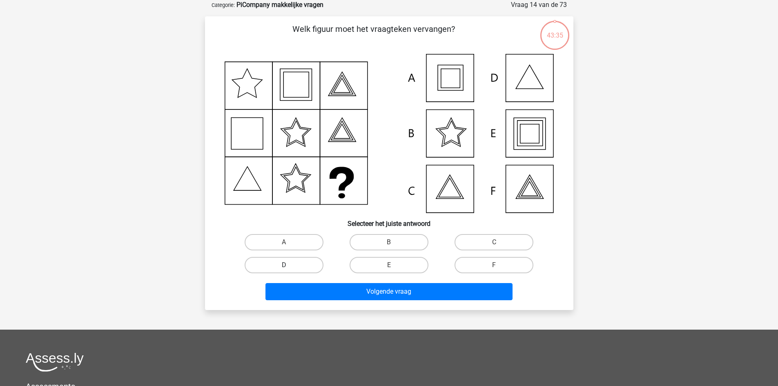
click at [296, 262] on label "D" at bounding box center [284, 265] width 79 height 16
click at [289, 265] on input "D" at bounding box center [286, 267] width 5 height 5
radio input "true"
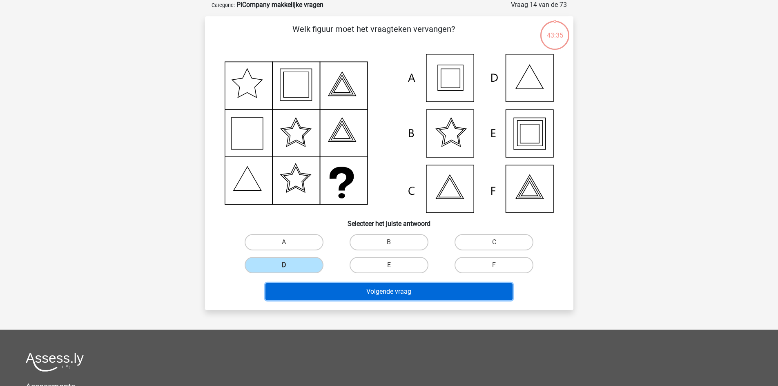
click at [302, 292] on button "Volgende vraag" at bounding box center [389, 291] width 247 height 17
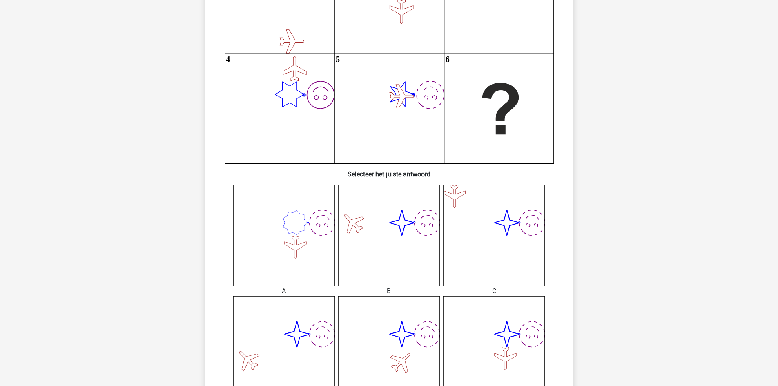
scroll to position [286, 0]
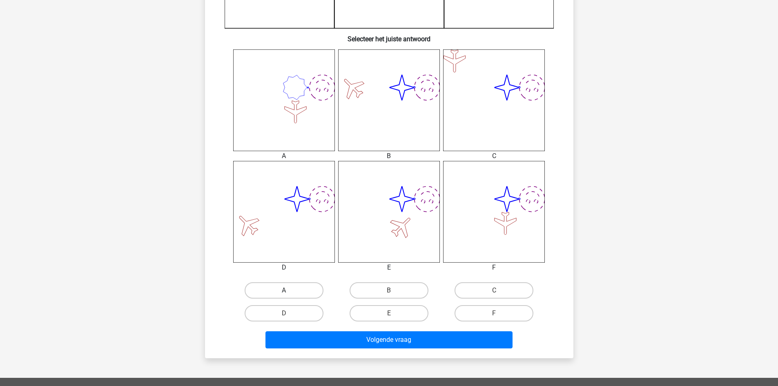
click at [284, 285] on label "A" at bounding box center [284, 290] width 79 height 16
click at [284, 291] on input "A" at bounding box center [286, 293] width 5 height 5
radio input "true"
click at [308, 350] on div "Volgende vraag" at bounding box center [389, 341] width 315 height 20
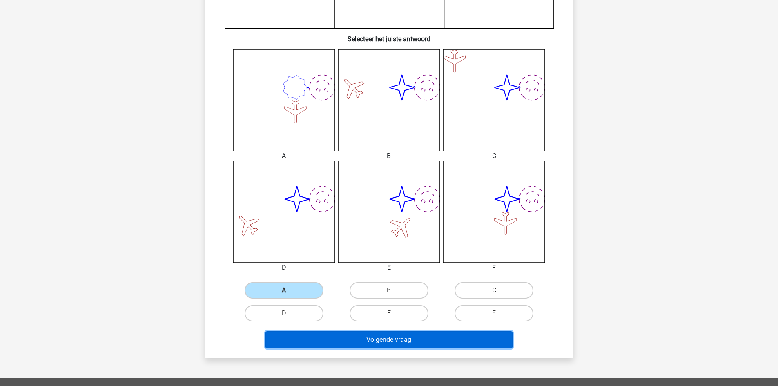
click at [309, 343] on button "Volgende vraag" at bounding box center [389, 339] width 247 height 17
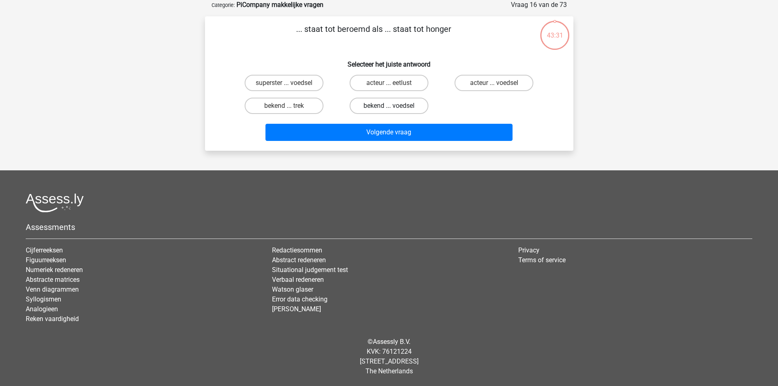
click at [365, 100] on label "bekend ... voedsel" at bounding box center [389, 106] width 79 height 16
click at [389, 106] on input "bekend ... voedsel" at bounding box center [391, 108] width 5 height 5
radio input "true"
click at [362, 121] on div "Volgende vraag" at bounding box center [389, 130] width 342 height 27
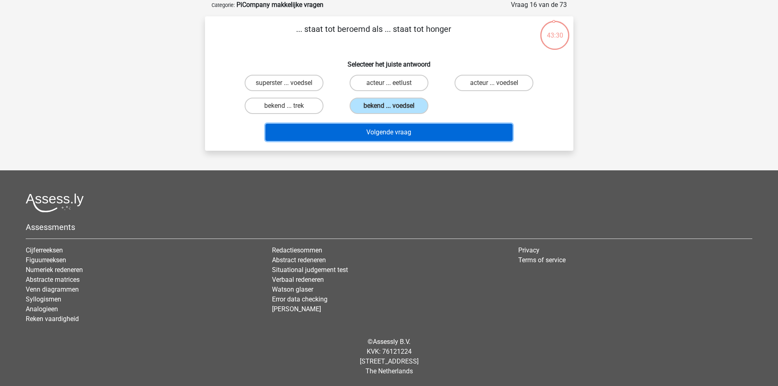
click at [360, 127] on button "Volgende vraag" at bounding box center [389, 132] width 247 height 17
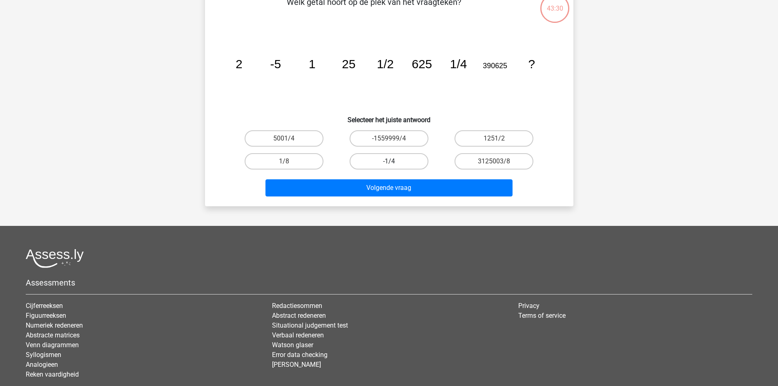
scroll to position [83, 0]
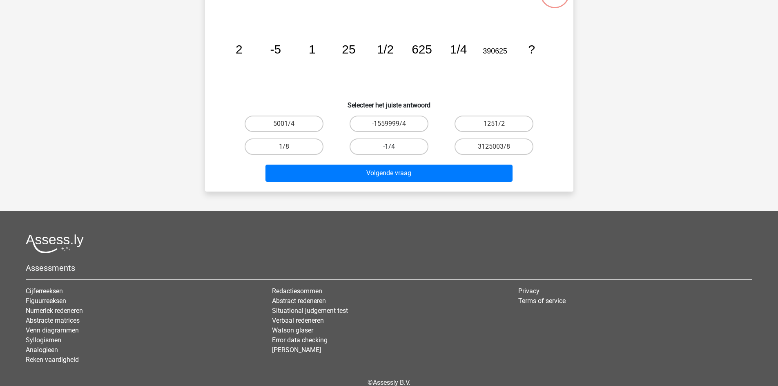
click at [375, 139] on label "-1/4" at bounding box center [389, 147] width 79 height 16
click at [389, 147] on input "-1/4" at bounding box center [391, 149] width 5 height 5
radio input "true"
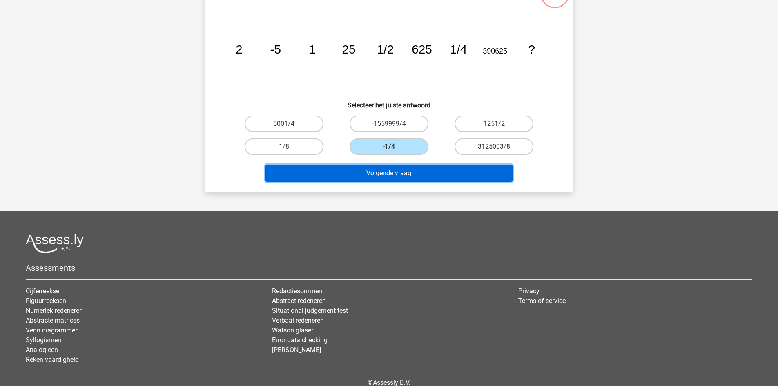
click at [368, 166] on button "Volgende vraag" at bounding box center [389, 173] width 247 height 17
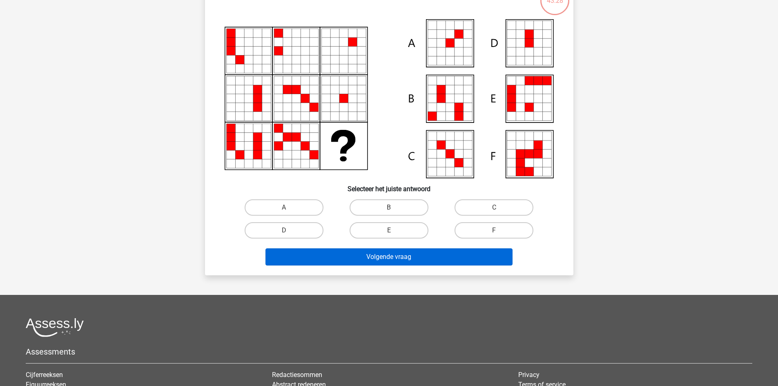
scroll to position [123, 0]
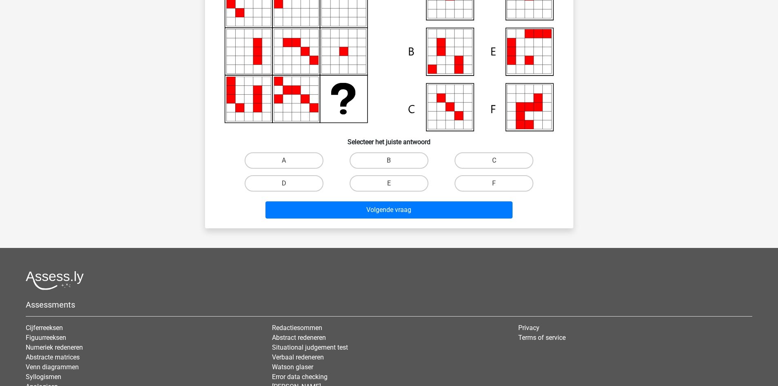
click at [390, 183] on input "E" at bounding box center [391, 185] width 5 height 5
radio input "true"
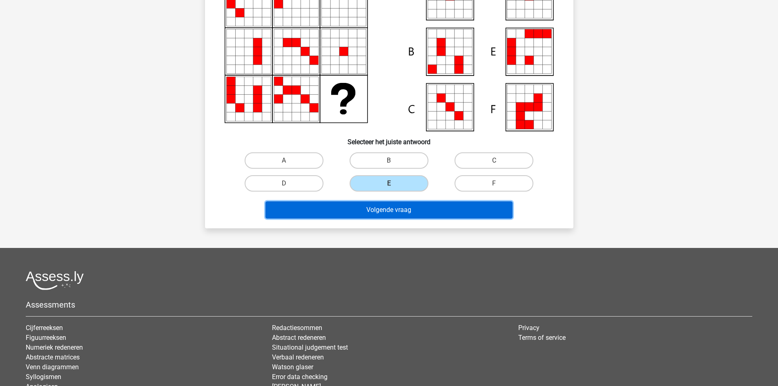
click at [382, 212] on button "Volgende vraag" at bounding box center [389, 209] width 247 height 17
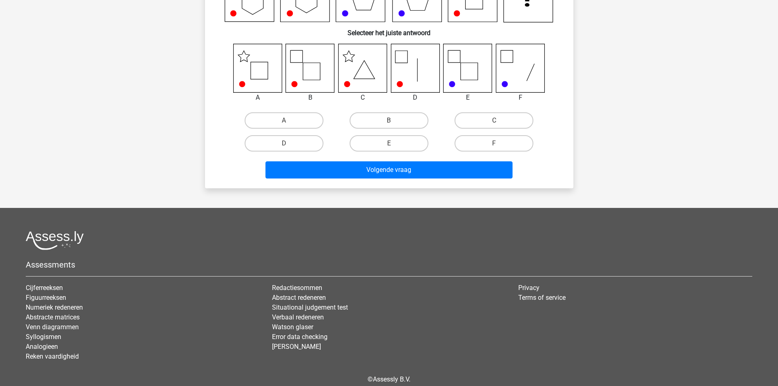
scroll to position [41, 0]
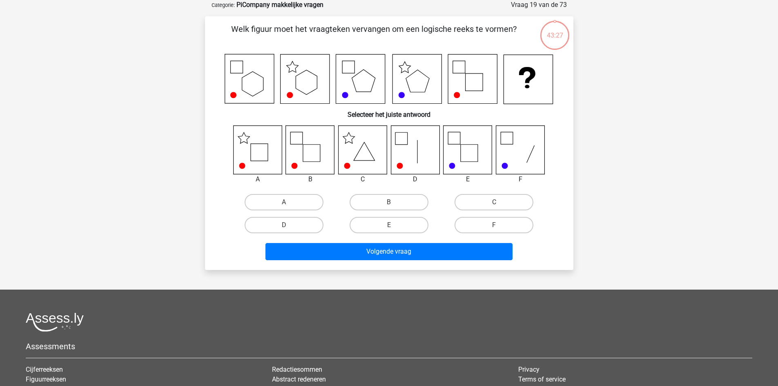
click at [370, 212] on div "B" at bounding box center [389, 202] width 105 height 23
click at [377, 201] on label "B" at bounding box center [389, 202] width 79 height 16
click at [389, 202] on input "B" at bounding box center [391, 204] width 5 height 5
radio input "true"
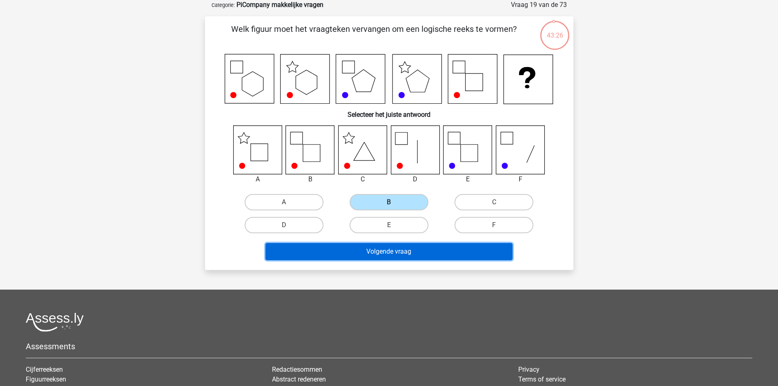
click at [369, 255] on button "Volgende vraag" at bounding box center [389, 251] width 247 height 17
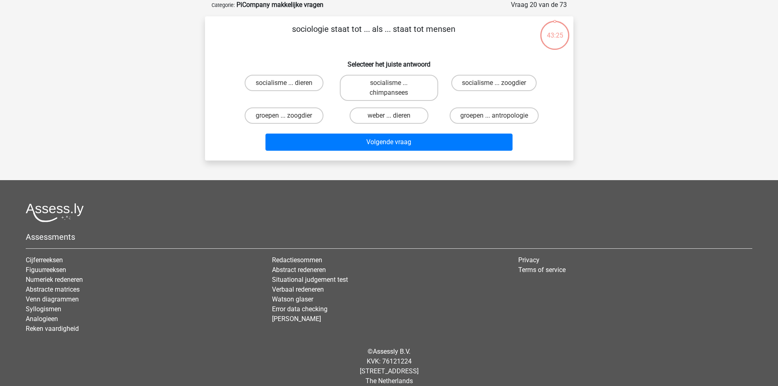
drag, startPoint x: 376, startPoint y: 125, endPoint x: 379, endPoint y: 121, distance: 4.8
click at [377, 124] on div "weber ... dieren" at bounding box center [389, 115] width 105 height 23
click at [397, 84] on label "socialisme ... chimpansees" at bounding box center [389, 88] width 98 height 26
click at [394, 84] on input "socialisme ... chimpansees" at bounding box center [391, 85] width 5 height 5
radio input "true"
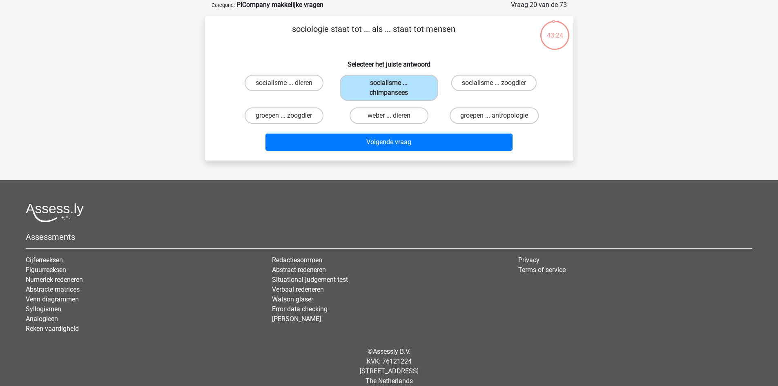
click at [385, 133] on div "Volgende vraag" at bounding box center [389, 140] width 342 height 27
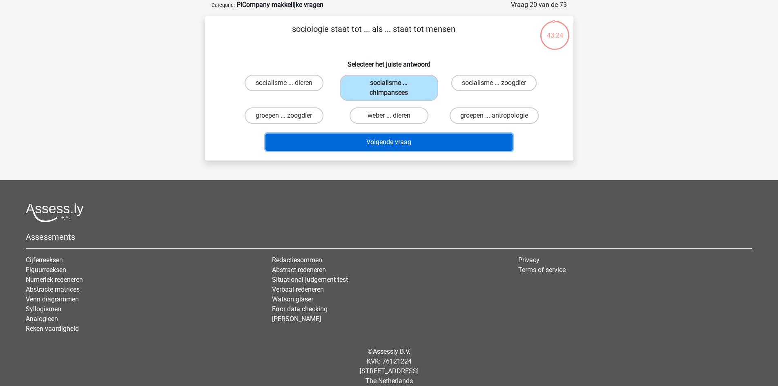
click at [383, 141] on button "Volgende vraag" at bounding box center [389, 142] width 247 height 17
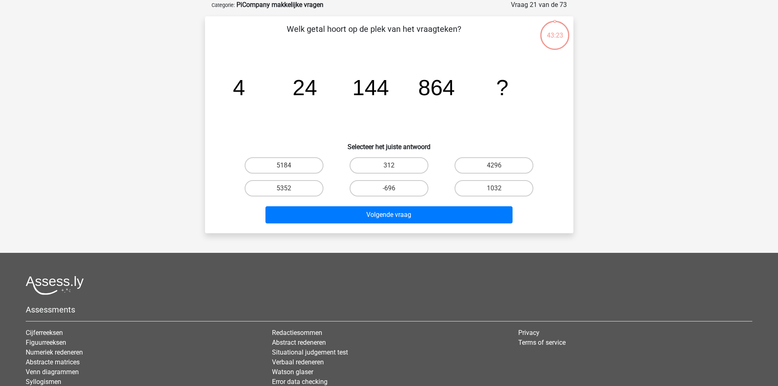
click at [376, 174] on div "312" at bounding box center [389, 165] width 105 height 23
click at [383, 164] on label "312" at bounding box center [389, 165] width 79 height 16
click at [389, 165] on input "312" at bounding box center [391, 167] width 5 height 5
radio input "true"
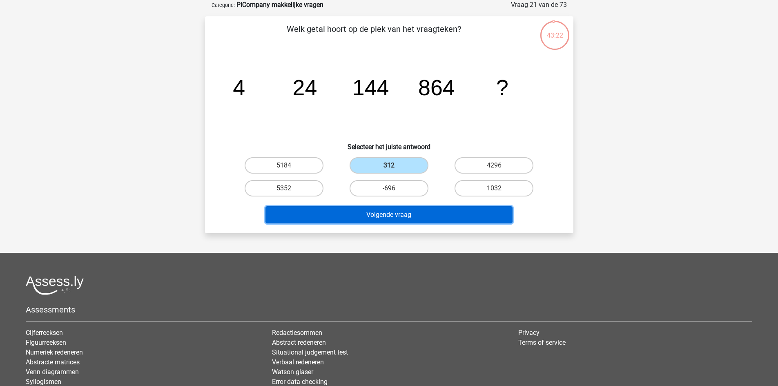
click at [376, 213] on button "Volgende vraag" at bounding box center [389, 214] width 247 height 17
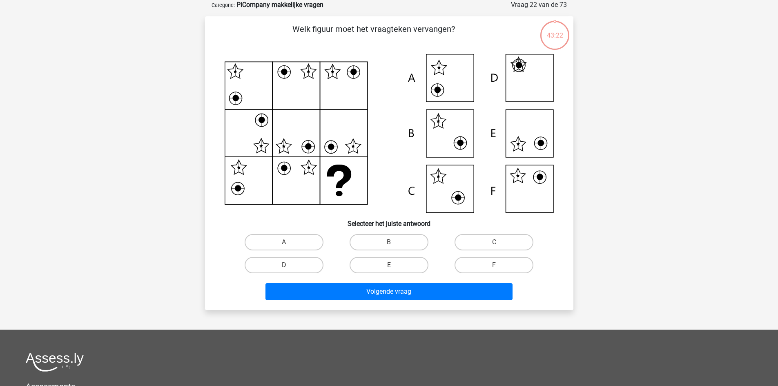
click at [389, 228] on div "Welk figuur moet het vraagteken vervangen?" at bounding box center [389, 163] width 362 height 281
click at [388, 237] on label "B" at bounding box center [389, 242] width 79 height 16
click at [389, 242] on input "B" at bounding box center [391, 244] width 5 height 5
radio input "true"
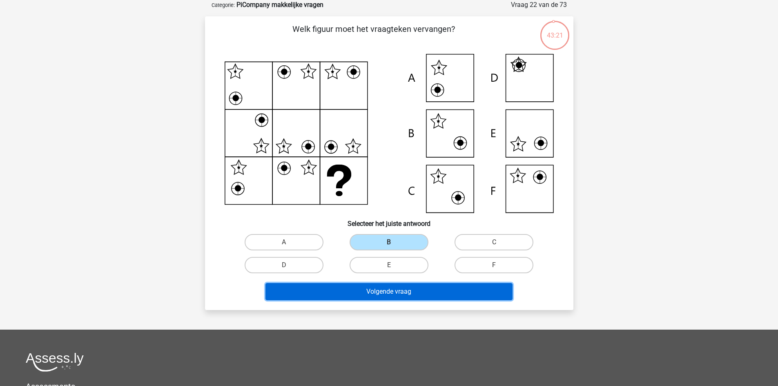
click at [399, 291] on button "Volgende vraag" at bounding box center [389, 291] width 247 height 17
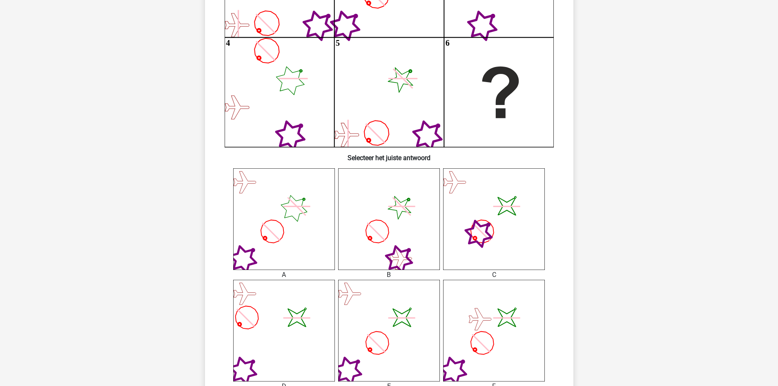
scroll to position [245, 0]
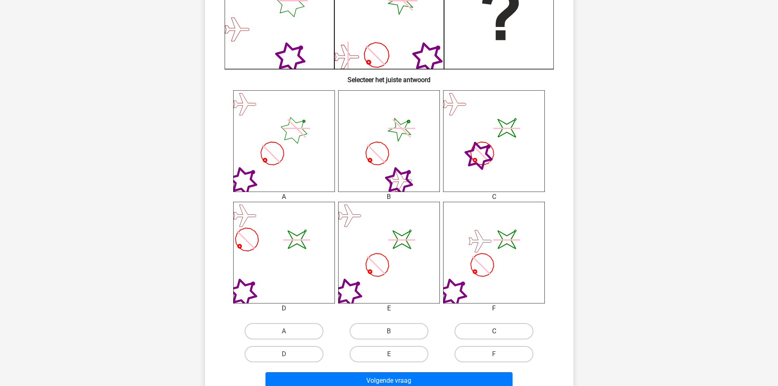
click at [476, 334] on label "C" at bounding box center [494, 331] width 79 height 16
click at [494, 334] on input "C" at bounding box center [496, 333] width 5 height 5
radio input "true"
click at [469, 371] on div "Volgende vraag" at bounding box center [389, 379] width 342 height 27
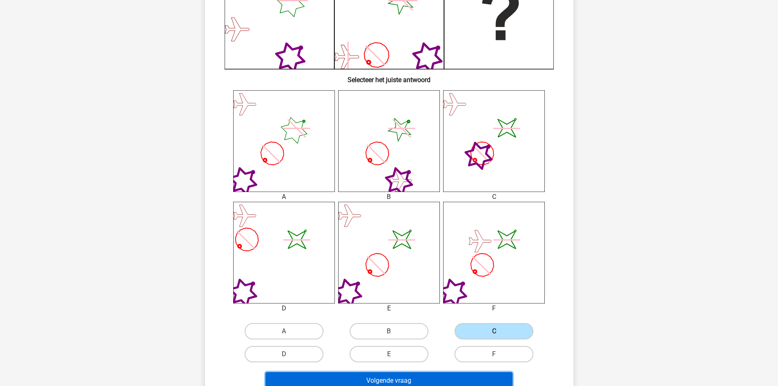
click at [471, 377] on button "Volgende vraag" at bounding box center [389, 380] width 247 height 17
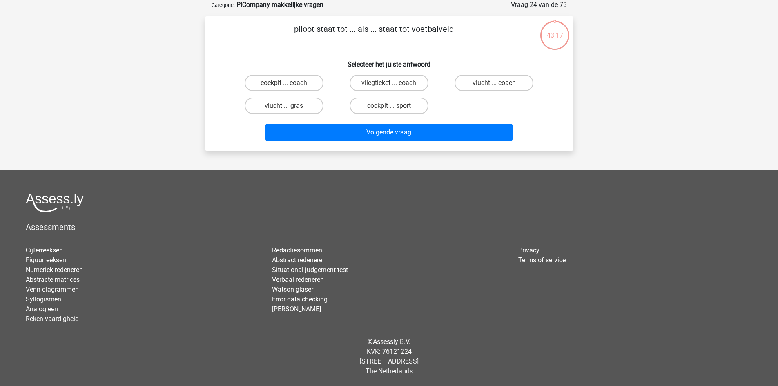
scroll to position [41, 0]
click at [494, 89] on label "vlucht ... coach" at bounding box center [494, 83] width 79 height 16
click at [494, 88] on input "vlucht ... coach" at bounding box center [496, 85] width 5 height 5
radio input "true"
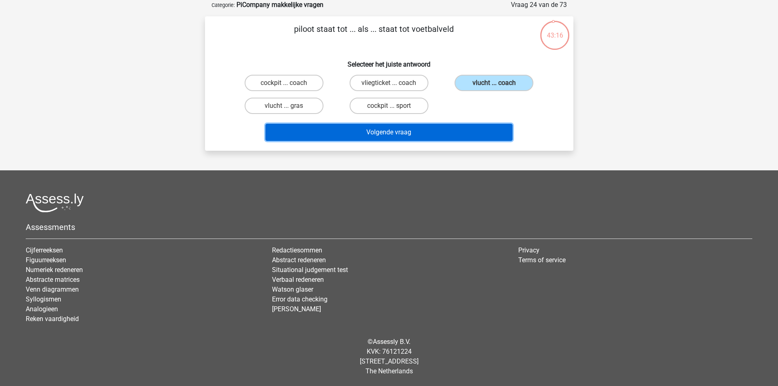
click at [481, 125] on button "Volgende vraag" at bounding box center [389, 132] width 247 height 17
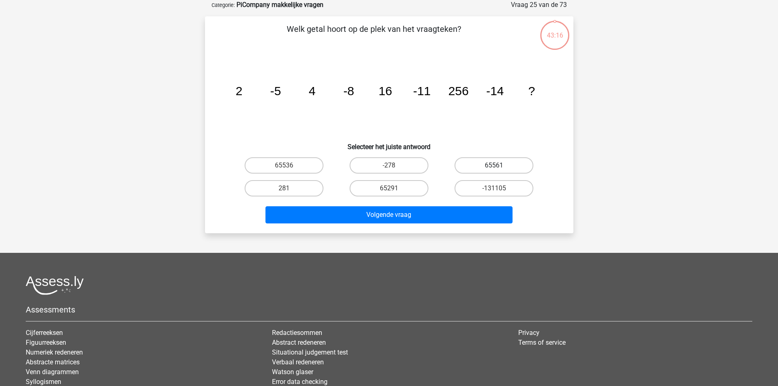
click at [508, 171] on label "65561" at bounding box center [494, 165] width 79 height 16
click at [500, 171] on input "65561" at bounding box center [496, 167] width 5 height 5
radio input "true"
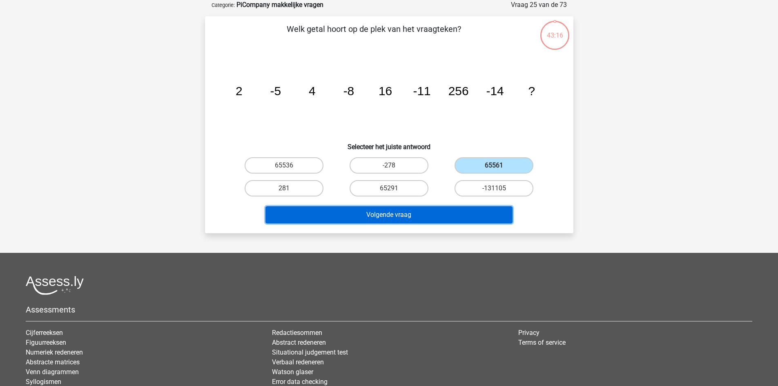
click at [483, 214] on button "Volgende vraag" at bounding box center [389, 214] width 247 height 17
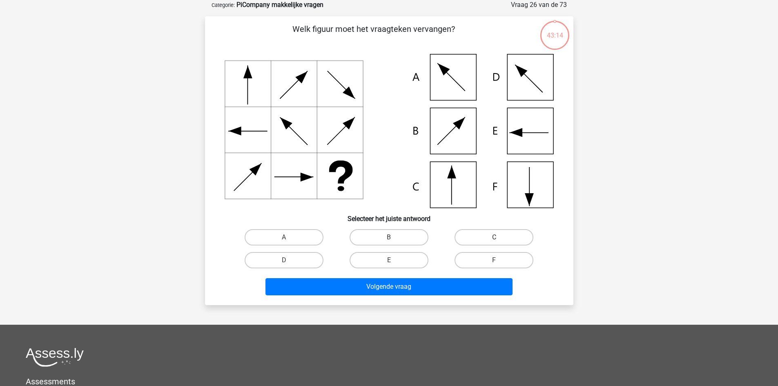
click at [486, 238] on label "C" at bounding box center [494, 237] width 79 height 16
click at [494, 238] on input "C" at bounding box center [496, 239] width 5 height 5
radio input "true"
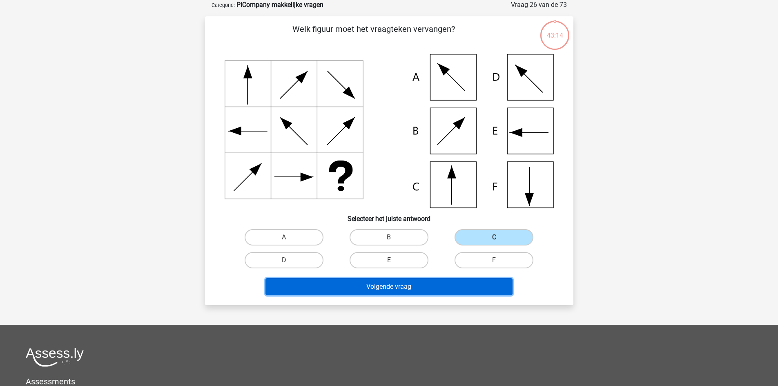
click at [479, 288] on button "Volgende vraag" at bounding box center [389, 286] width 247 height 17
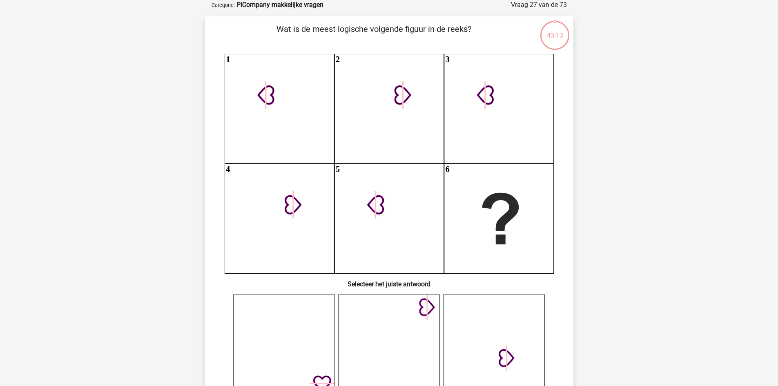
scroll to position [286, 0]
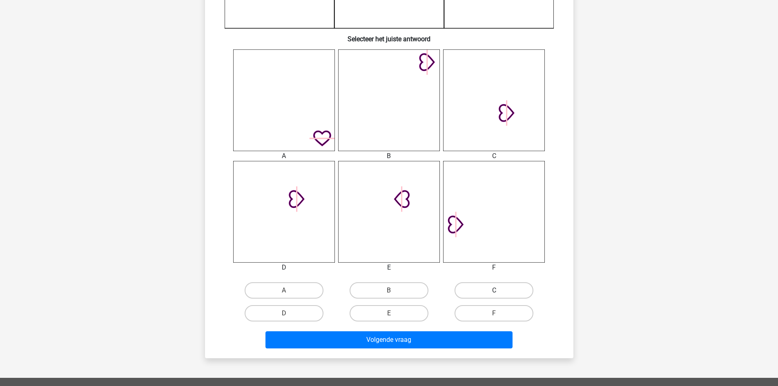
click at [491, 292] on label "C" at bounding box center [494, 290] width 79 height 16
click at [494, 292] on input "C" at bounding box center [496, 293] width 5 height 5
radio input "true"
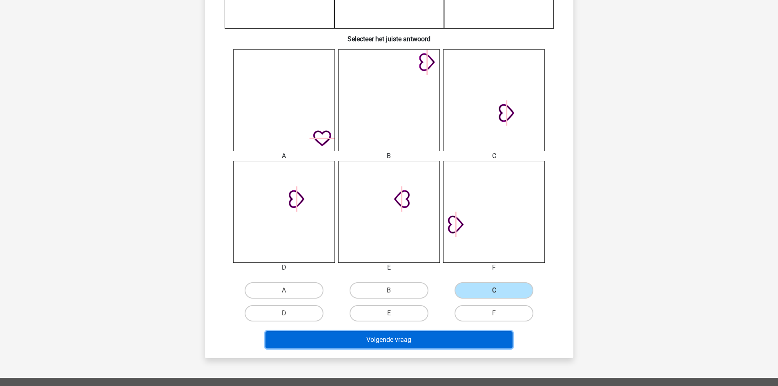
click at [488, 335] on button "Volgende vraag" at bounding box center [389, 339] width 247 height 17
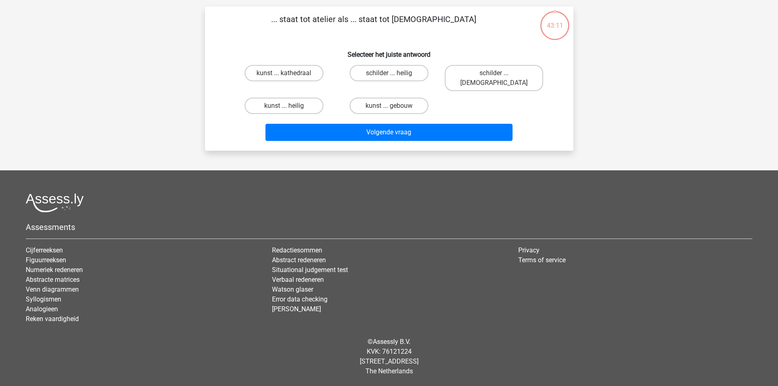
scroll to position [41, 0]
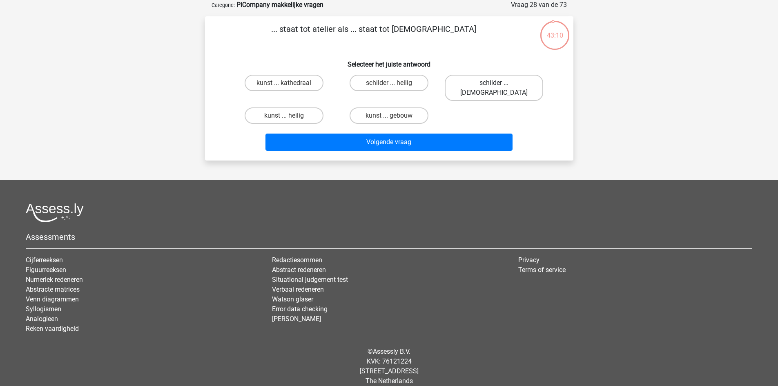
click at [514, 85] on label "schilder ... priester" at bounding box center [494, 88] width 98 height 26
click at [500, 85] on input "schilder ... priester" at bounding box center [496, 85] width 5 height 5
radio input "true"
click at [490, 127] on div "Volgende vraag" at bounding box center [389, 140] width 342 height 27
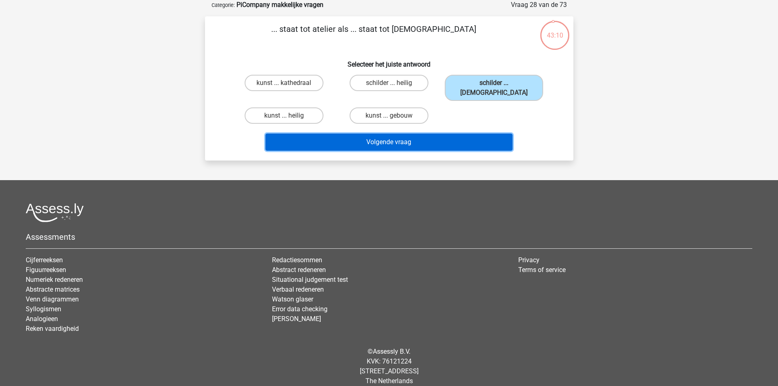
click at [479, 136] on button "Volgende vraag" at bounding box center [389, 142] width 247 height 17
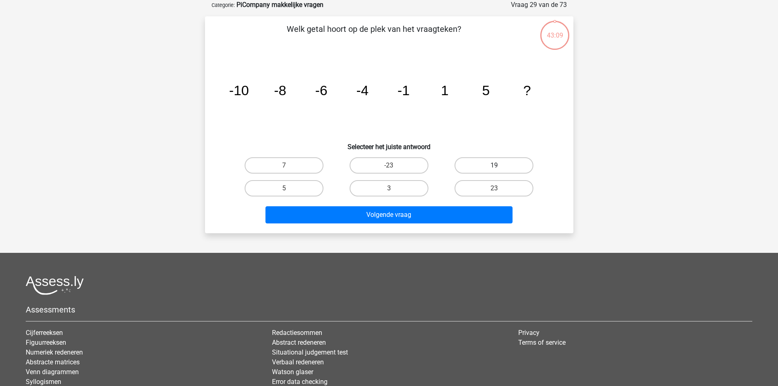
click at [519, 163] on label "19" at bounding box center [494, 165] width 79 height 16
click at [500, 165] on input "19" at bounding box center [496, 167] width 5 height 5
radio input "true"
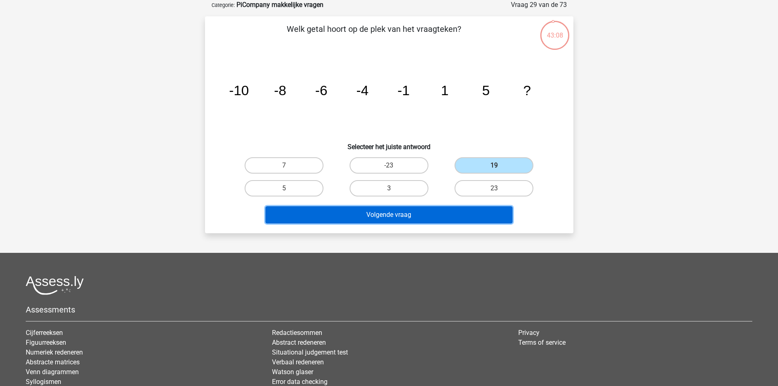
click at [474, 214] on button "Volgende vraag" at bounding box center [389, 214] width 247 height 17
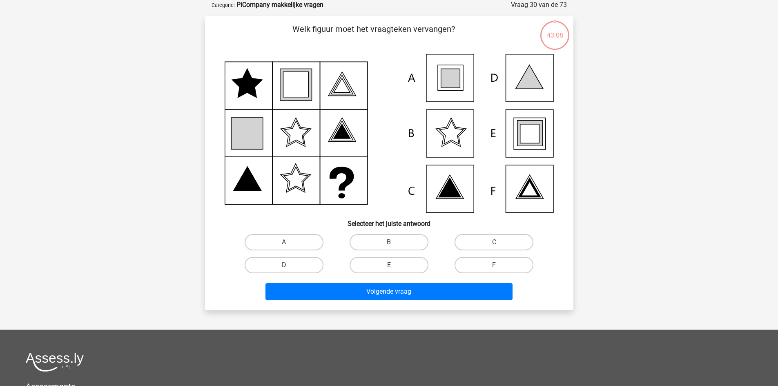
click at [498, 245] on input "C" at bounding box center [496, 244] width 5 height 5
radio input "true"
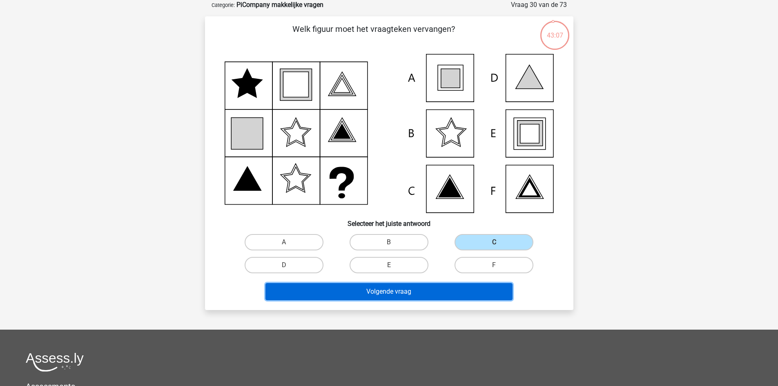
click at [470, 296] on button "Volgende vraag" at bounding box center [389, 291] width 247 height 17
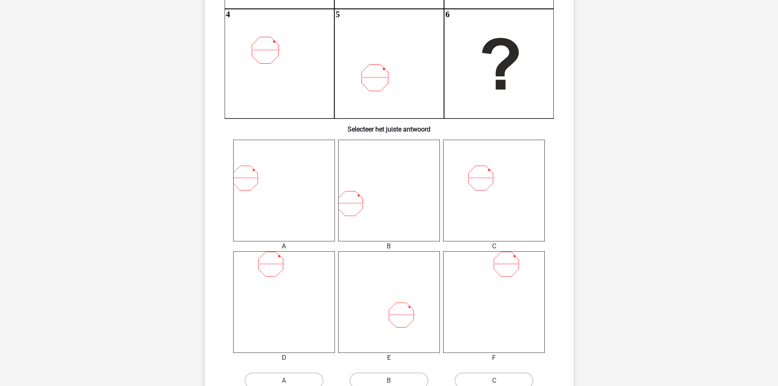
scroll to position [286, 0]
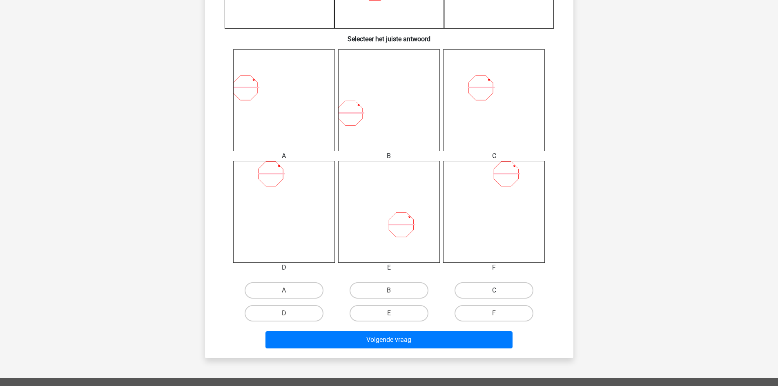
click at [490, 289] on label "C" at bounding box center [494, 290] width 79 height 16
click at [494, 291] on input "C" at bounding box center [496, 293] width 5 height 5
radio input "true"
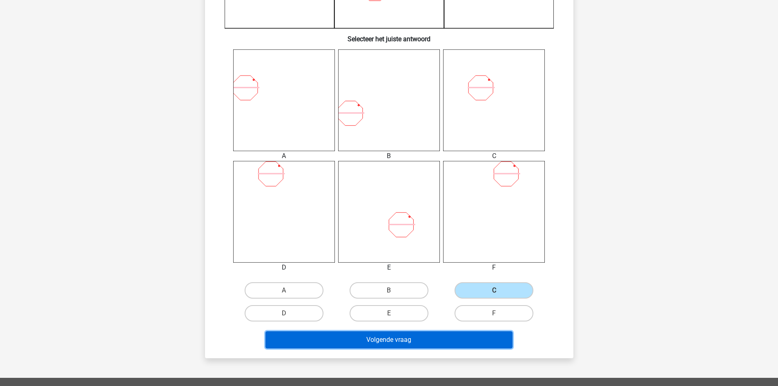
click at [456, 340] on button "Volgende vraag" at bounding box center [389, 339] width 247 height 17
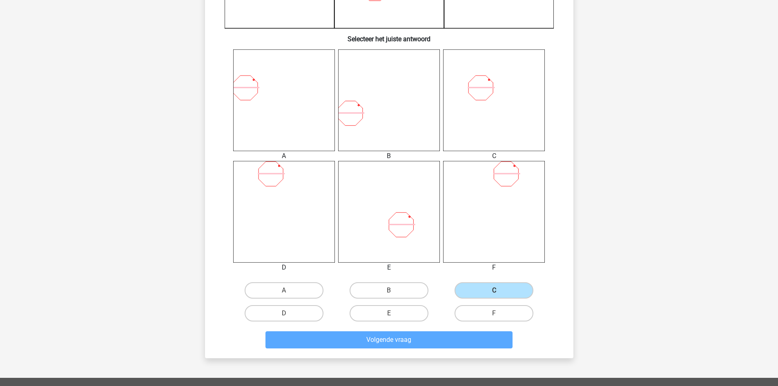
scroll to position [41, 0]
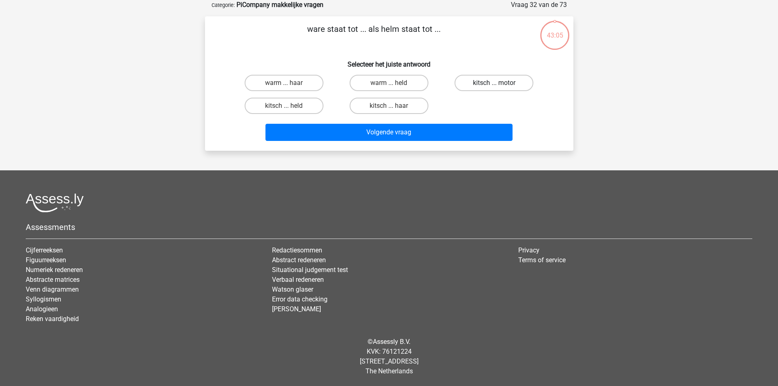
click at [506, 84] on label "kitsch ... motor" at bounding box center [494, 83] width 79 height 16
click at [500, 84] on input "kitsch ... motor" at bounding box center [496, 85] width 5 height 5
radio input "true"
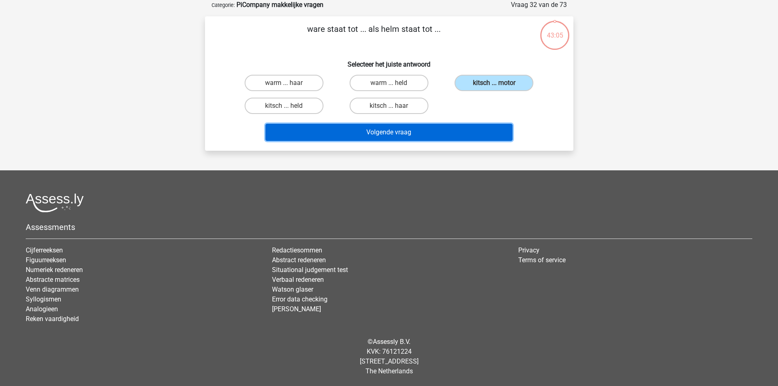
click at [473, 128] on button "Volgende vraag" at bounding box center [389, 132] width 247 height 17
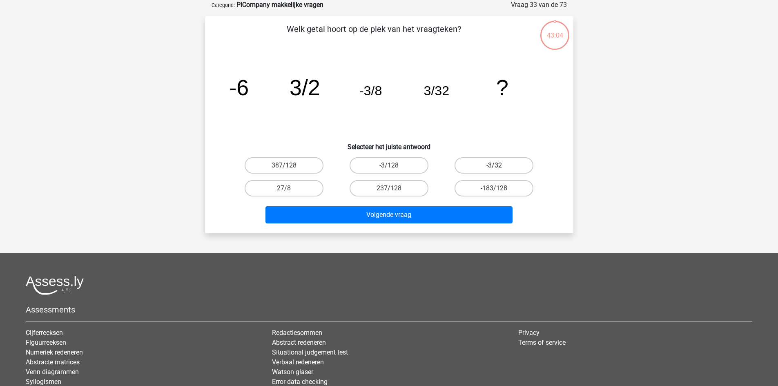
click at [503, 167] on label "-3/32" at bounding box center [494, 165] width 79 height 16
click at [500, 167] on input "-3/32" at bounding box center [496, 167] width 5 height 5
radio input "true"
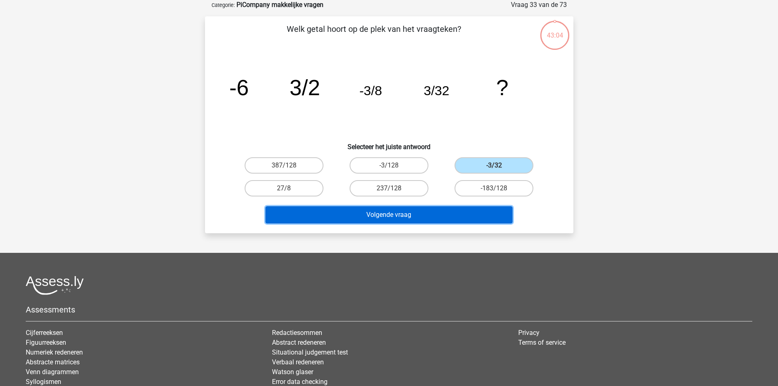
click at [475, 210] on button "Volgende vraag" at bounding box center [389, 214] width 247 height 17
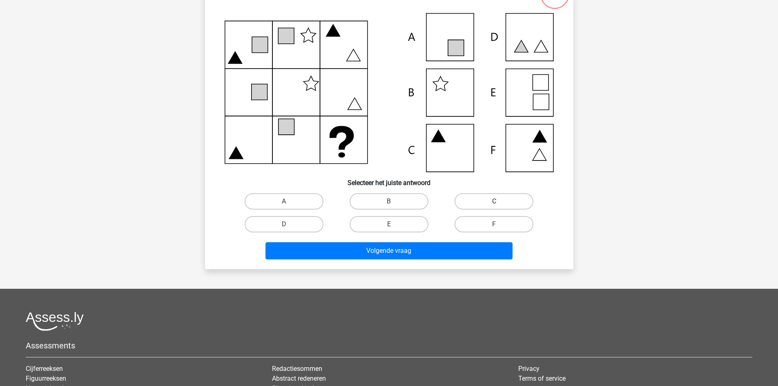
click at [501, 204] on label "C" at bounding box center [494, 201] width 79 height 16
click at [500, 204] on input "C" at bounding box center [496, 203] width 5 height 5
radio input "true"
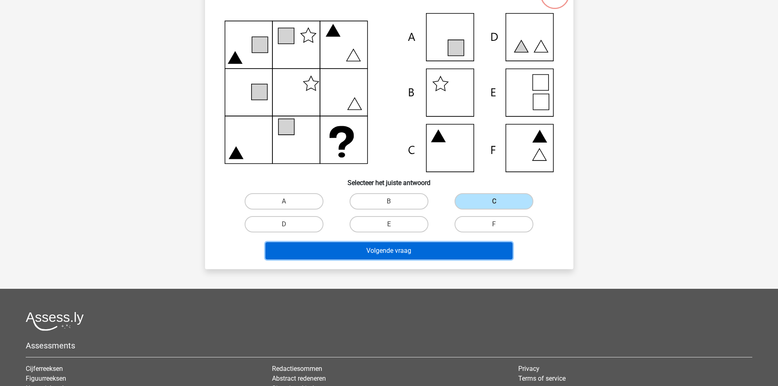
click at [477, 245] on button "Volgende vraag" at bounding box center [389, 250] width 247 height 17
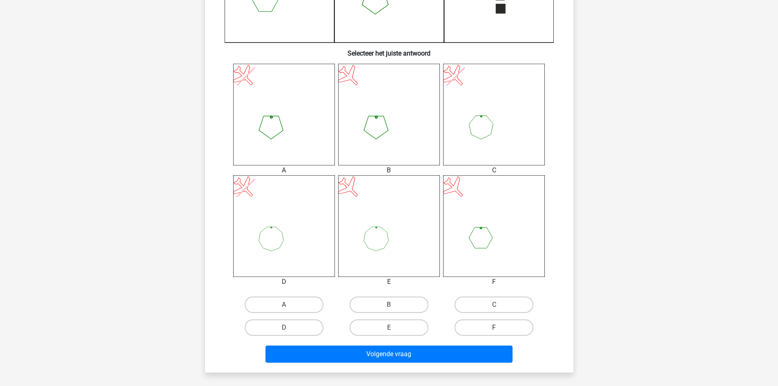
scroll to position [286, 0]
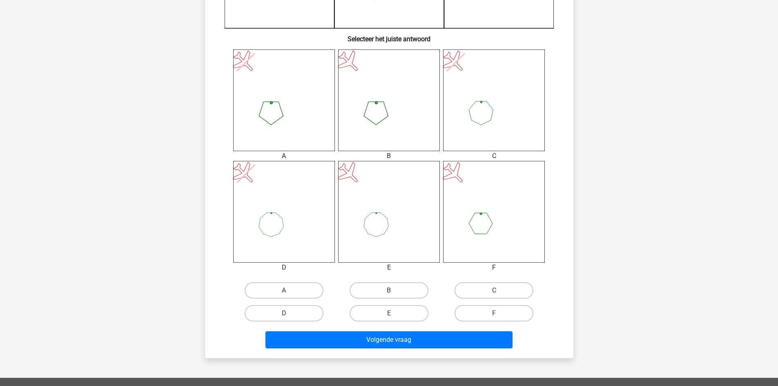
click at [484, 300] on div "C" at bounding box center [494, 290] width 105 height 23
click at [491, 284] on label "C" at bounding box center [494, 290] width 79 height 16
click at [494, 291] on input "C" at bounding box center [496, 293] width 5 height 5
radio input "true"
click at [465, 350] on div "Volgende vraag" at bounding box center [389, 341] width 315 height 20
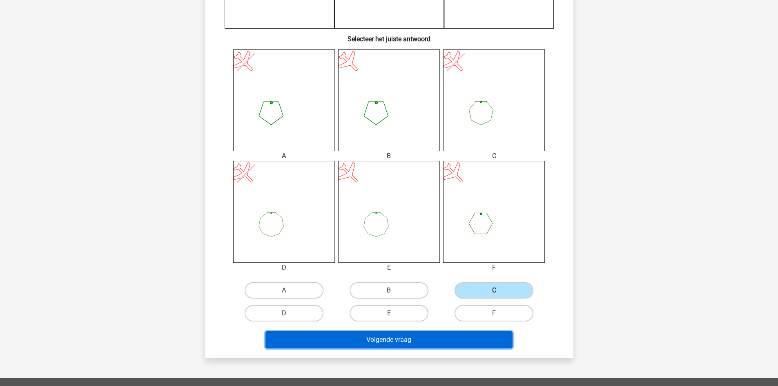
click at [482, 334] on button "Volgende vraag" at bounding box center [389, 339] width 247 height 17
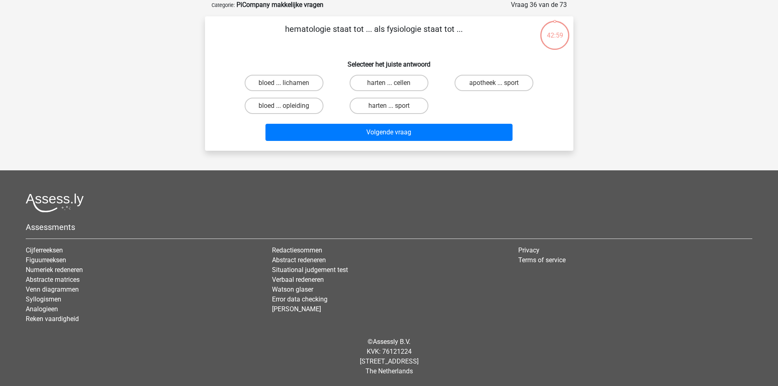
scroll to position [41, 0]
click at [493, 87] on label "apotheek ... sport" at bounding box center [494, 83] width 79 height 16
click at [494, 87] on input "apotheek ... sport" at bounding box center [496, 85] width 5 height 5
radio input "true"
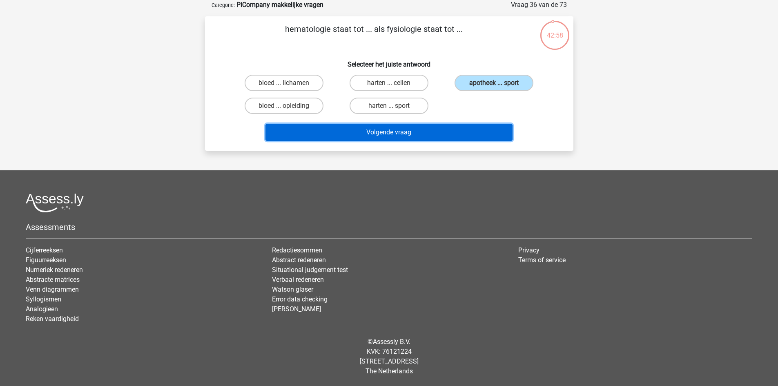
click at [480, 124] on button "Volgende vraag" at bounding box center [389, 132] width 247 height 17
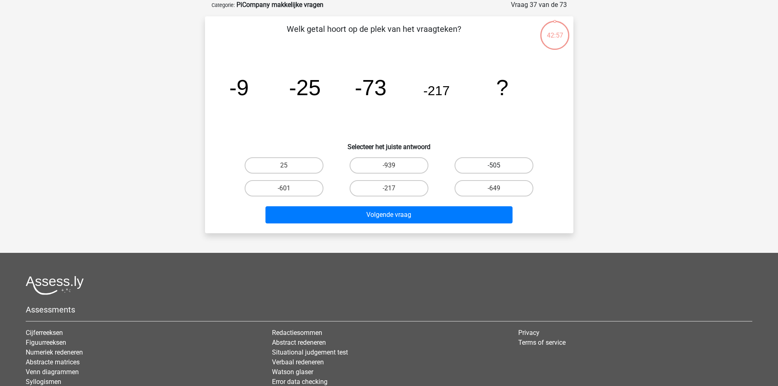
click at [505, 168] on label "-505" at bounding box center [494, 165] width 79 height 16
click at [500, 168] on input "-505" at bounding box center [496, 167] width 5 height 5
radio input "true"
click at [471, 205] on div "Volgende vraag" at bounding box center [389, 213] width 342 height 27
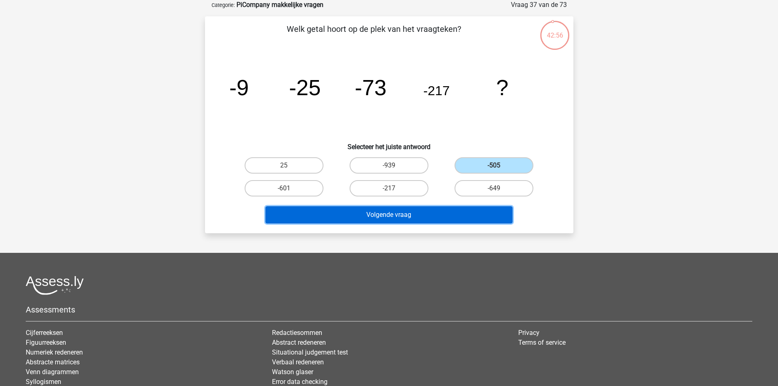
click at [470, 212] on button "Volgende vraag" at bounding box center [389, 214] width 247 height 17
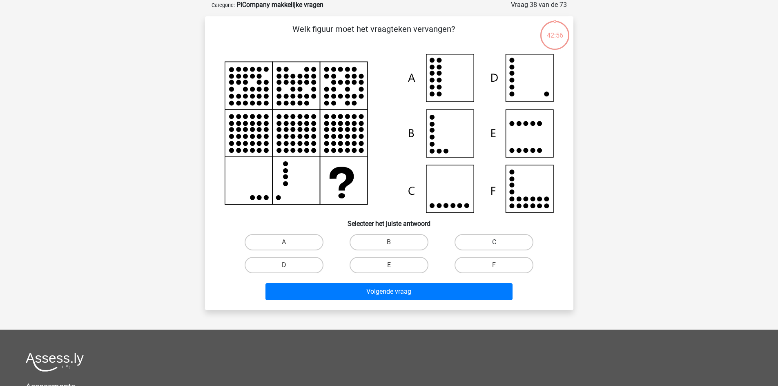
click at [490, 248] on label "C" at bounding box center [494, 242] width 79 height 16
click at [494, 248] on input "C" at bounding box center [496, 244] width 5 height 5
radio input "true"
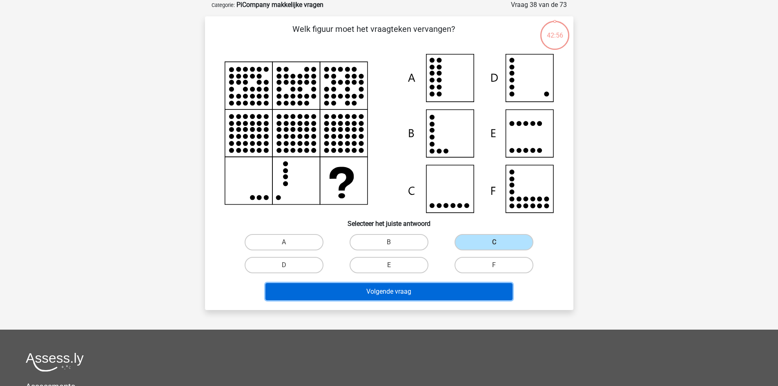
click at [478, 285] on button "Volgende vraag" at bounding box center [389, 291] width 247 height 17
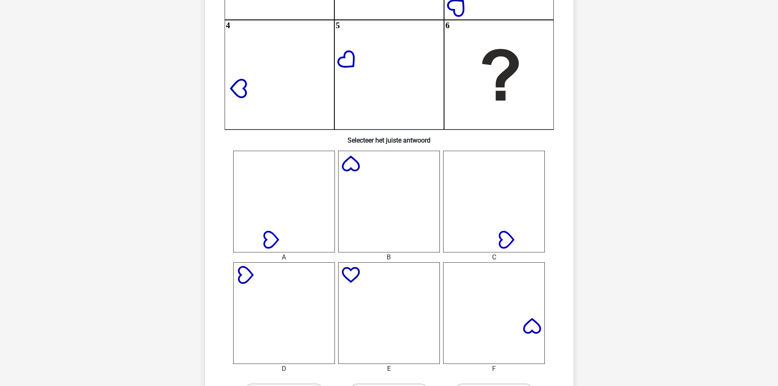
scroll to position [245, 0]
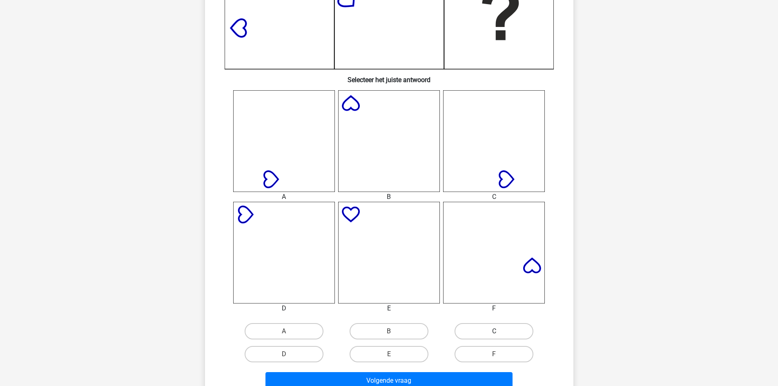
click at [493, 332] on label "C" at bounding box center [494, 331] width 79 height 16
click at [494, 332] on input "C" at bounding box center [496, 333] width 5 height 5
radio input "true"
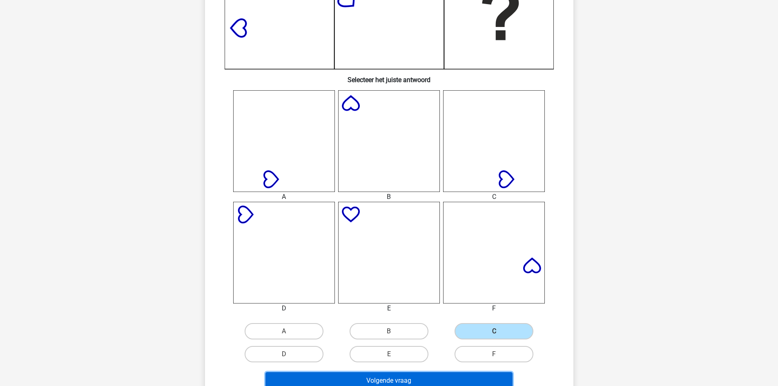
click at [475, 379] on button "Volgende vraag" at bounding box center [389, 380] width 247 height 17
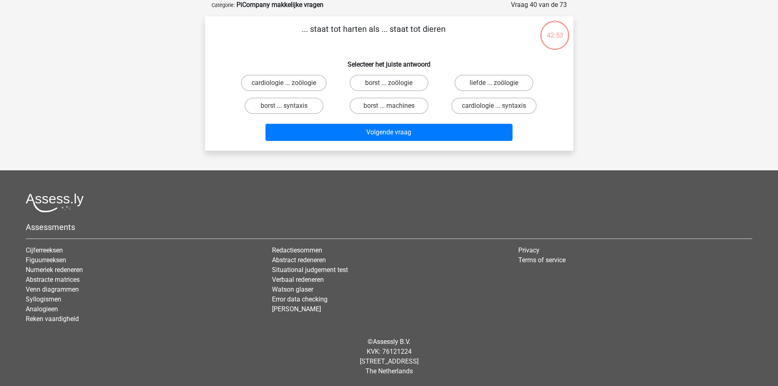
scroll to position [41, 0]
click at [470, 80] on label "liefde ... zoölogie" at bounding box center [494, 83] width 79 height 16
click at [494, 83] on input "liefde ... zoölogie" at bounding box center [496, 85] width 5 height 5
radio input "true"
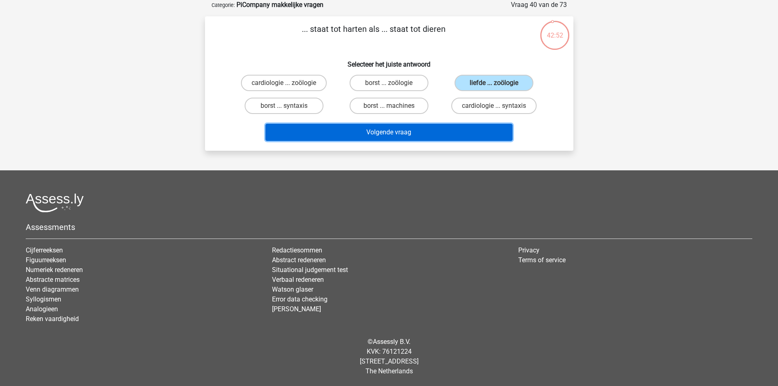
click at [466, 127] on button "Volgende vraag" at bounding box center [389, 132] width 247 height 17
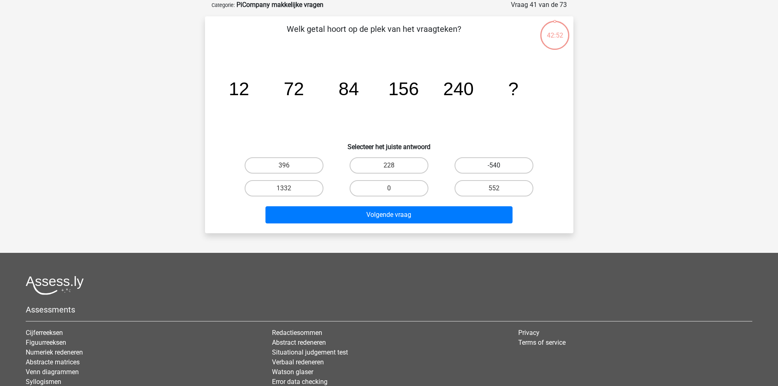
click at [490, 168] on label "-540" at bounding box center [494, 165] width 79 height 16
click at [494, 168] on input "-540" at bounding box center [496, 167] width 5 height 5
radio input "true"
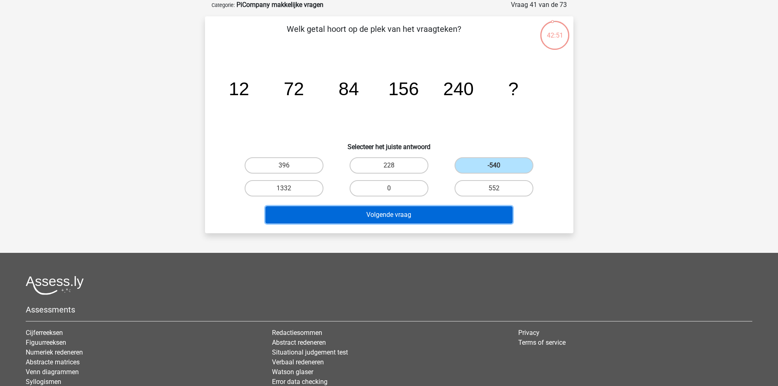
click at [471, 215] on button "Volgende vraag" at bounding box center [389, 214] width 247 height 17
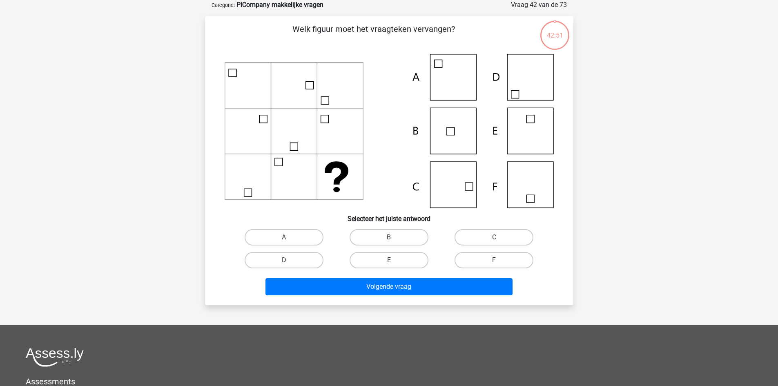
click at [483, 252] on label "F" at bounding box center [494, 260] width 79 height 16
click at [494, 260] on input "F" at bounding box center [496, 262] width 5 height 5
radio input "true"
click at [474, 270] on div "F" at bounding box center [494, 260] width 105 height 23
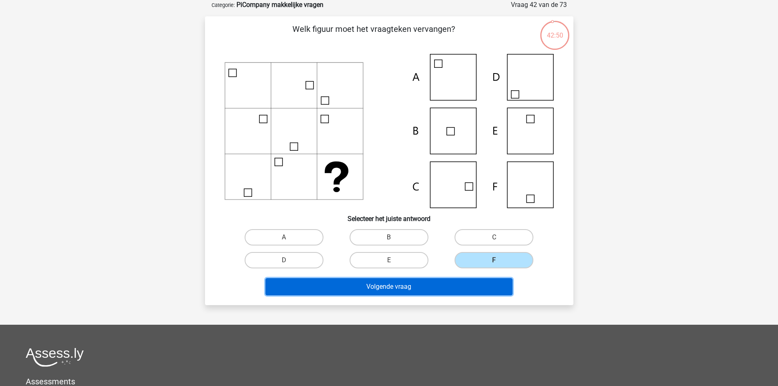
click at [470, 287] on button "Volgende vraag" at bounding box center [389, 286] width 247 height 17
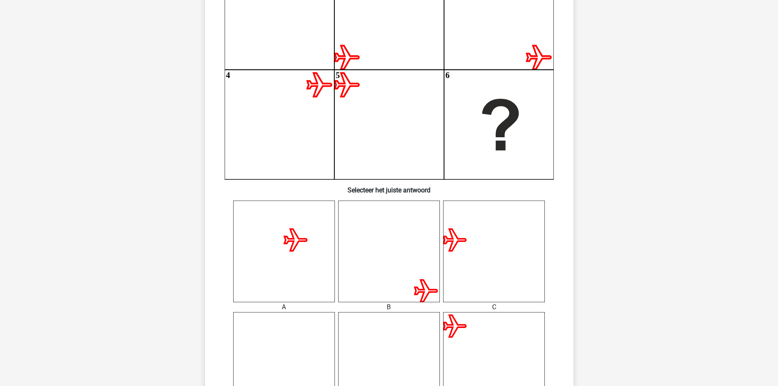
scroll to position [286, 0]
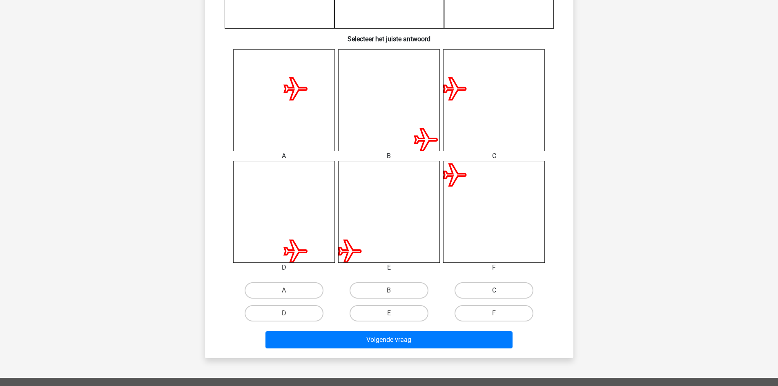
click at [470, 289] on label "C" at bounding box center [494, 290] width 79 height 16
click at [494, 291] on input "C" at bounding box center [496, 293] width 5 height 5
radio input "true"
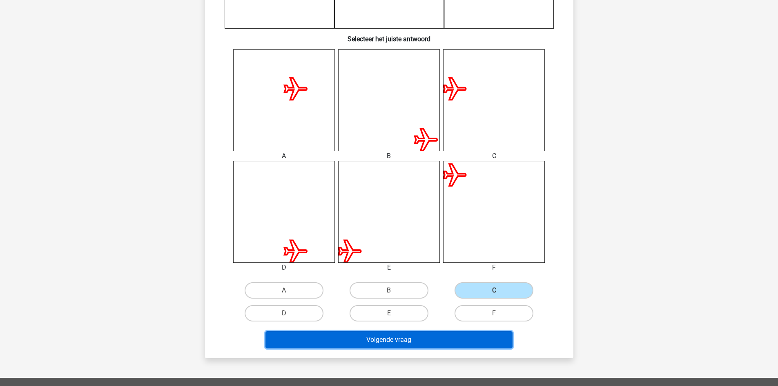
click at [473, 343] on button "Volgende vraag" at bounding box center [389, 339] width 247 height 17
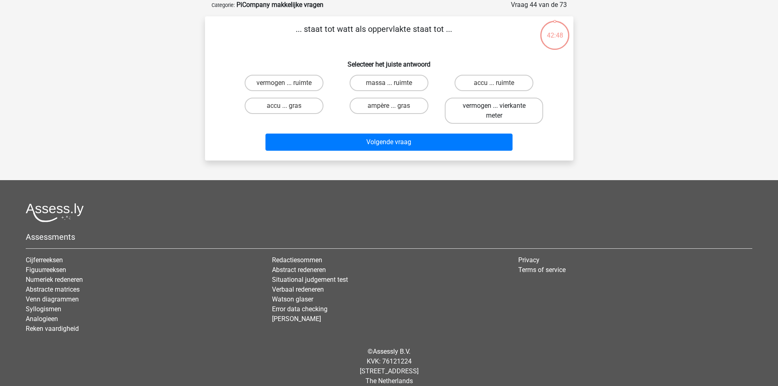
click at [502, 111] on label "vermogen ... vierkante meter" at bounding box center [494, 111] width 98 height 26
click at [500, 111] on input "vermogen ... vierkante meter" at bounding box center [496, 108] width 5 height 5
radio input "true"
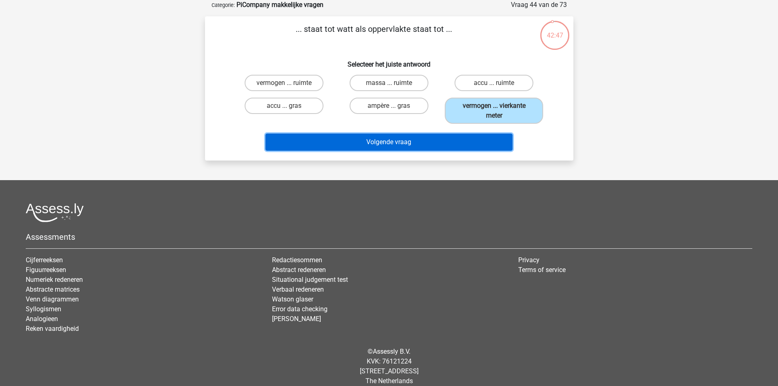
click at [486, 138] on button "Volgende vraag" at bounding box center [389, 142] width 247 height 17
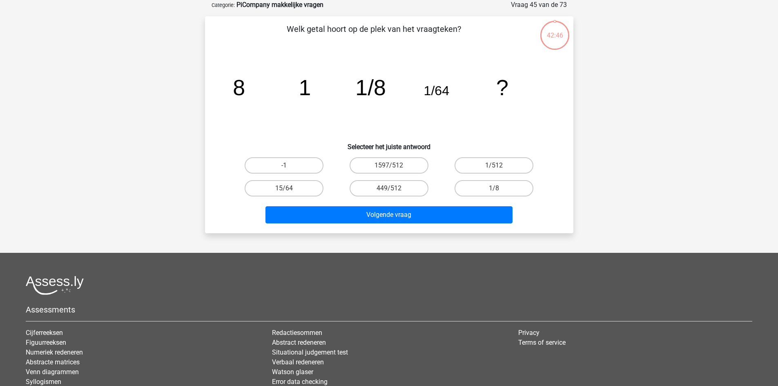
click at [483, 179] on div "1/8" at bounding box center [494, 188] width 105 height 23
click at [478, 203] on div "Volgende vraag" at bounding box center [389, 213] width 342 height 27
click at [483, 184] on label "1/8" at bounding box center [494, 188] width 79 height 16
click at [494, 188] on input "1/8" at bounding box center [496, 190] width 5 height 5
radio input "true"
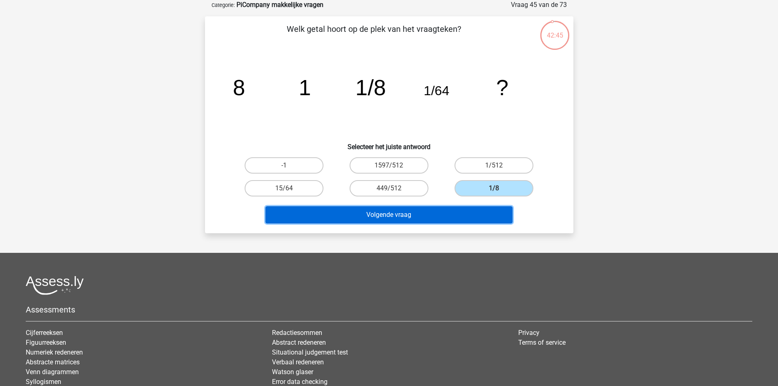
click at [476, 216] on button "Volgende vraag" at bounding box center [389, 214] width 247 height 17
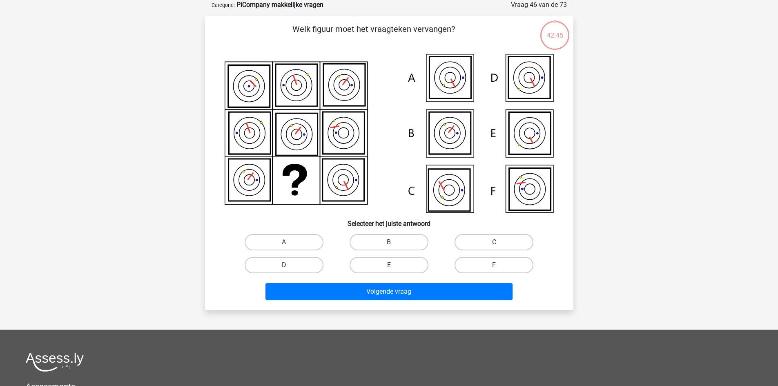
click at [486, 247] on label "C" at bounding box center [494, 242] width 79 height 16
click at [494, 247] on input "C" at bounding box center [496, 244] width 5 height 5
radio input "true"
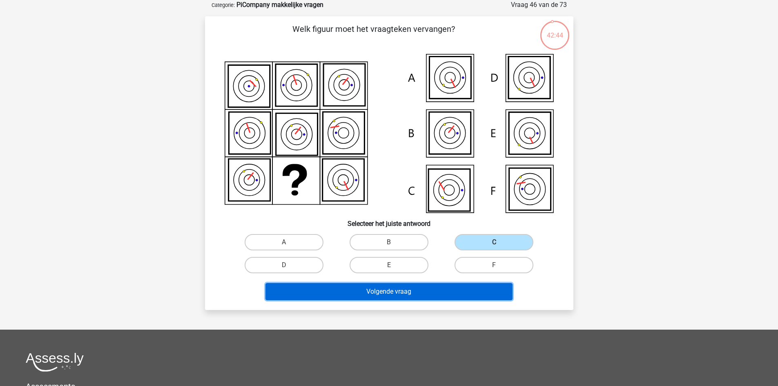
click at [483, 285] on button "Volgende vraag" at bounding box center [389, 291] width 247 height 17
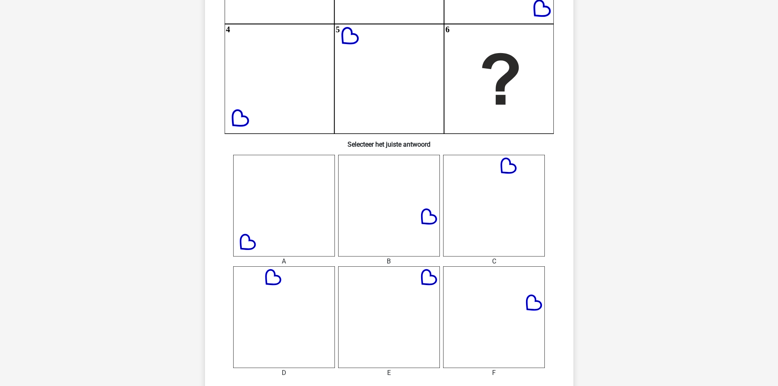
scroll to position [286, 0]
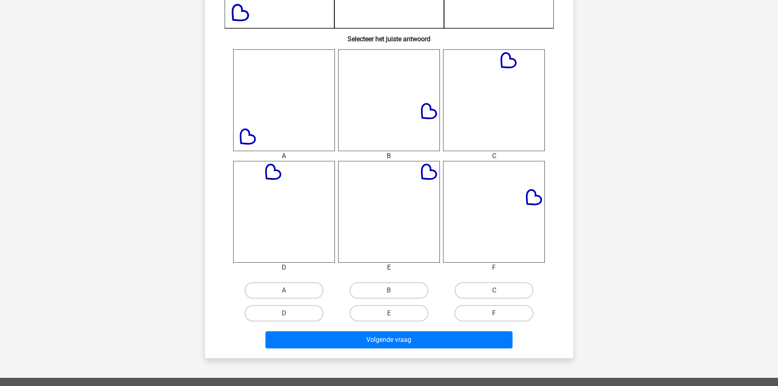
click at [497, 308] on label "F" at bounding box center [494, 313] width 79 height 16
click at [497, 313] on input "F" at bounding box center [496, 315] width 5 height 5
radio input "true"
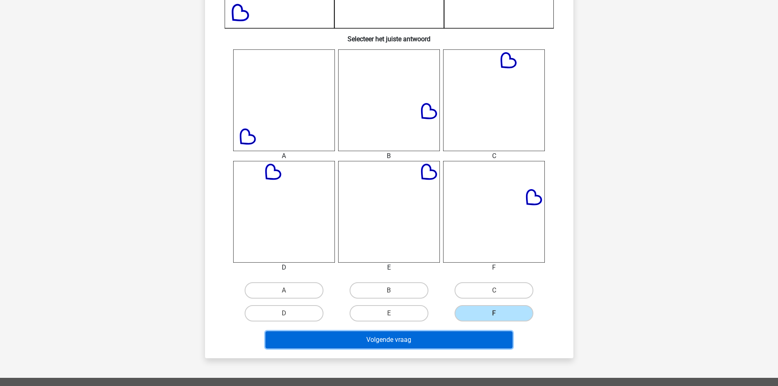
click at [486, 332] on button "Volgende vraag" at bounding box center [389, 339] width 247 height 17
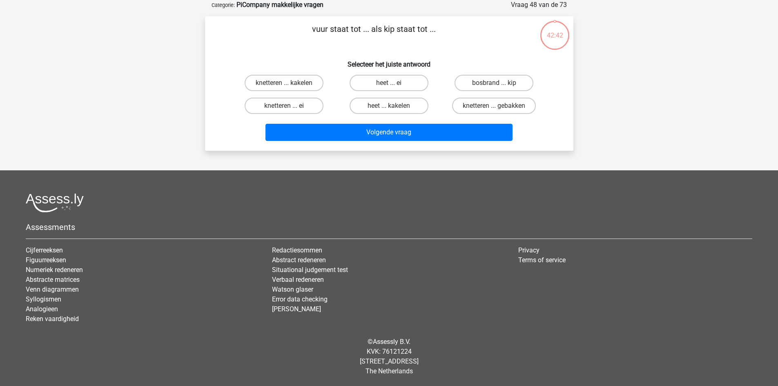
scroll to position [41, 0]
click at [485, 107] on label "knetteren ... gebakken" at bounding box center [494, 106] width 84 height 16
click at [494, 107] on input "knetteren ... gebakken" at bounding box center [496, 108] width 5 height 5
radio input "true"
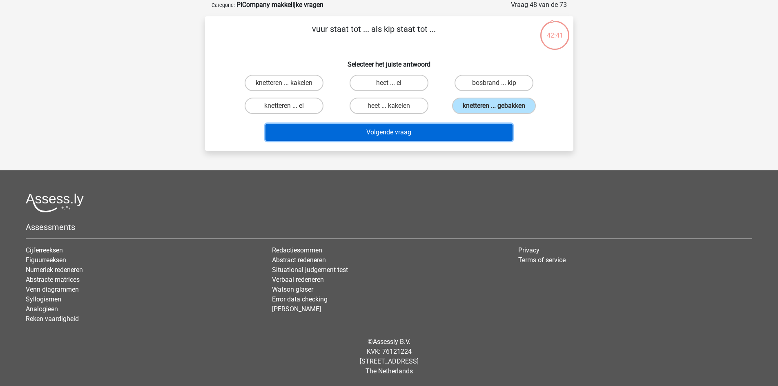
click at [478, 127] on button "Volgende vraag" at bounding box center [389, 132] width 247 height 17
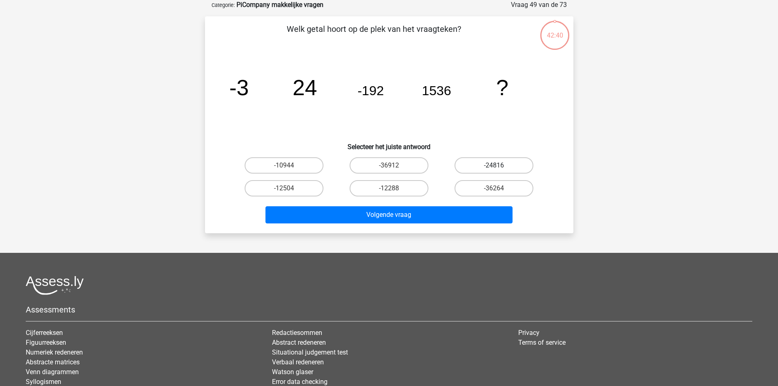
click at [479, 171] on label "-24816" at bounding box center [494, 165] width 79 height 16
click at [494, 171] on input "-24816" at bounding box center [496, 167] width 5 height 5
radio input "true"
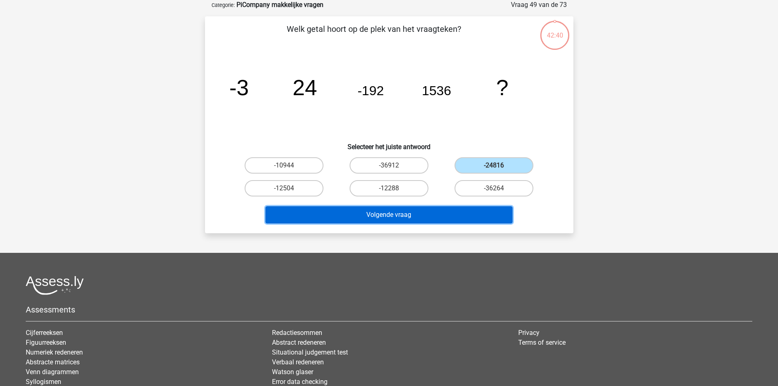
click at [479, 210] on button "Volgende vraag" at bounding box center [389, 214] width 247 height 17
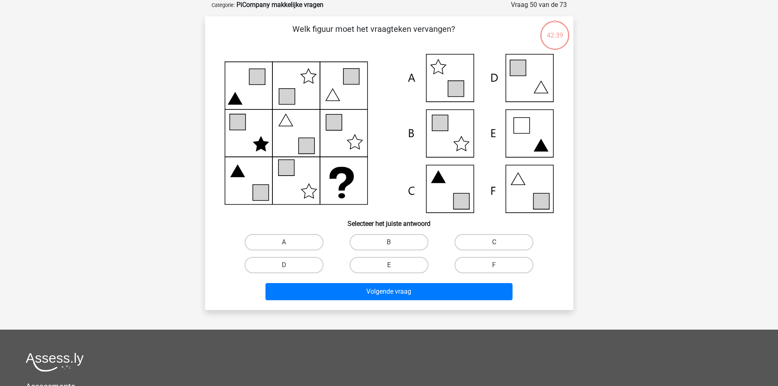
click at [485, 246] on label "C" at bounding box center [494, 242] width 79 height 16
click at [494, 246] on input "C" at bounding box center [496, 244] width 5 height 5
radio input "true"
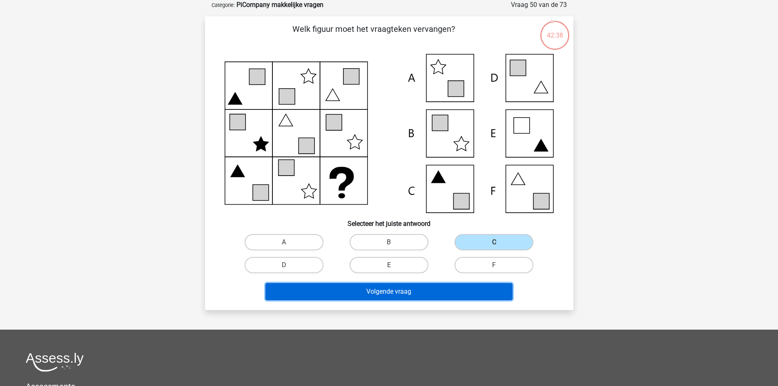
click at [471, 292] on button "Volgende vraag" at bounding box center [389, 291] width 247 height 17
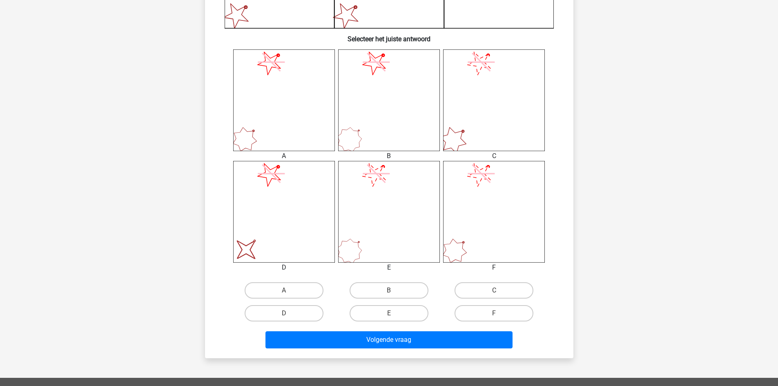
click at [481, 295] on label "C" at bounding box center [494, 290] width 79 height 16
click at [494, 295] on input "C" at bounding box center [496, 293] width 5 height 5
radio input "true"
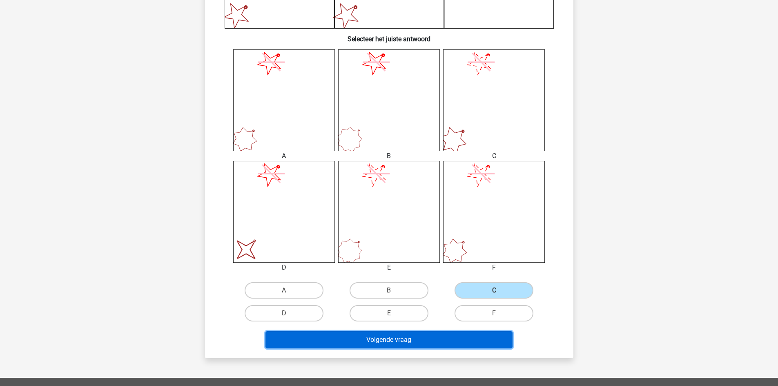
click at [471, 334] on button "Volgende vraag" at bounding box center [389, 339] width 247 height 17
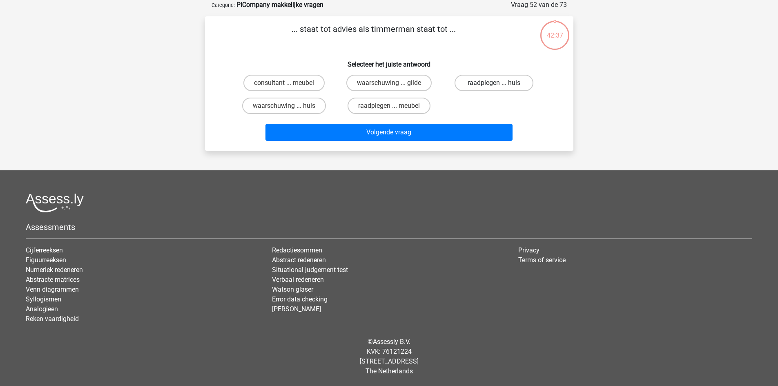
click at [481, 80] on label "raadplegen ... huis" at bounding box center [494, 83] width 79 height 16
click at [494, 83] on input "raadplegen ... huis" at bounding box center [496, 85] width 5 height 5
radio input "true"
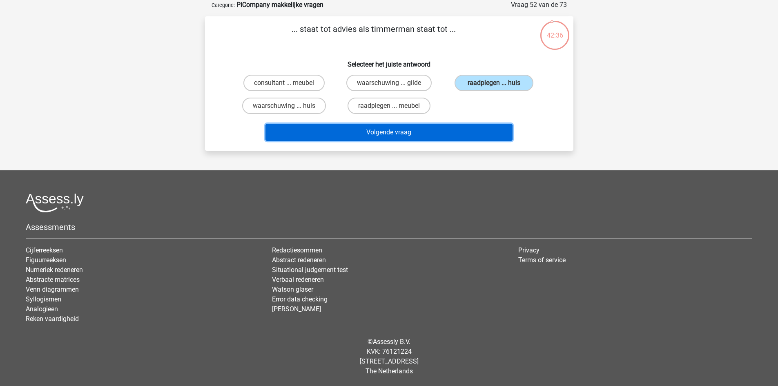
click at [473, 125] on button "Volgende vraag" at bounding box center [389, 132] width 247 height 17
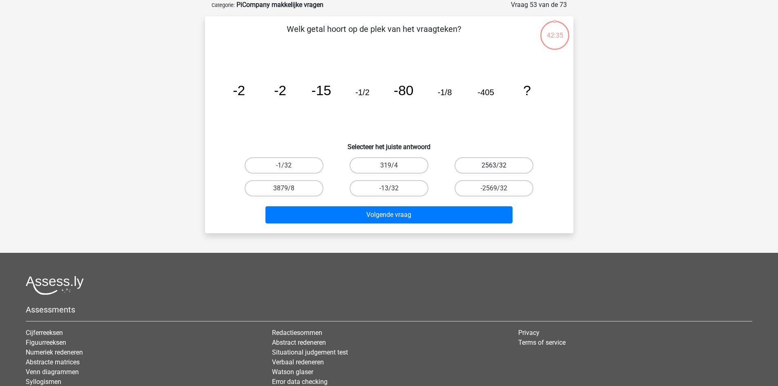
click at [485, 163] on label "2563/32" at bounding box center [494, 165] width 79 height 16
click at [494, 165] on input "2563/32" at bounding box center [496, 167] width 5 height 5
radio input "true"
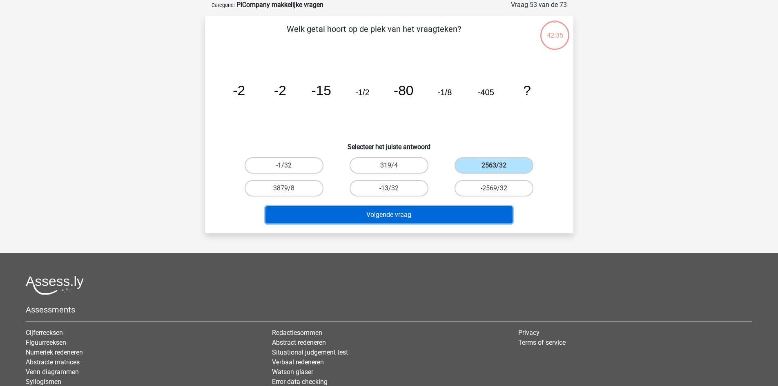
click at [472, 216] on button "Volgende vraag" at bounding box center [389, 214] width 247 height 17
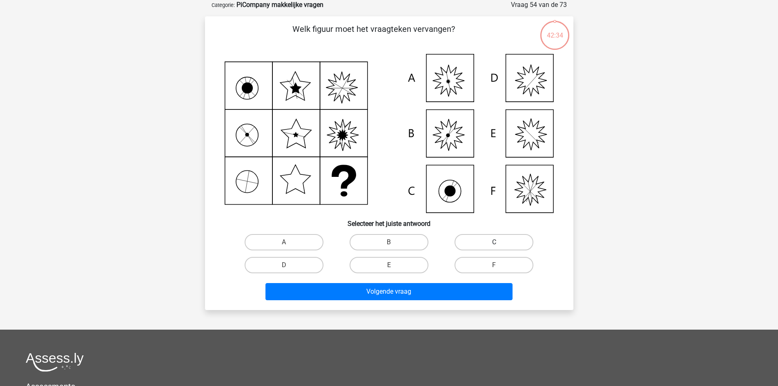
click at [486, 244] on label "C" at bounding box center [494, 242] width 79 height 16
click at [494, 244] on input "C" at bounding box center [496, 244] width 5 height 5
radio input "true"
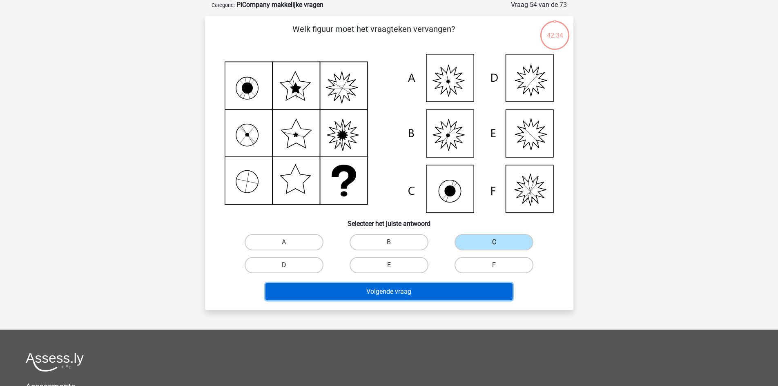
click at [471, 298] on button "Volgende vraag" at bounding box center [389, 291] width 247 height 17
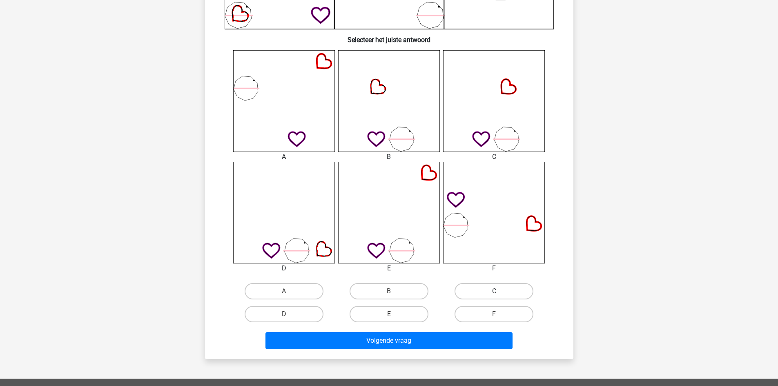
scroll to position [286, 0]
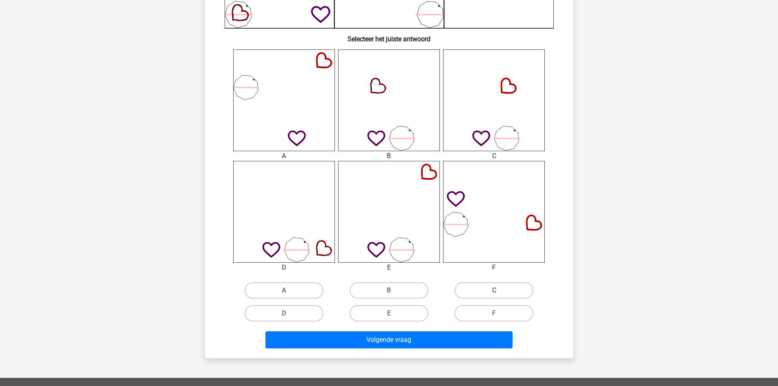
click at [491, 297] on label "C" at bounding box center [494, 290] width 79 height 16
click at [494, 296] on input "C" at bounding box center [496, 293] width 5 height 5
radio input "true"
click at [483, 329] on div "Volgende vraag" at bounding box center [389, 338] width 342 height 27
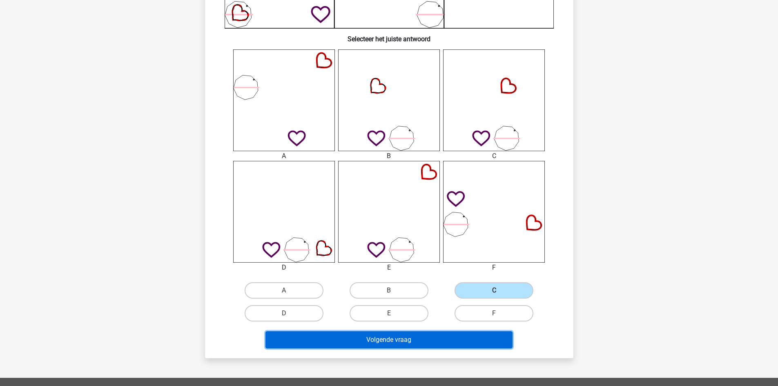
click at [483, 332] on button "Volgende vraag" at bounding box center [389, 339] width 247 height 17
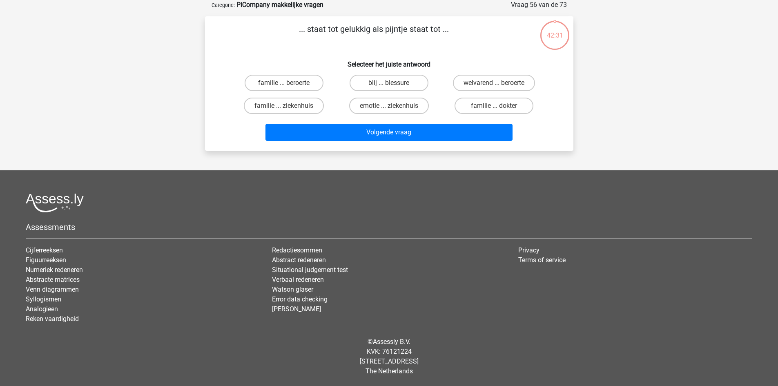
scroll to position [41, 0]
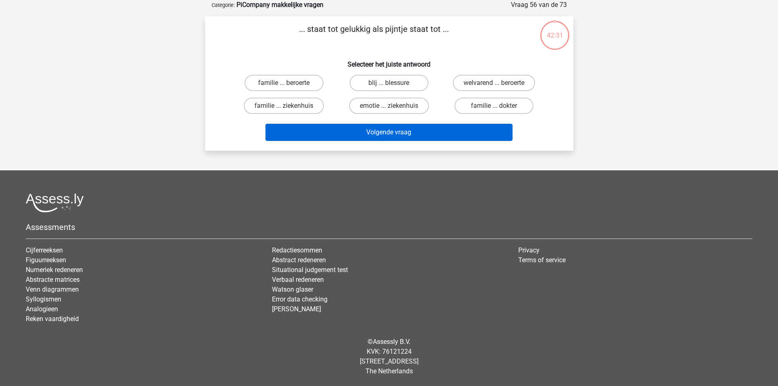
drag, startPoint x: 512, startPoint y: 89, endPoint x: 494, endPoint y: 130, distance: 44.3
click at [512, 89] on label "welvarend ... beroerte" at bounding box center [494, 83] width 82 height 16
click at [500, 88] on input "welvarend ... beroerte" at bounding box center [496, 85] width 5 height 5
radio input "true"
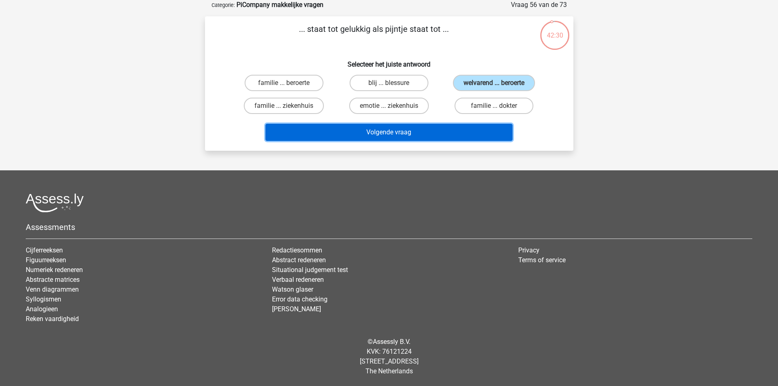
click at [494, 124] on button "Volgende vraag" at bounding box center [389, 132] width 247 height 17
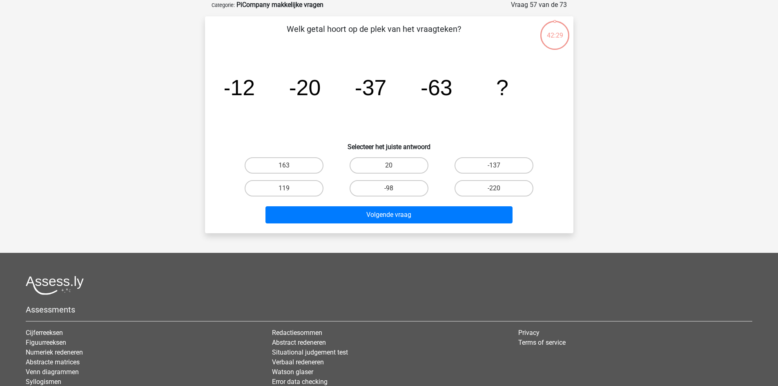
click at [510, 177] on div "-220" at bounding box center [494, 188] width 105 height 23
click at [497, 166] on input "-137" at bounding box center [496, 167] width 5 height 5
radio input "true"
click at [481, 205] on div "Volgende vraag" at bounding box center [389, 213] width 342 height 27
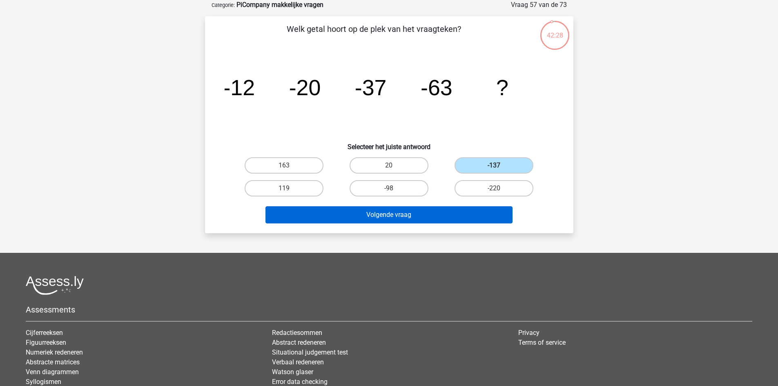
drag, startPoint x: 481, startPoint y: 205, endPoint x: 475, endPoint y: 214, distance: 10.5
click at [481, 206] on div "Volgende vraag" at bounding box center [389, 213] width 342 height 27
click at [475, 214] on button "Volgende vraag" at bounding box center [389, 214] width 247 height 17
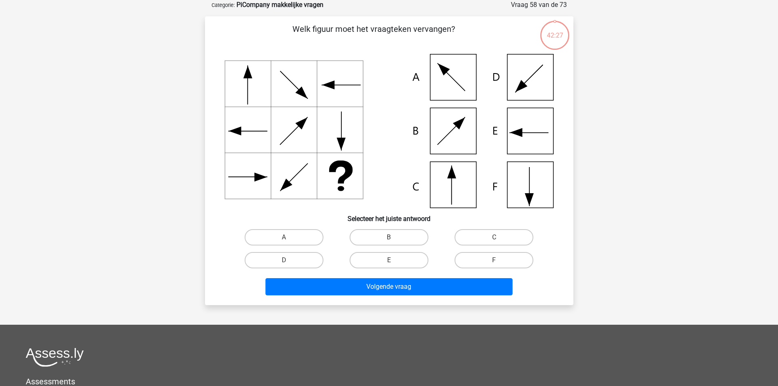
click at [494, 250] on div "F" at bounding box center [494, 260] width 105 height 23
click at [491, 263] on label "F" at bounding box center [494, 260] width 79 height 16
click at [494, 263] on input "F" at bounding box center [496, 262] width 5 height 5
radio input "true"
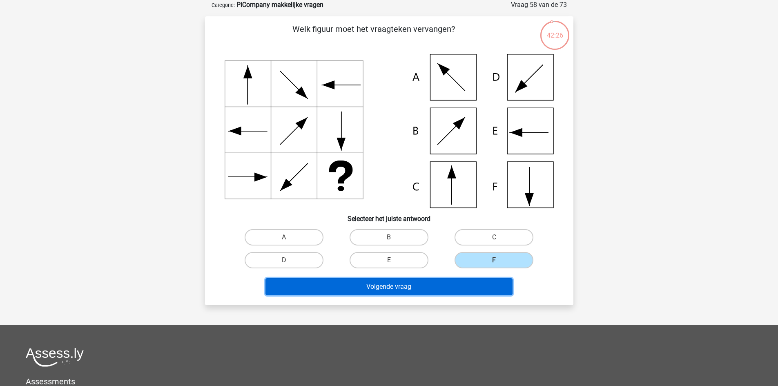
click at [485, 288] on button "Volgende vraag" at bounding box center [389, 286] width 247 height 17
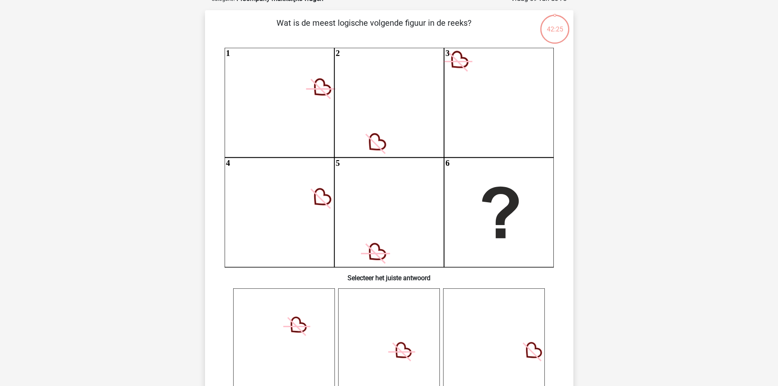
scroll to position [286, 0]
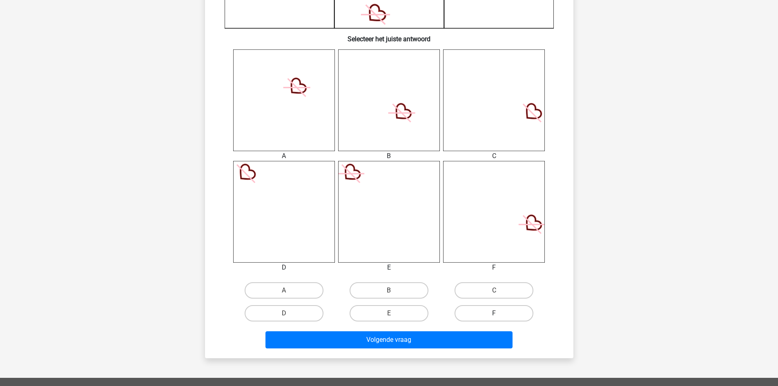
click at [493, 316] on label "F" at bounding box center [494, 313] width 79 height 16
click at [494, 316] on input "F" at bounding box center [496, 315] width 5 height 5
radio input "true"
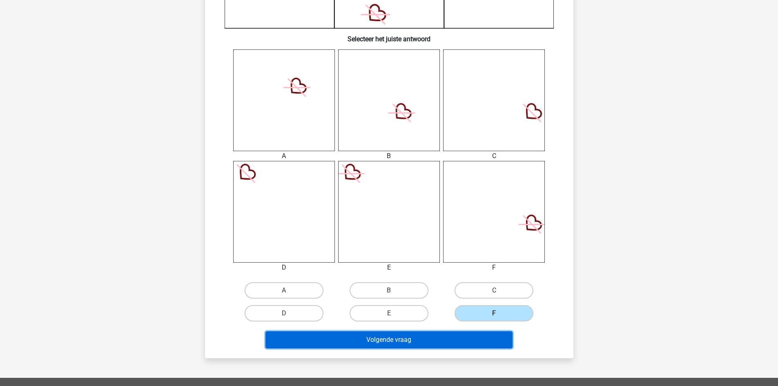
click at [480, 348] on button "Volgende vraag" at bounding box center [389, 339] width 247 height 17
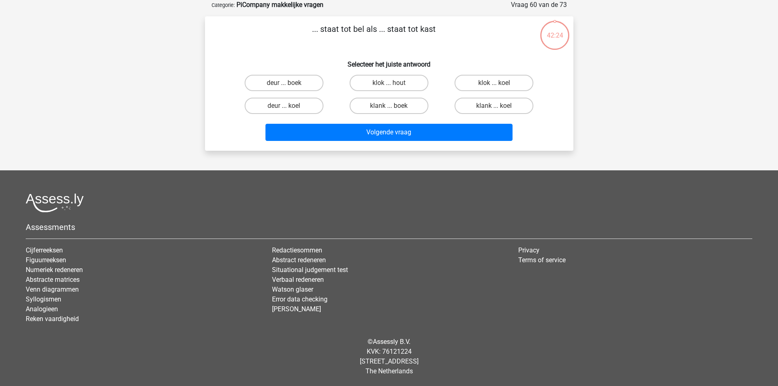
click at [521, 94] on div "klok ... koel" at bounding box center [494, 83] width 105 height 23
click at [500, 104] on label "klank ... koel" at bounding box center [494, 106] width 79 height 16
click at [500, 106] on input "klank ... koel" at bounding box center [496, 108] width 5 height 5
radio input "true"
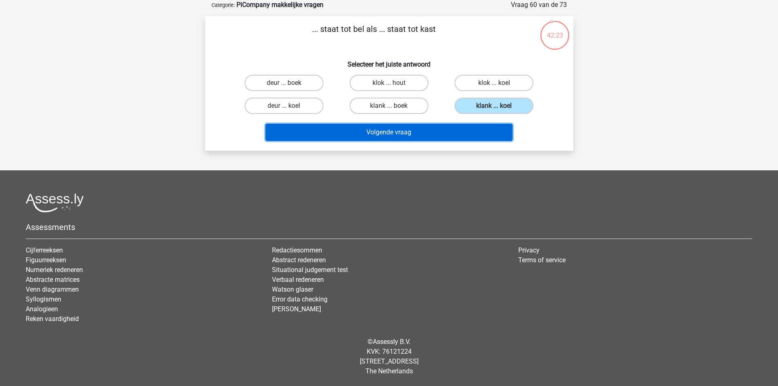
click at [477, 132] on button "Volgende vraag" at bounding box center [389, 132] width 247 height 17
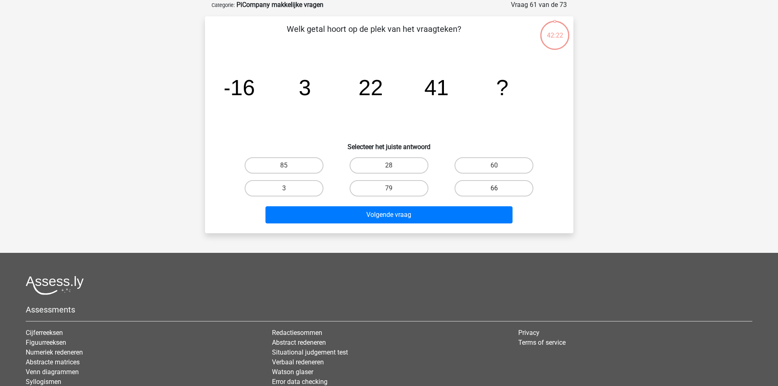
click at [492, 192] on label "66" at bounding box center [494, 188] width 79 height 16
click at [494, 192] on input "66" at bounding box center [496, 190] width 5 height 5
radio input "true"
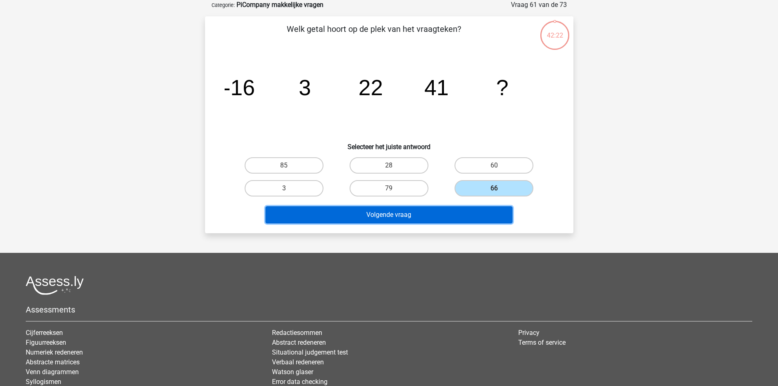
click at [482, 208] on button "Volgende vraag" at bounding box center [389, 214] width 247 height 17
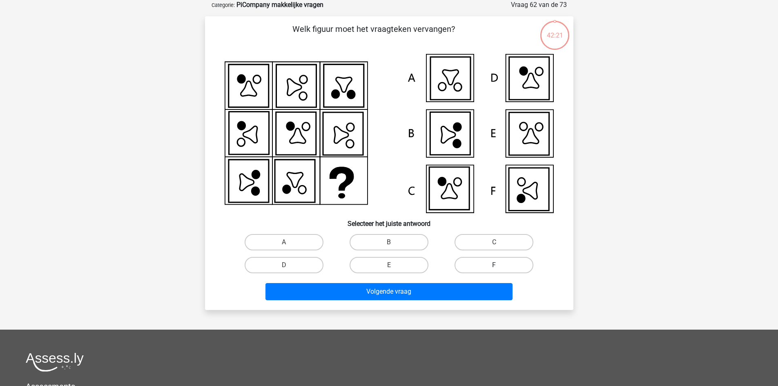
click at [496, 272] on label "F" at bounding box center [494, 265] width 79 height 16
click at [496, 271] on input "F" at bounding box center [496, 267] width 5 height 5
radio input "true"
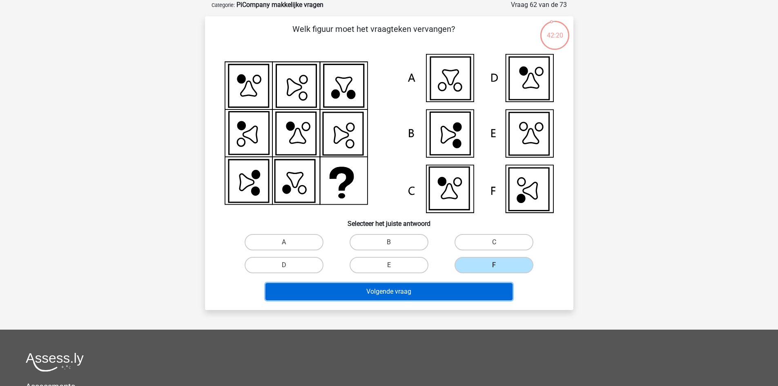
click at [493, 295] on button "Volgende vraag" at bounding box center [389, 291] width 247 height 17
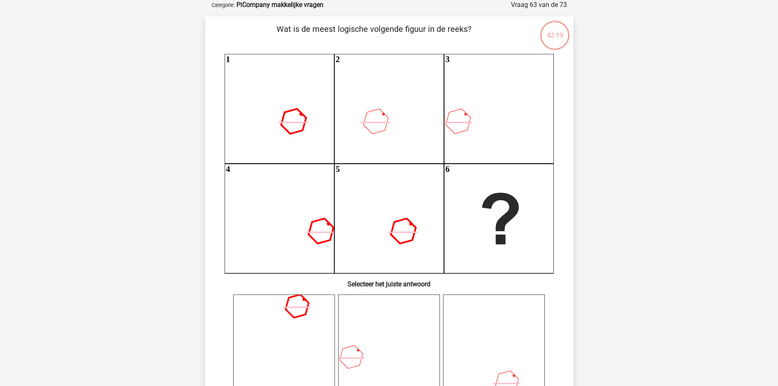
scroll to position [286, 0]
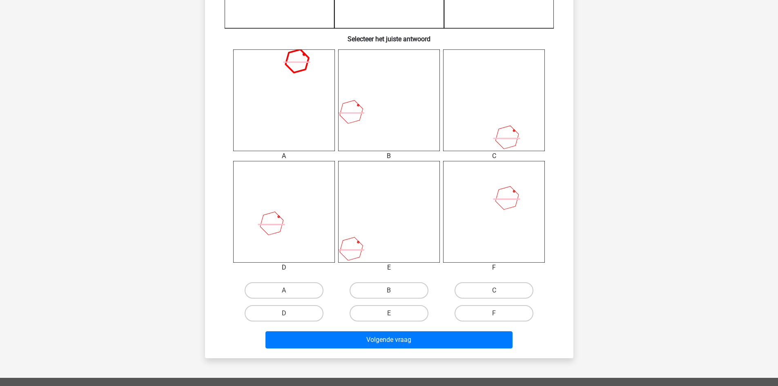
click at [491, 297] on label "C" at bounding box center [494, 290] width 79 height 16
click at [494, 296] on input "C" at bounding box center [496, 293] width 5 height 5
radio input "true"
click at [479, 329] on div "Volgende vraag" at bounding box center [389, 338] width 342 height 27
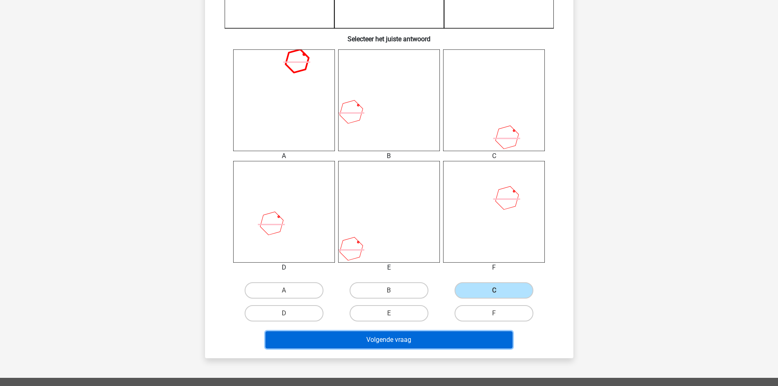
click at [480, 338] on button "Volgende vraag" at bounding box center [389, 339] width 247 height 17
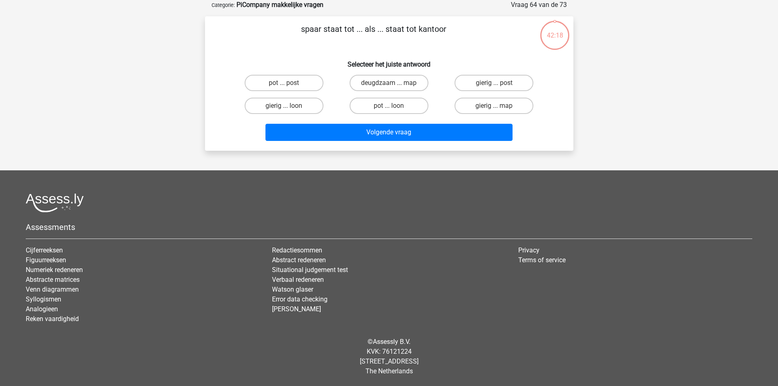
scroll to position [41, 0]
click at [477, 84] on label "gierig ... post" at bounding box center [494, 83] width 79 height 16
click at [494, 84] on input "gierig ... post" at bounding box center [496, 85] width 5 height 5
radio input "true"
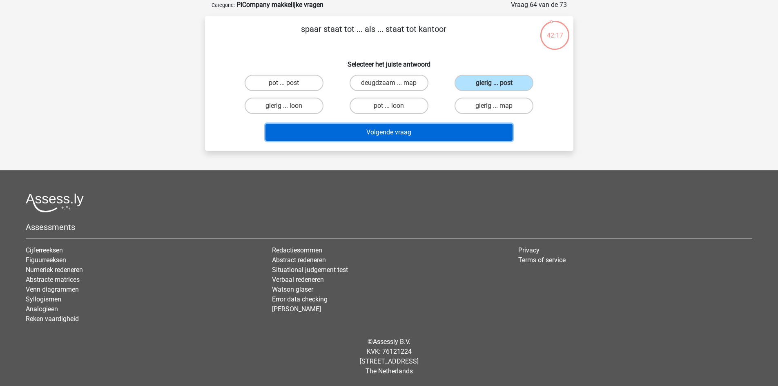
click at [490, 140] on button "Volgende vraag" at bounding box center [389, 132] width 247 height 17
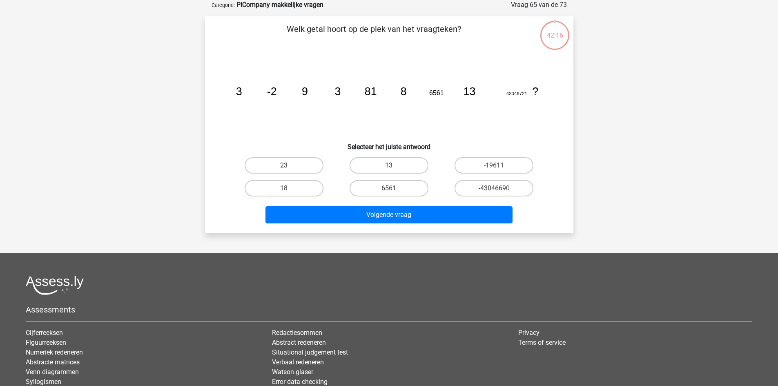
click at [491, 138] on h6 "Selecteer het juiste antwoord" at bounding box center [389, 143] width 342 height 14
click at [483, 193] on div "-43046690" at bounding box center [494, 188] width 105 height 23
click at [484, 194] on label "-43046690" at bounding box center [494, 188] width 79 height 16
click at [494, 194] on input "-43046690" at bounding box center [496, 190] width 5 height 5
radio input "true"
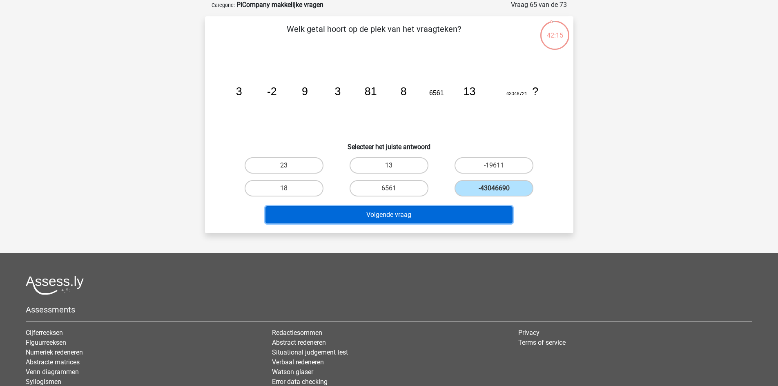
click at [471, 215] on button "Volgende vraag" at bounding box center [389, 214] width 247 height 17
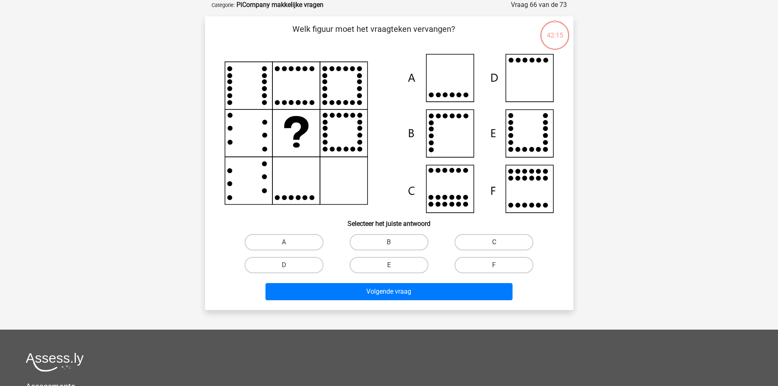
click at [499, 237] on label "C" at bounding box center [494, 242] width 79 height 16
click at [499, 242] on input "C" at bounding box center [496, 244] width 5 height 5
radio input "true"
click at [483, 282] on div "Welk figuur moet het vraagteken vervangen?" at bounding box center [389, 163] width 362 height 281
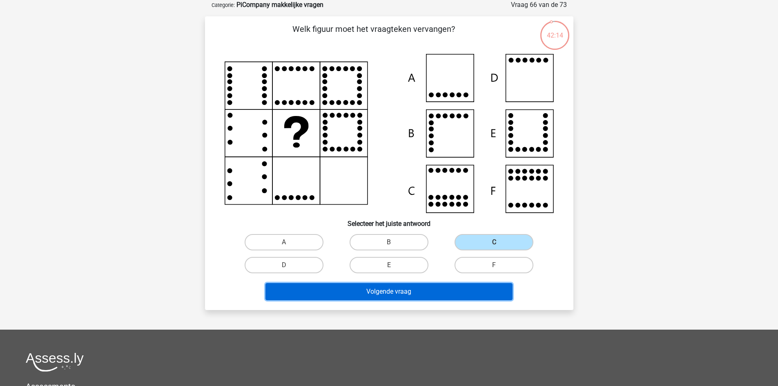
click at [482, 288] on button "Volgende vraag" at bounding box center [389, 291] width 247 height 17
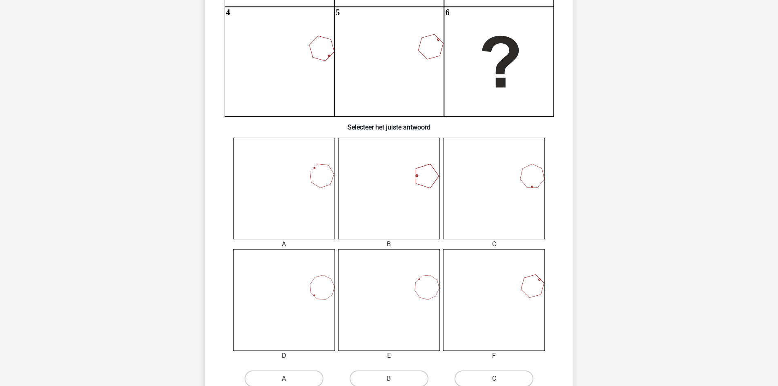
scroll to position [286, 0]
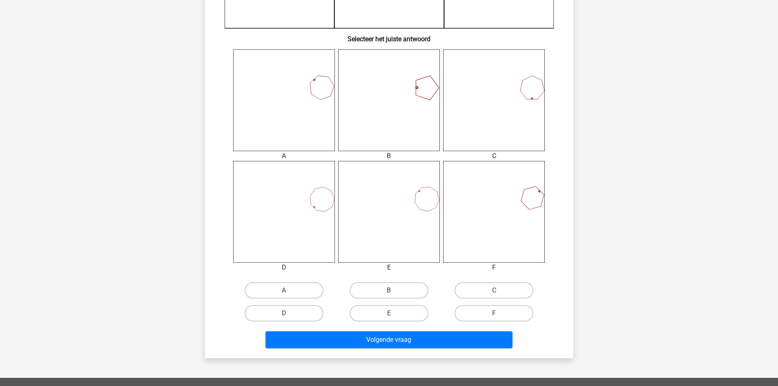
click at [501, 300] on div "C" at bounding box center [494, 290] width 105 height 23
click at [493, 313] on label "F" at bounding box center [494, 313] width 79 height 16
click at [494, 313] on input "F" at bounding box center [496, 315] width 5 height 5
radio input "true"
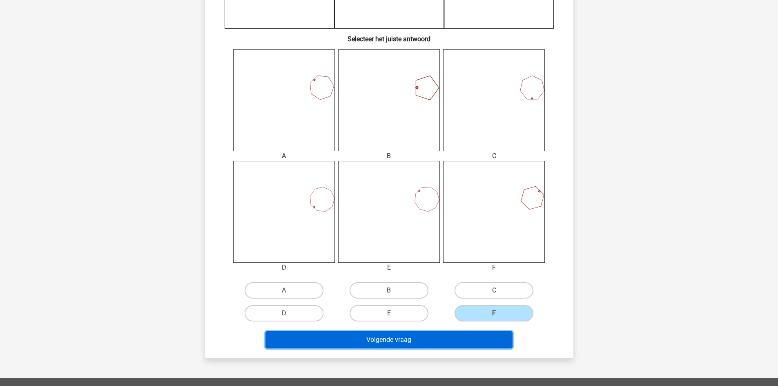
drag, startPoint x: 478, startPoint y: 335, endPoint x: 480, endPoint y: 331, distance: 4.6
click at [478, 334] on button "Volgende vraag" at bounding box center [389, 339] width 247 height 17
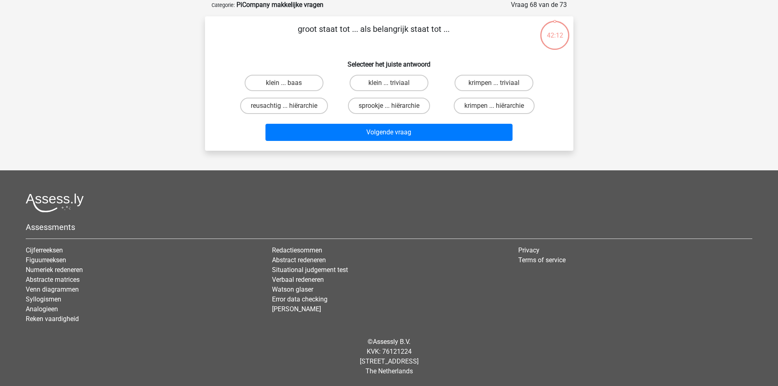
scroll to position [41, 0]
click at [533, 96] on div "krimpen ... hiërarchie" at bounding box center [494, 105] width 105 height 23
click at [530, 101] on label "krimpen ... hiërarchie" at bounding box center [494, 106] width 81 height 16
click at [500, 106] on input "krimpen ... hiërarchie" at bounding box center [496, 108] width 5 height 5
radio input "true"
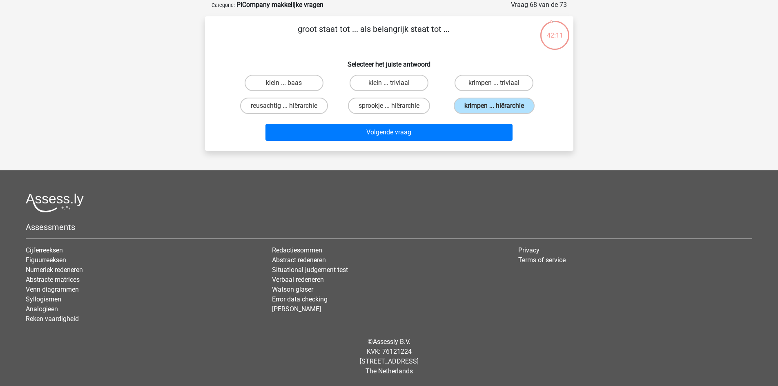
click at [495, 121] on div "Volgende vraag" at bounding box center [389, 130] width 342 height 27
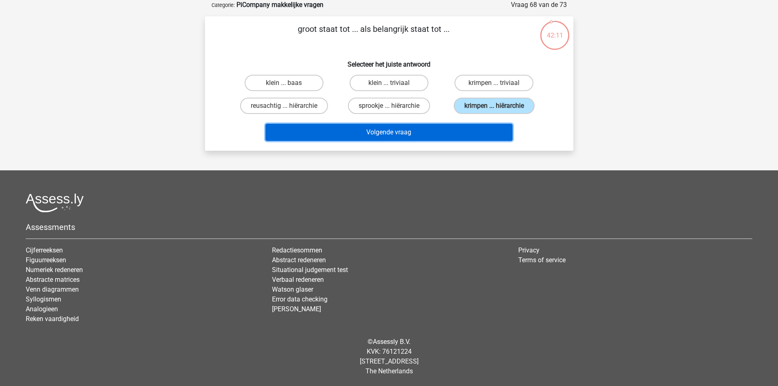
click at [489, 131] on button "Volgende vraag" at bounding box center [389, 132] width 247 height 17
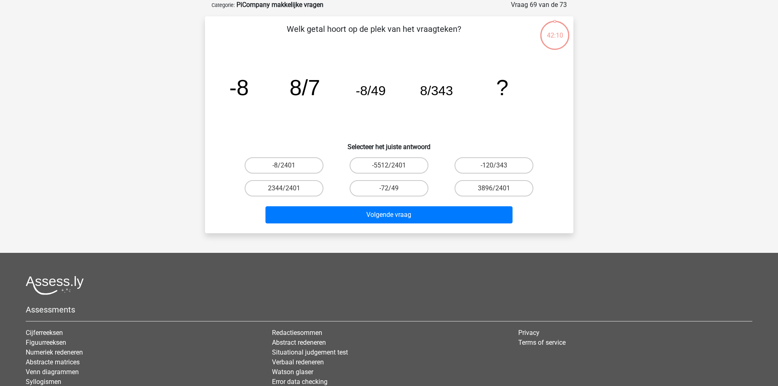
click at [497, 188] on input "3896/2401" at bounding box center [496, 190] width 5 height 5
radio input "true"
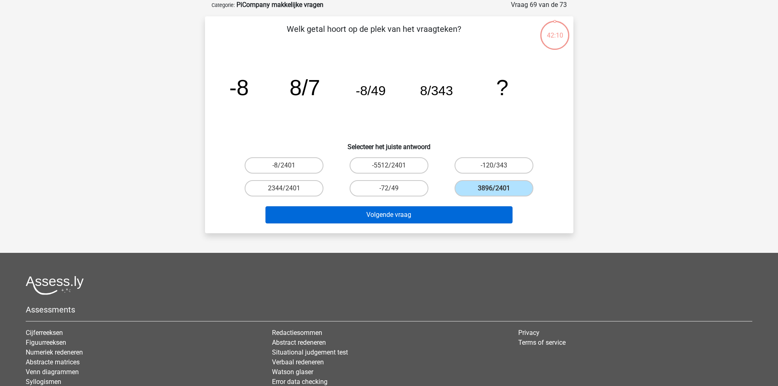
drag, startPoint x: 484, startPoint y: 204, endPoint x: 479, endPoint y: 212, distance: 9.7
click at [479, 212] on div "Volgende vraag" at bounding box center [389, 213] width 342 height 27
click at [479, 212] on button "Volgende vraag" at bounding box center [389, 214] width 247 height 17
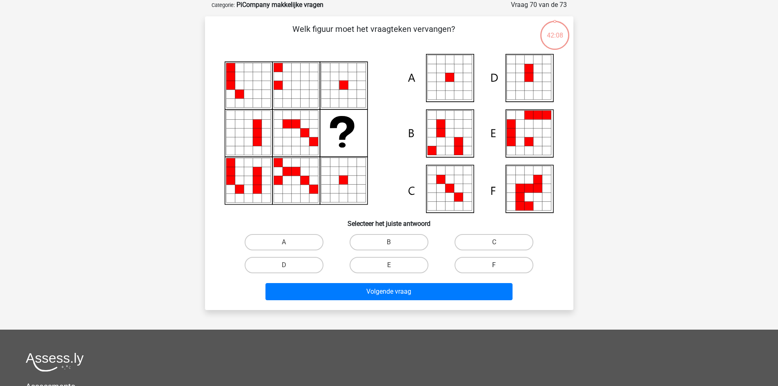
click at [490, 272] on label "F" at bounding box center [494, 265] width 79 height 16
click at [494, 271] on input "F" at bounding box center [496, 267] width 5 height 5
radio input "true"
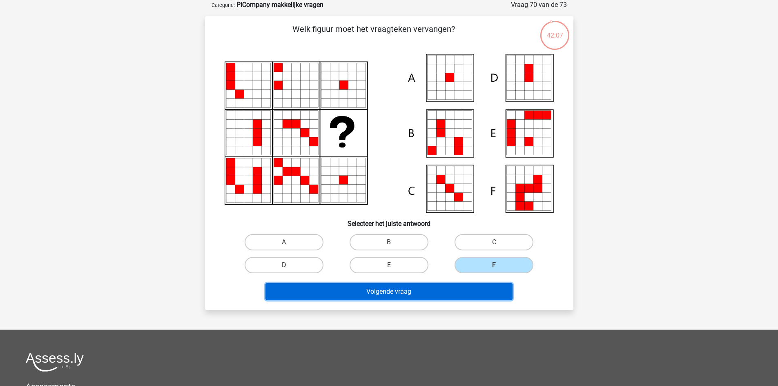
click at [487, 283] on button "Volgende vraag" at bounding box center [389, 291] width 247 height 17
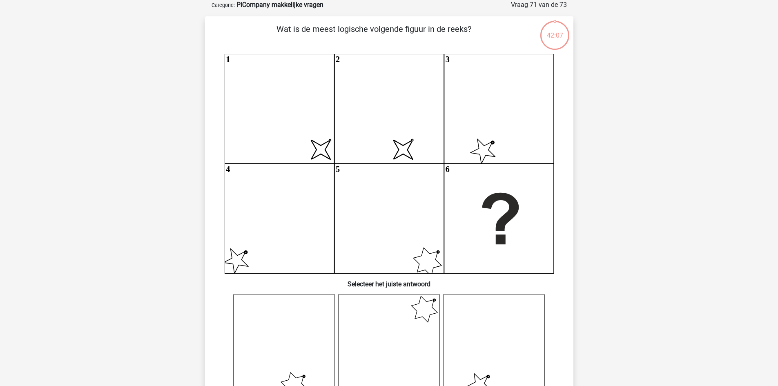
scroll to position [286, 0]
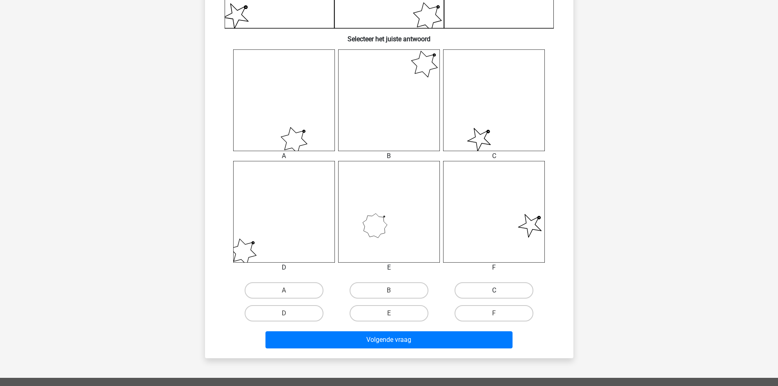
click at [481, 288] on label "C" at bounding box center [494, 290] width 79 height 16
click at [494, 291] on input "C" at bounding box center [496, 293] width 5 height 5
radio input "true"
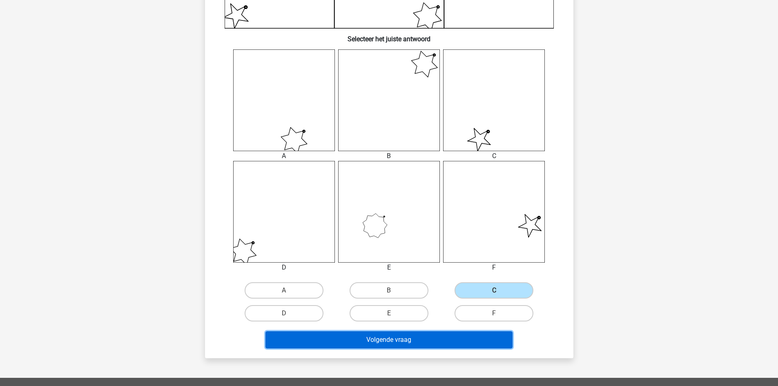
click at [473, 341] on button "Volgende vraag" at bounding box center [389, 339] width 247 height 17
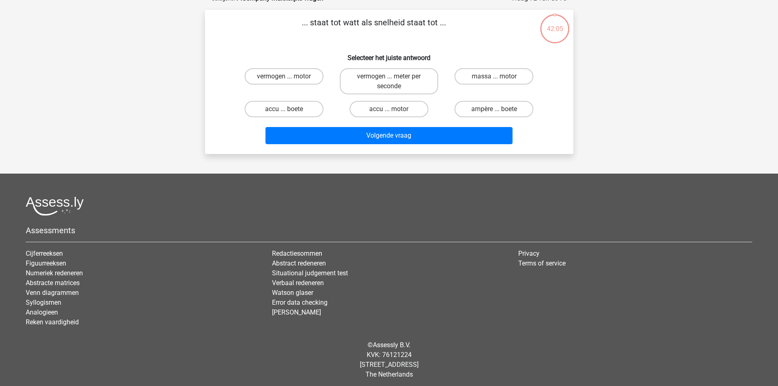
scroll to position [51, 0]
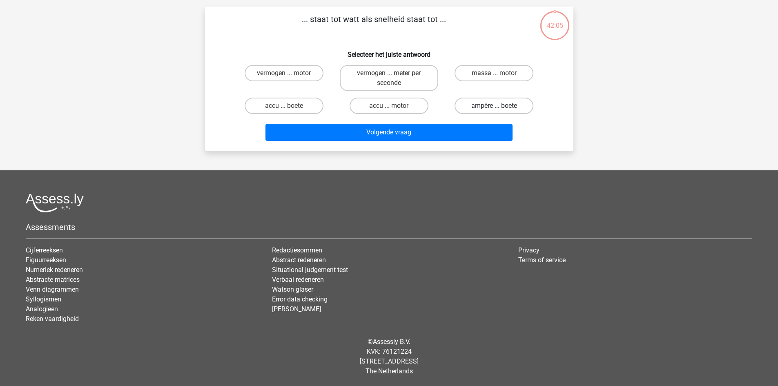
click at [527, 101] on label "ampère ... boete" at bounding box center [494, 106] width 79 height 16
click at [500, 106] on input "ampère ... boete" at bounding box center [496, 108] width 5 height 5
radio input "true"
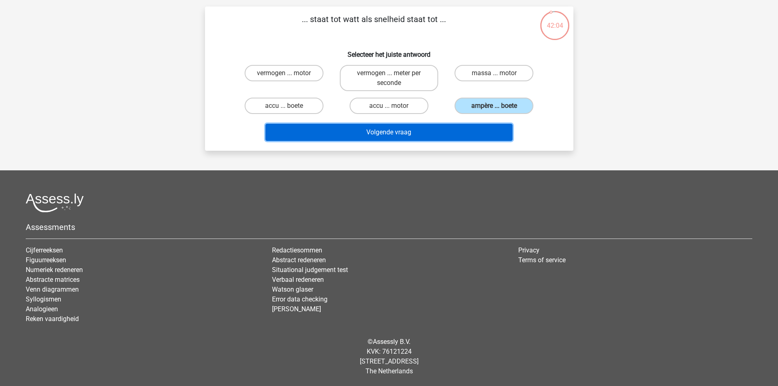
click at [495, 124] on button "Volgende vraag" at bounding box center [389, 132] width 247 height 17
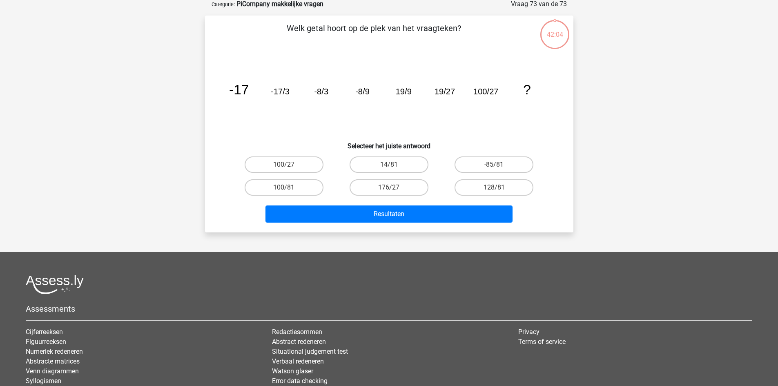
scroll to position [41, 0]
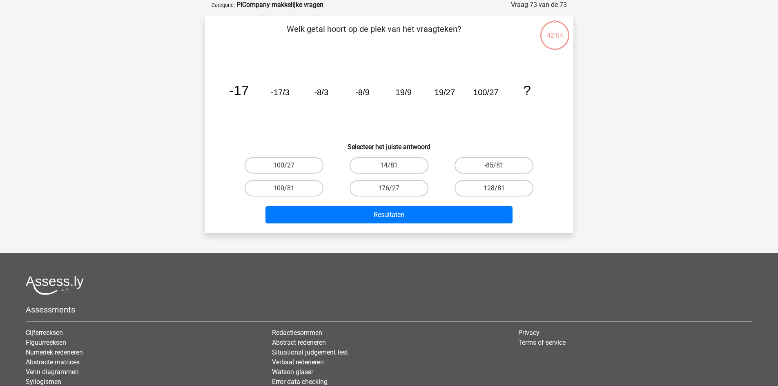
click at [496, 181] on label "128/81" at bounding box center [494, 188] width 79 height 16
click at [496, 188] on input "128/81" at bounding box center [496, 190] width 5 height 5
radio input "true"
click at [483, 201] on div "Resultaten" at bounding box center [389, 213] width 342 height 27
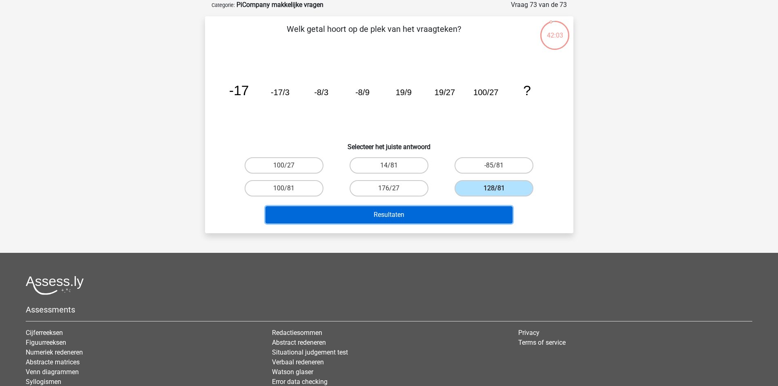
click at [481, 208] on button "Resultaten" at bounding box center [389, 214] width 247 height 17
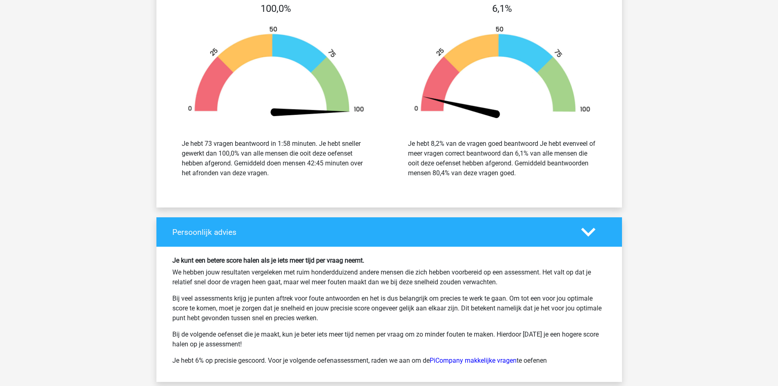
scroll to position [2656, 0]
